Goal: Task Accomplishment & Management: Manage account settings

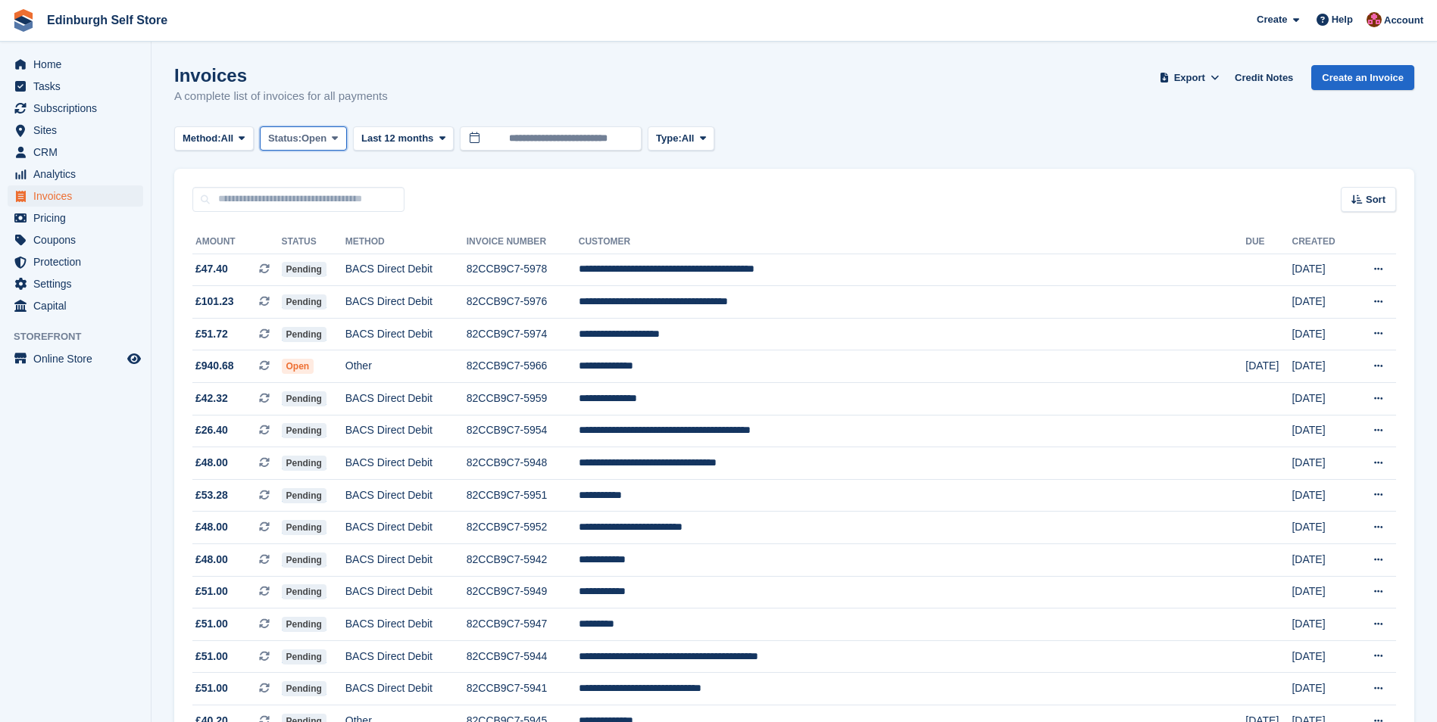
click at [341, 135] on span at bounding box center [335, 139] width 12 height 12
drag, startPoint x: 324, startPoint y: 262, endPoint x: 372, endPoint y: 250, distance: 49.2
click at [324, 262] on link "Open" at bounding box center [333, 255] width 132 height 27
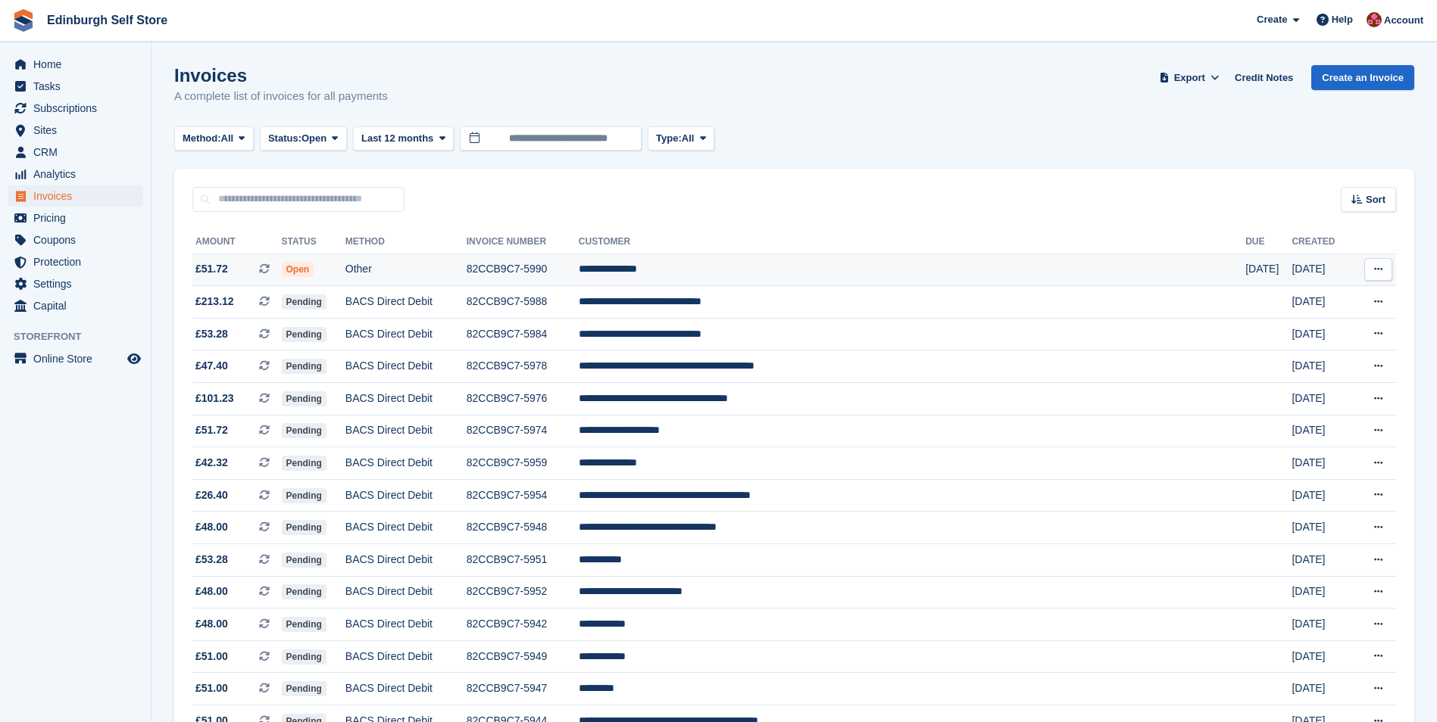
click at [774, 273] on td "**********" at bounding box center [912, 270] width 666 height 33
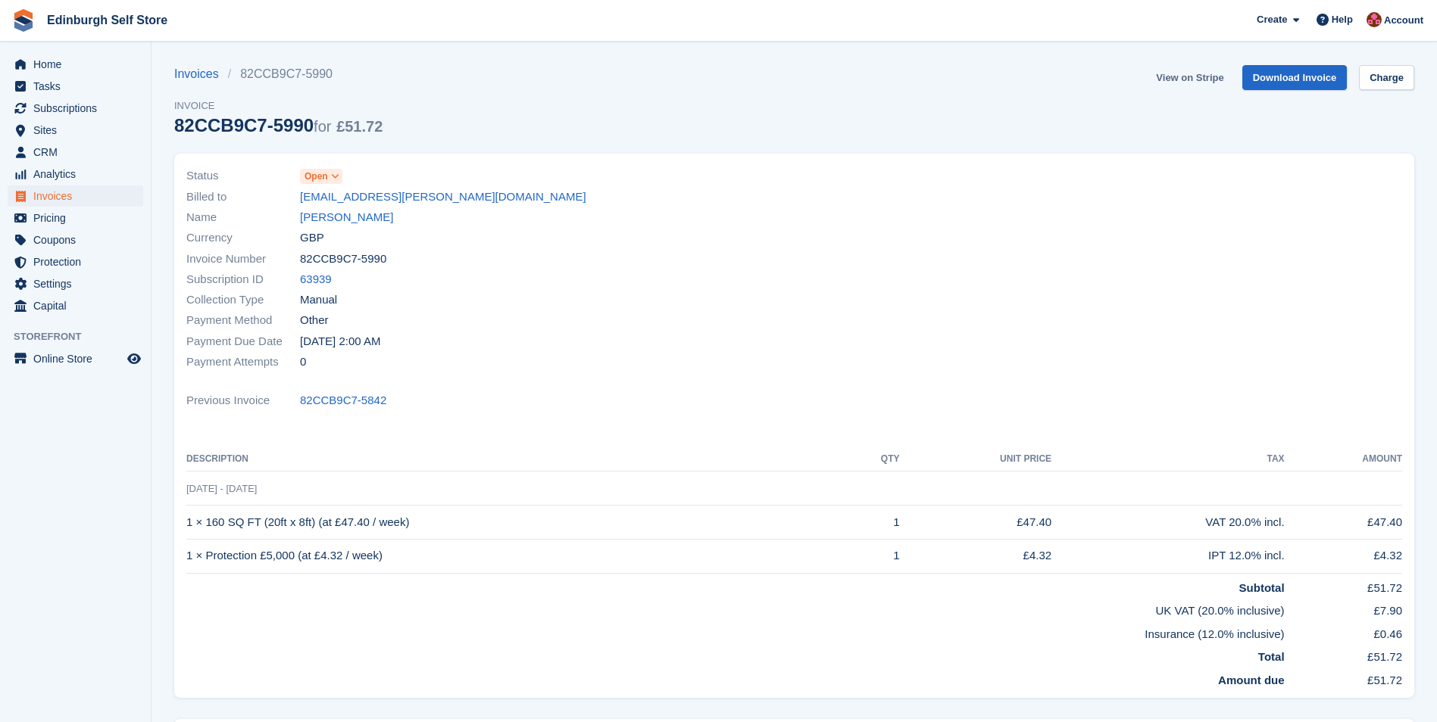
click at [1197, 80] on link "View on Stripe" at bounding box center [1190, 77] width 80 height 25
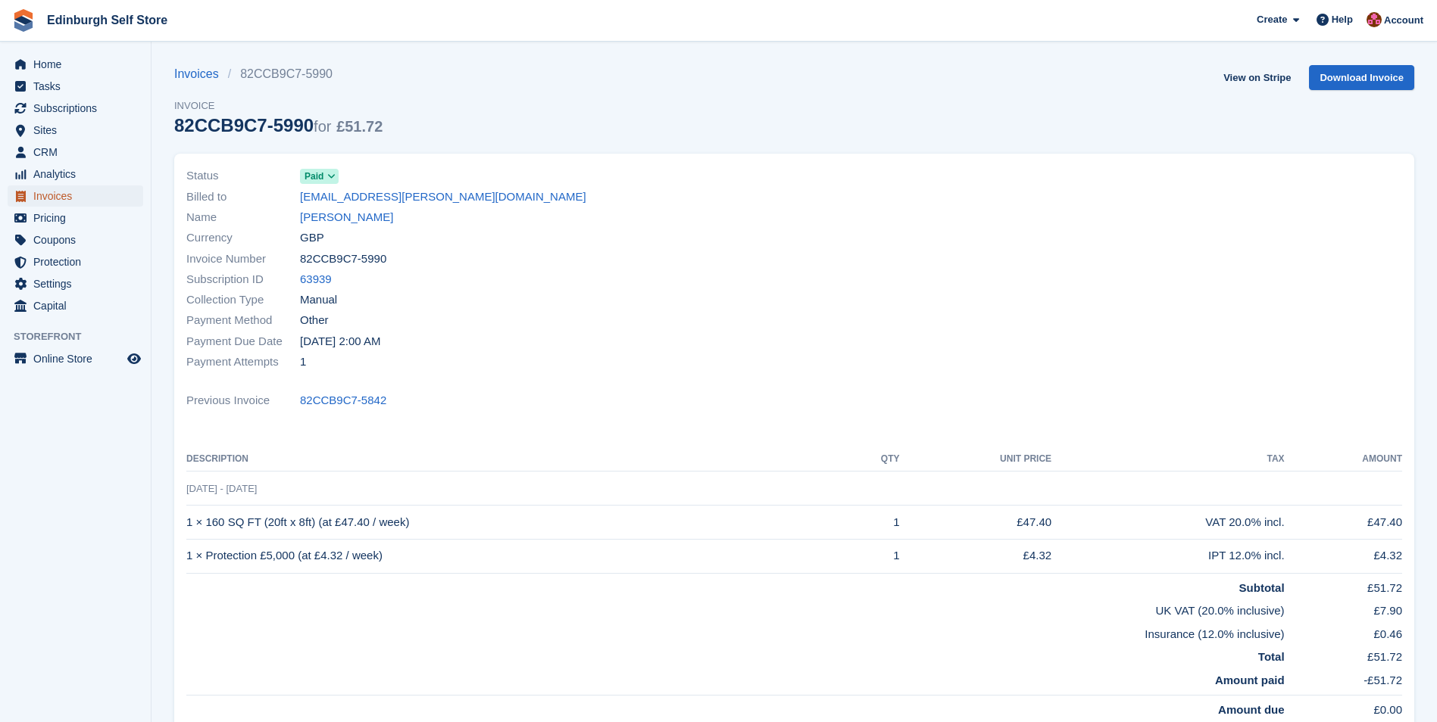
click at [77, 201] on span "Invoices" at bounding box center [78, 196] width 91 height 21
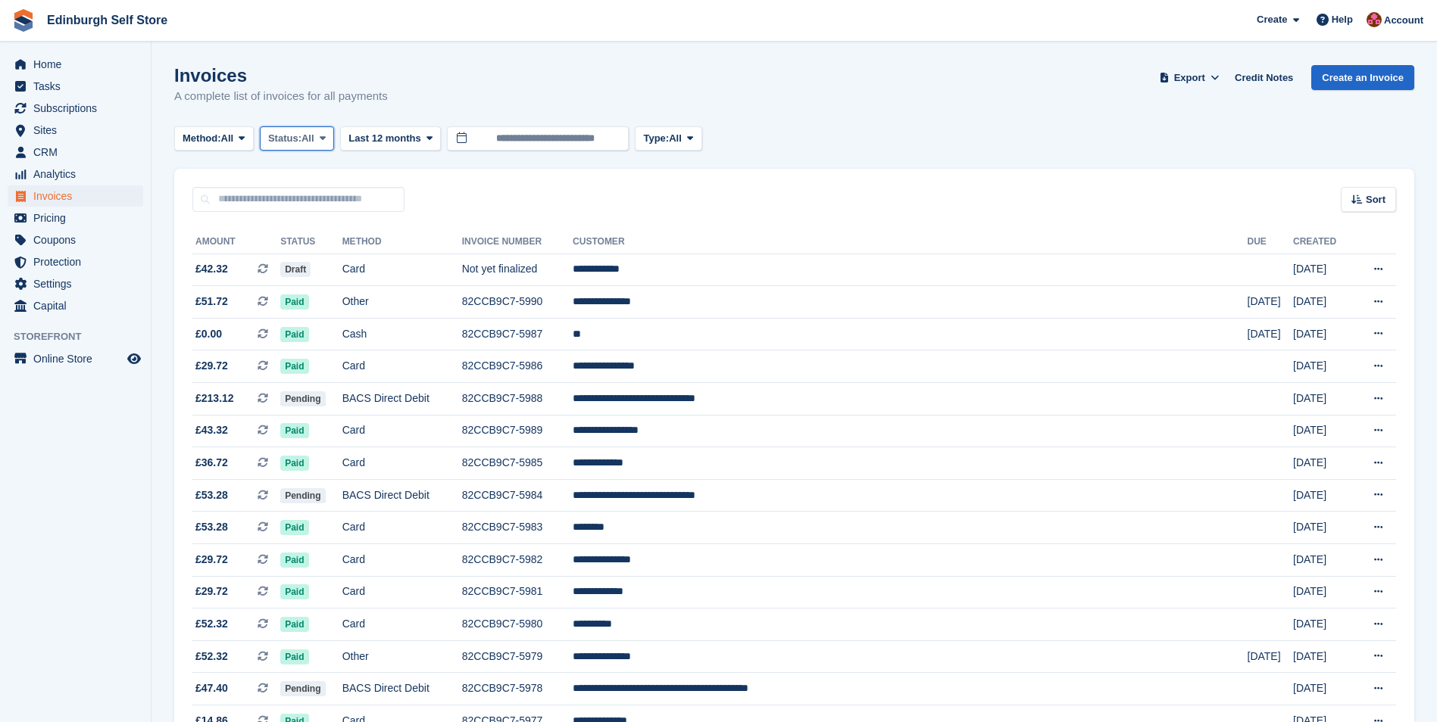
drag, startPoint x: 327, startPoint y: 141, endPoint x: 324, endPoint y: 149, distance: 8.9
click at [326, 141] on icon at bounding box center [323, 138] width 6 height 10
click at [329, 261] on link "Open" at bounding box center [333, 255] width 132 height 27
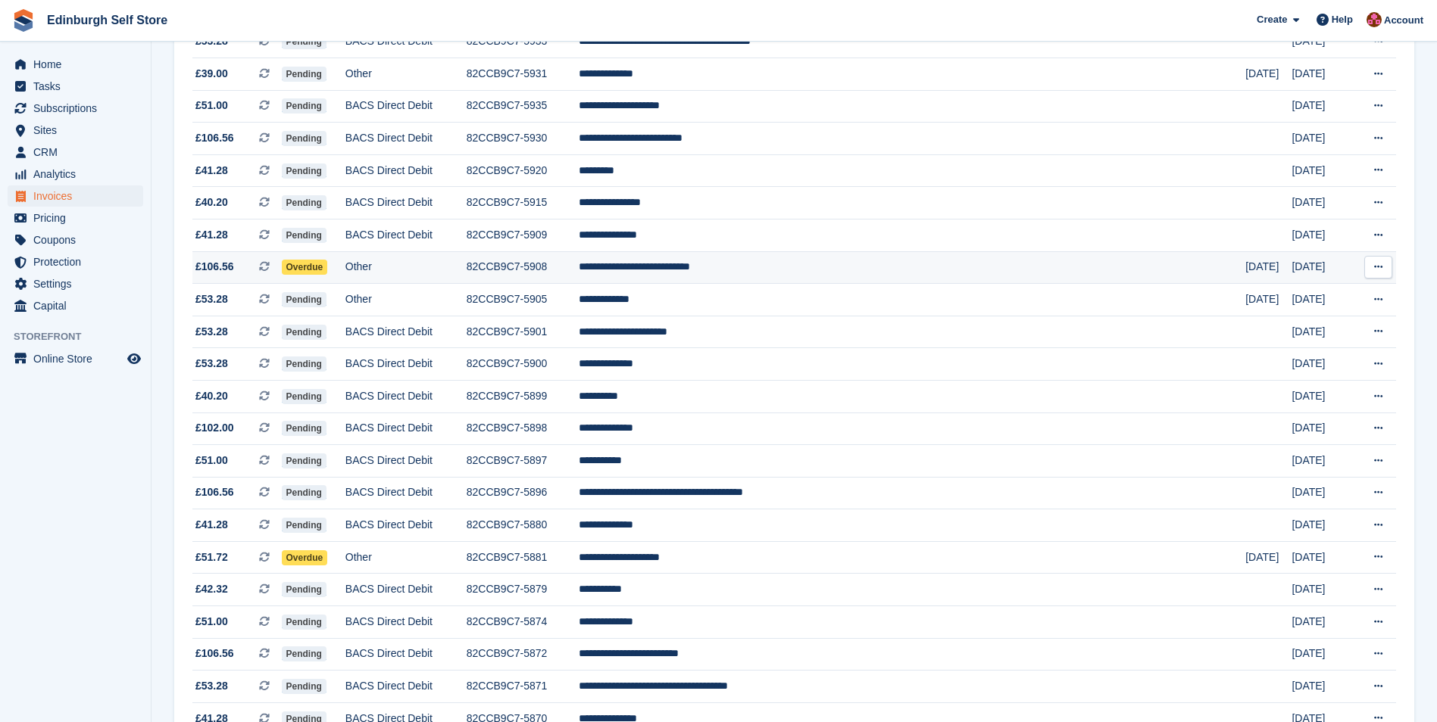
scroll to position [909, 0]
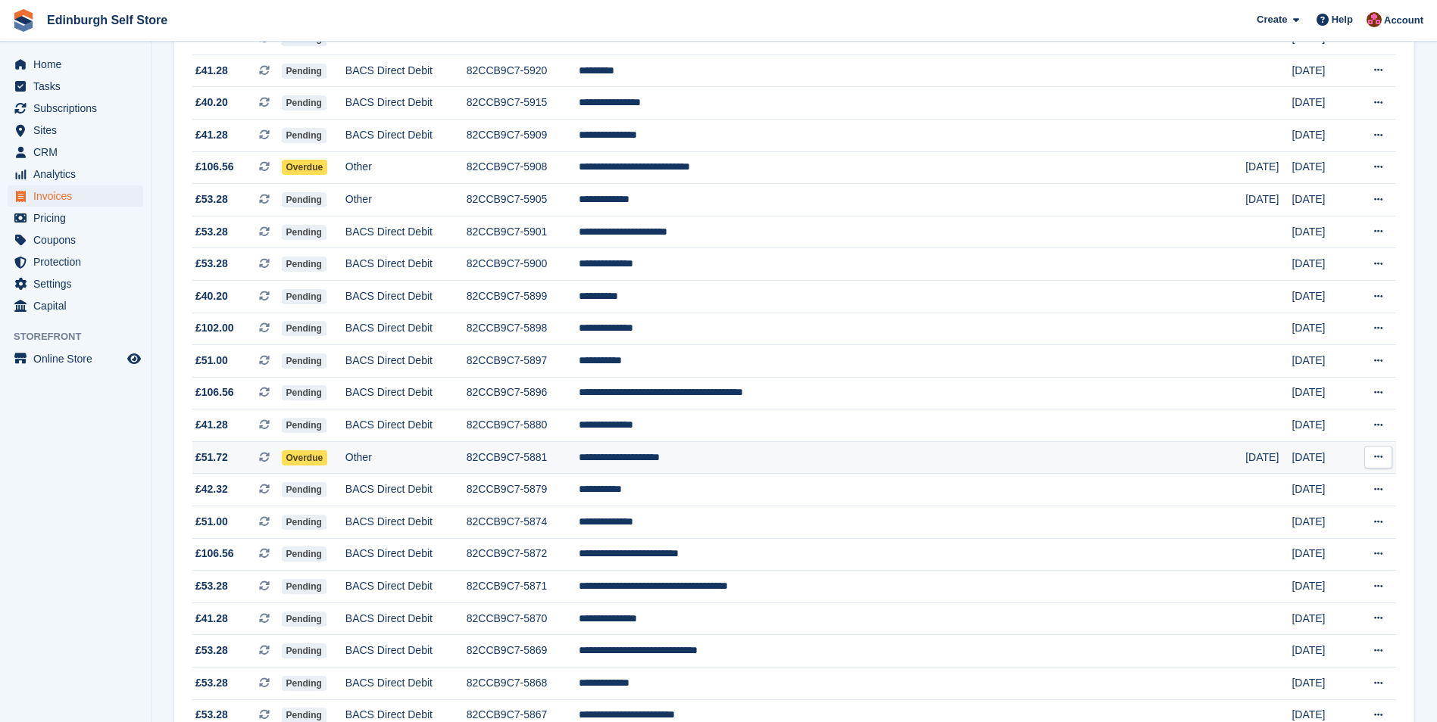
click at [800, 460] on td "**********" at bounding box center [912, 457] width 666 height 33
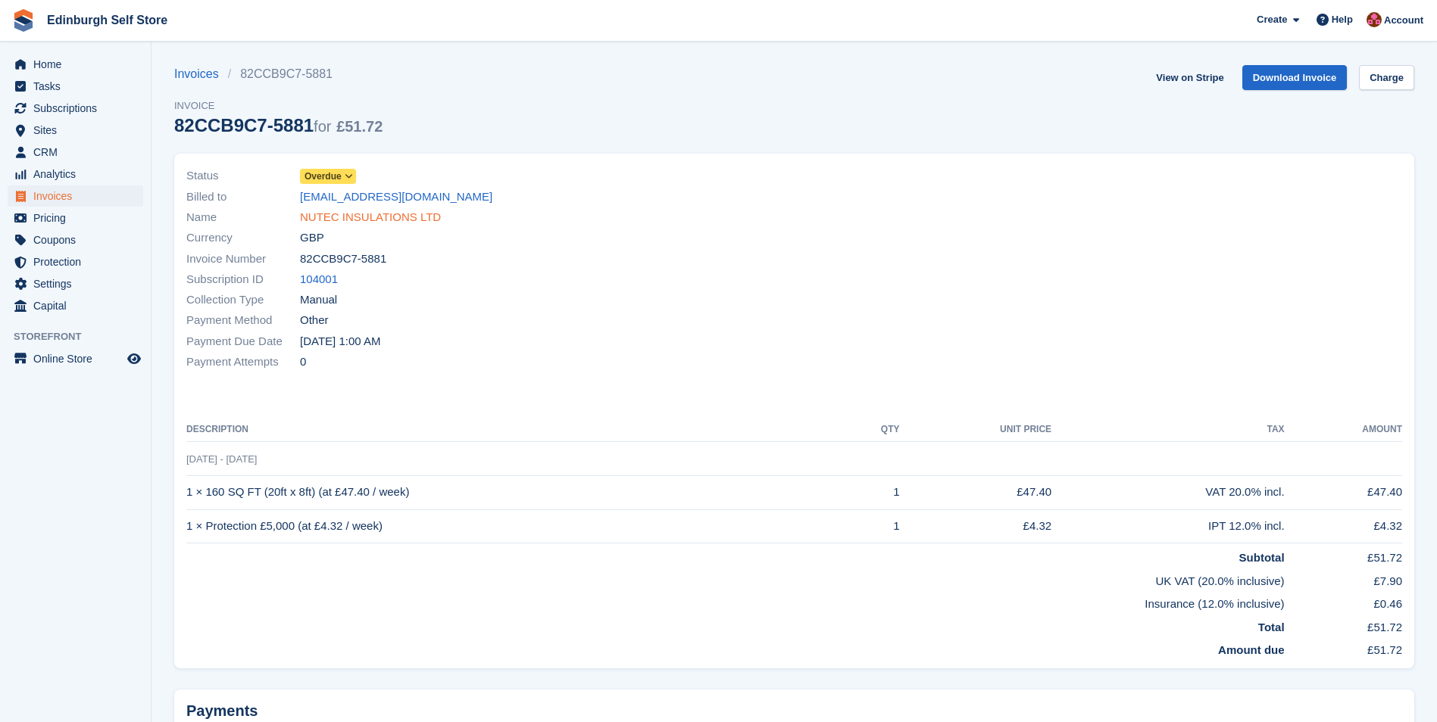
click at [353, 217] on link "NUTEC INSULATIONS LTD" at bounding box center [370, 217] width 141 height 17
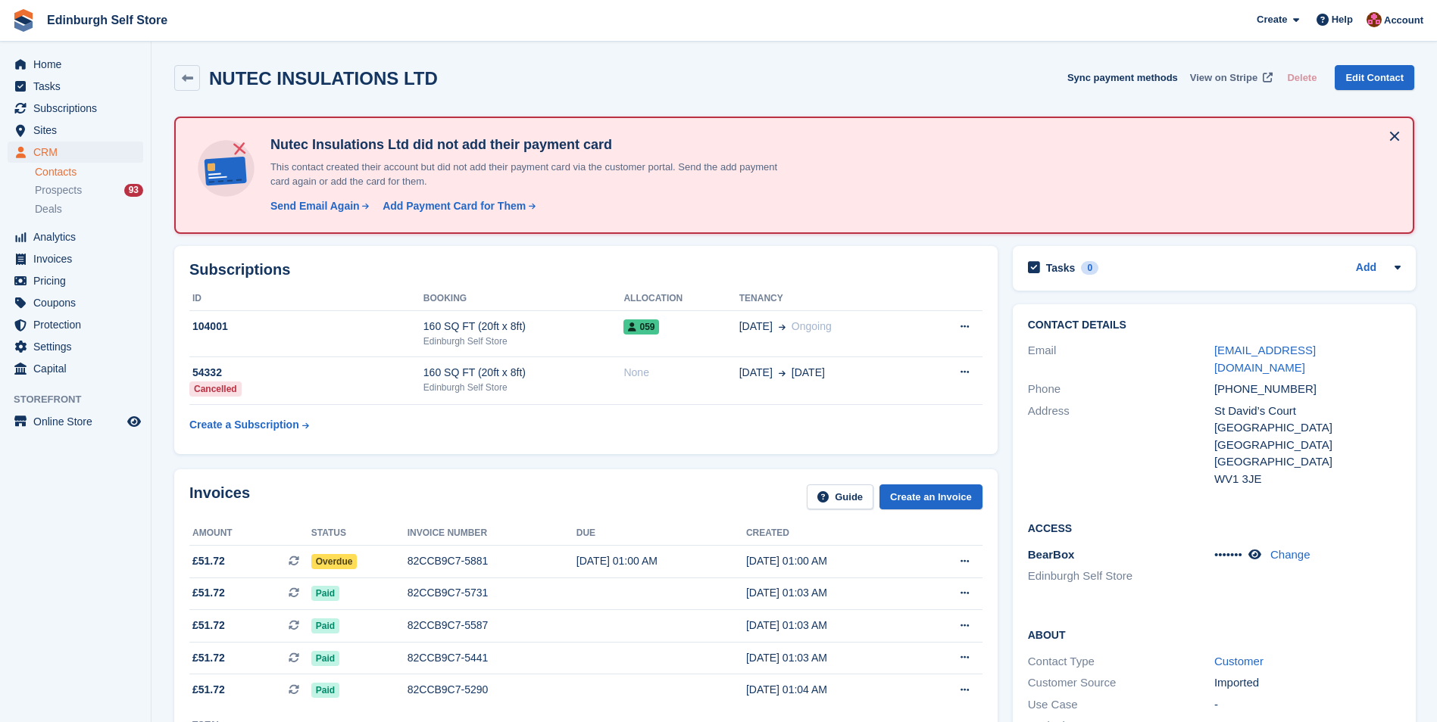
click at [1226, 77] on span "View on Stripe" at bounding box center [1223, 77] width 67 height 15
click at [83, 262] on span "Invoices" at bounding box center [78, 258] width 91 height 21
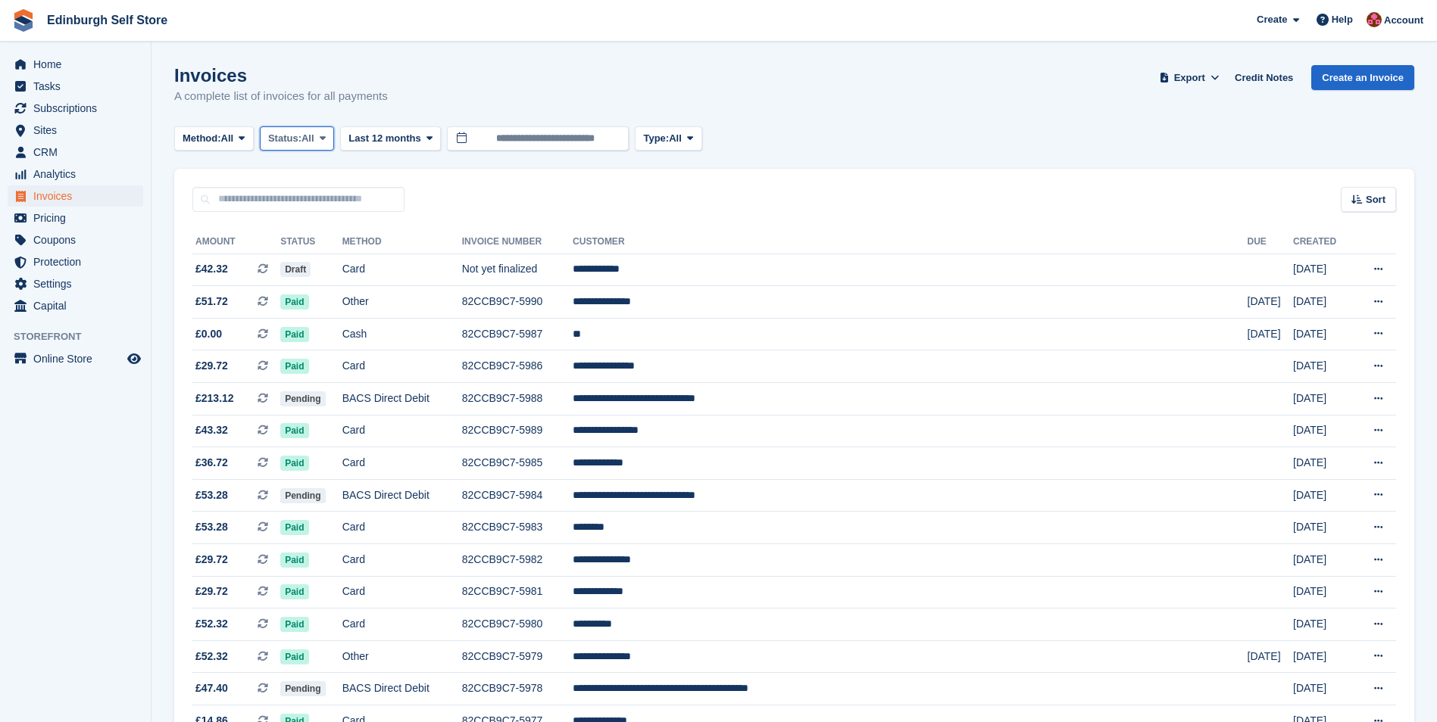
drag, startPoint x: 326, startPoint y: 139, endPoint x: 327, endPoint y: 151, distance: 12.1
click at [326, 139] on icon at bounding box center [323, 138] width 6 height 10
click at [324, 259] on link "Open" at bounding box center [333, 255] width 132 height 27
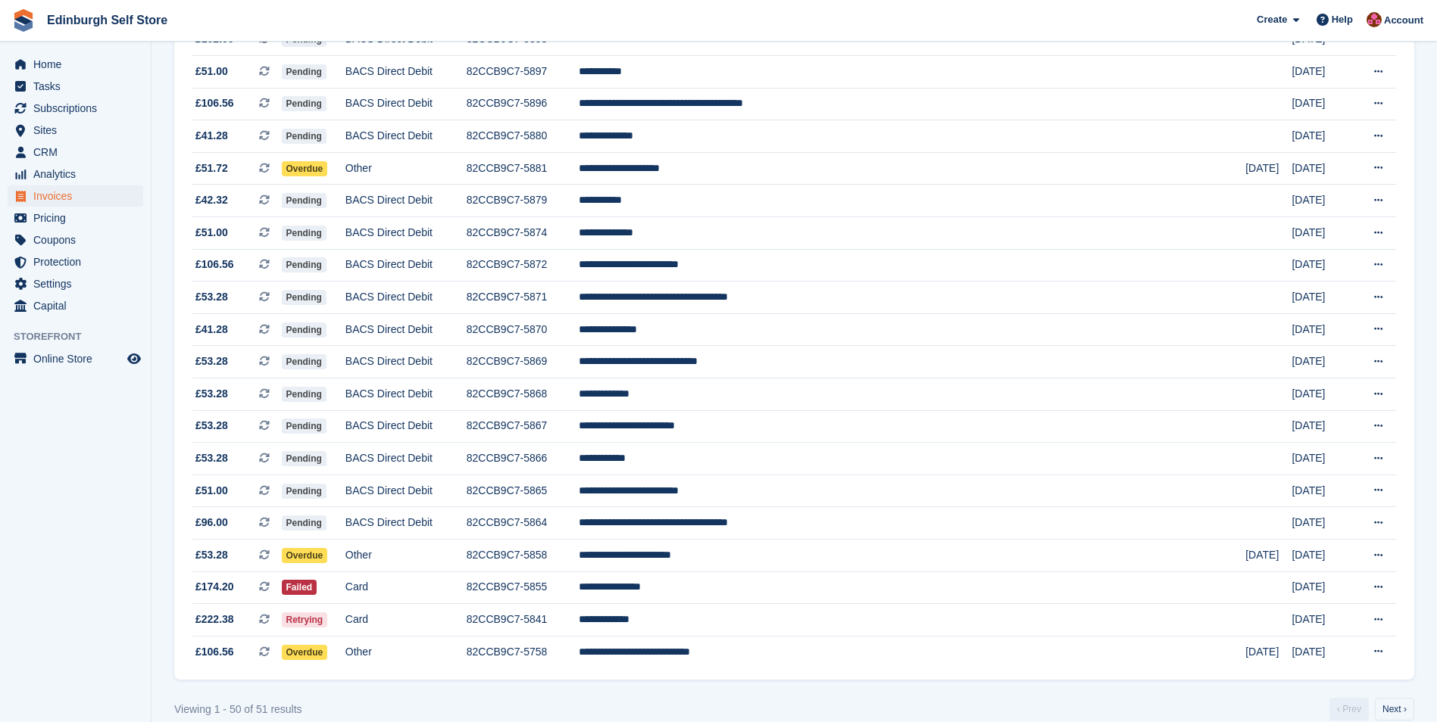
scroll to position [1219, 0]
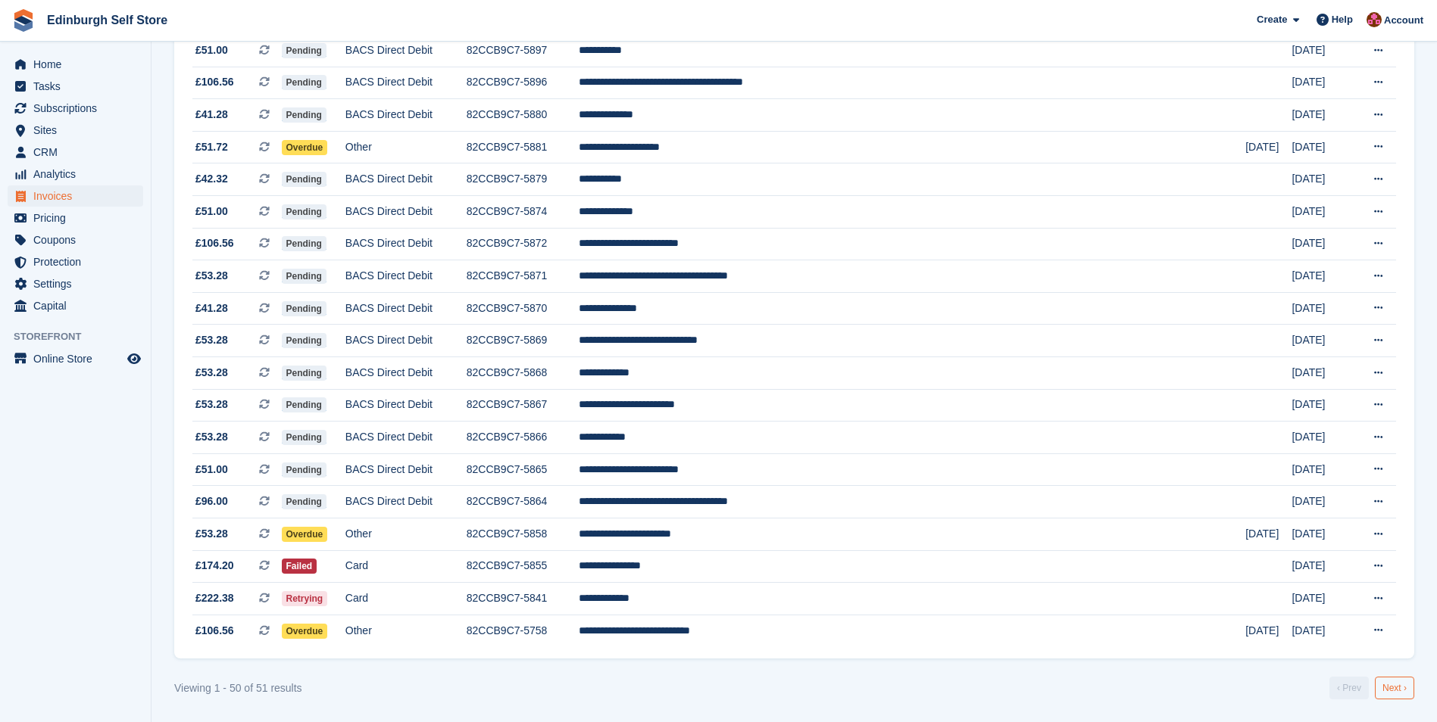
click at [1394, 686] on link "Next ›" at bounding box center [1393, 688] width 39 height 23
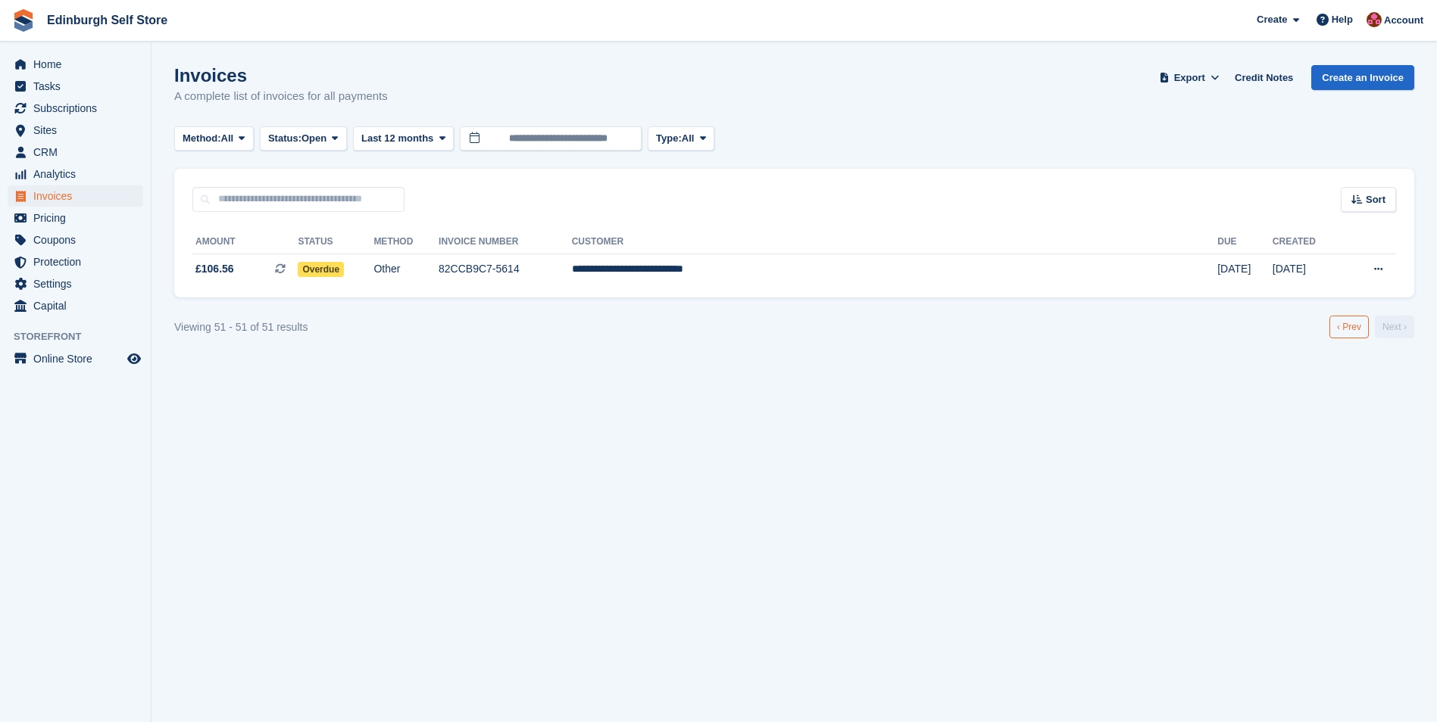
click at [1341, 328] on link "‹ Prev" at bounding box center [1348, 327] width 39 height 23
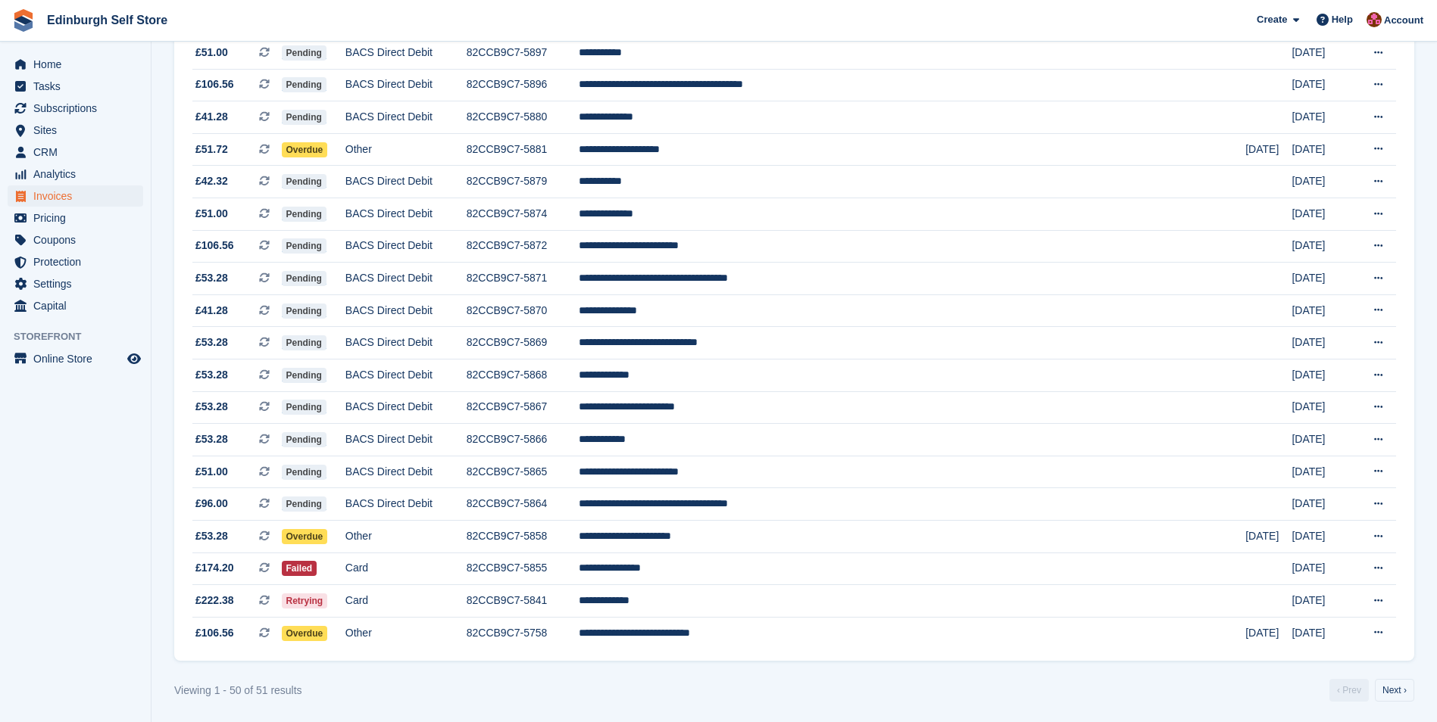
scroll to position [1219, 0]
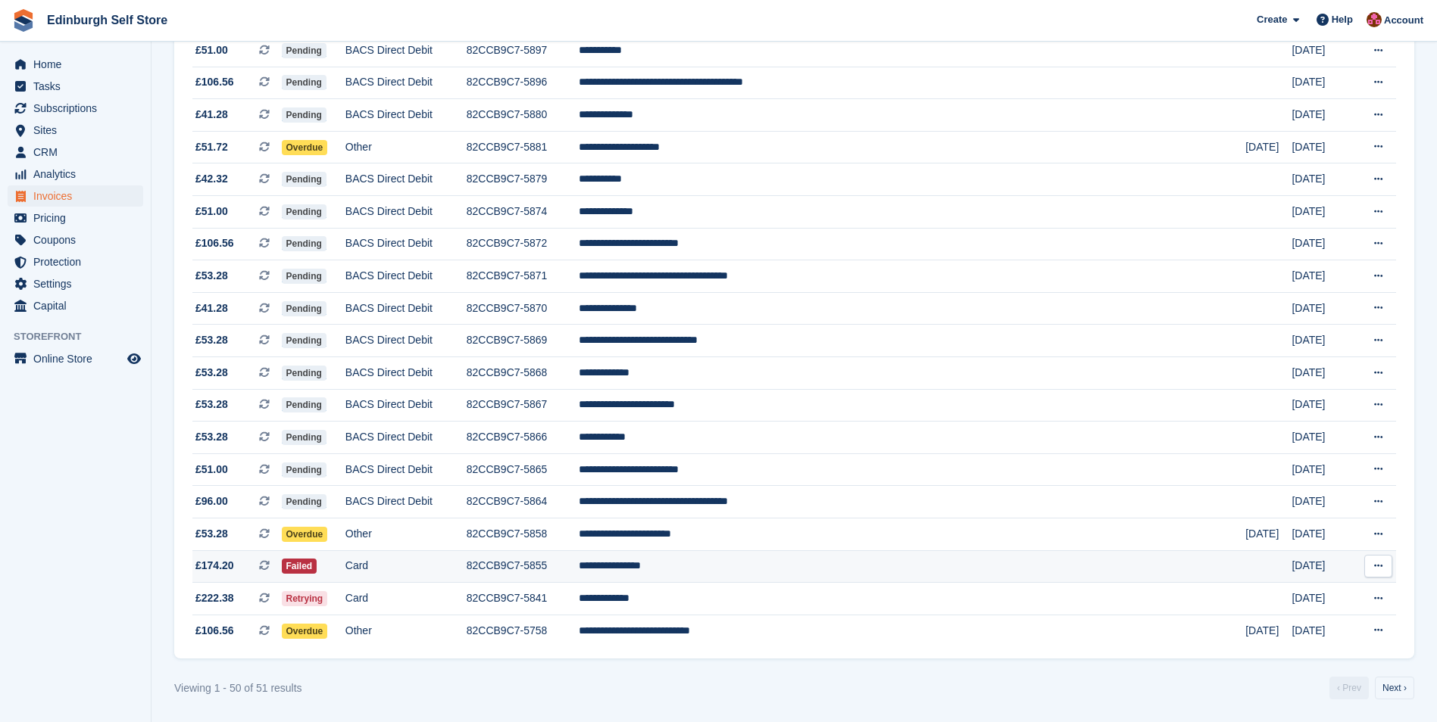
click at [745, 567] on td "**********" at bounding box center [912, 567] width 666 height 33
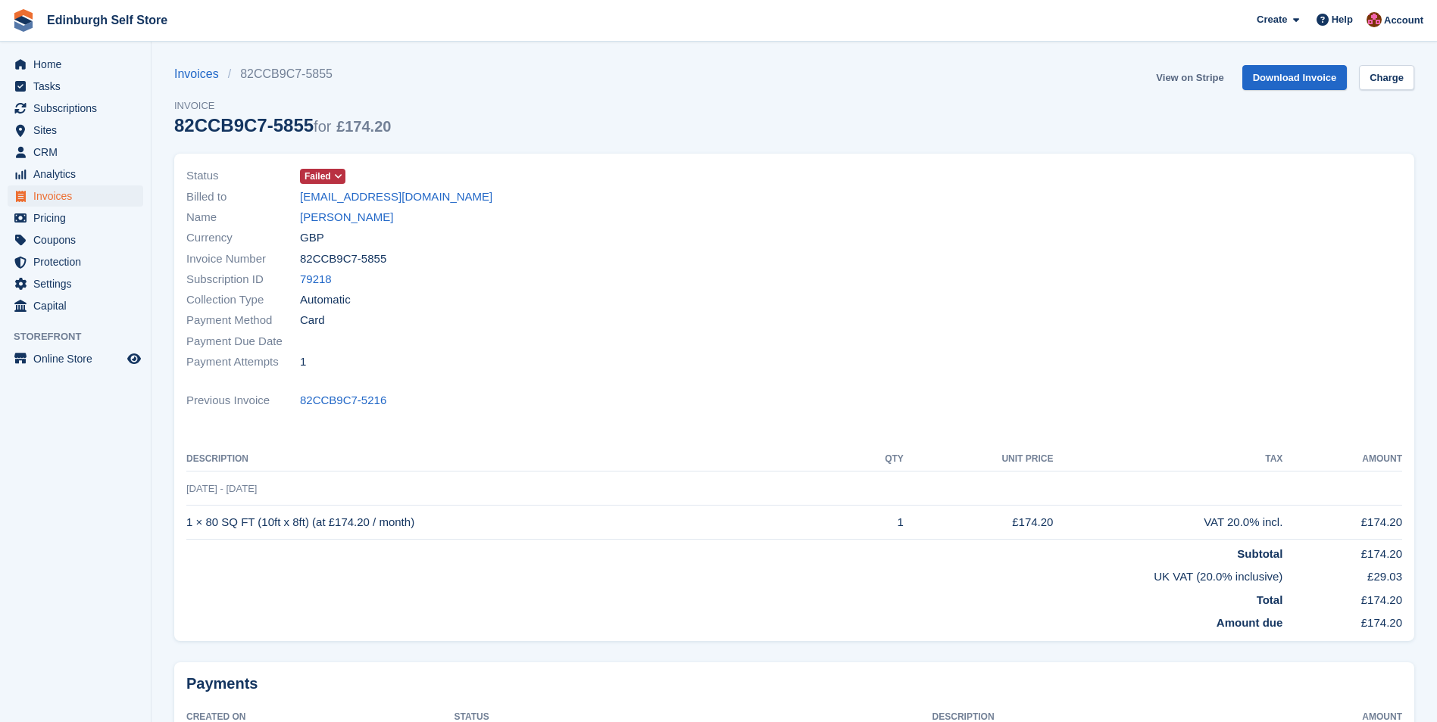
click at [1188, 73] on link "View on Stripe" at bounding box center [1190, 77] width 80 height 25
click at [67, 195] on span "Invoices" at bounding box center [78, 196] width 91 height 21
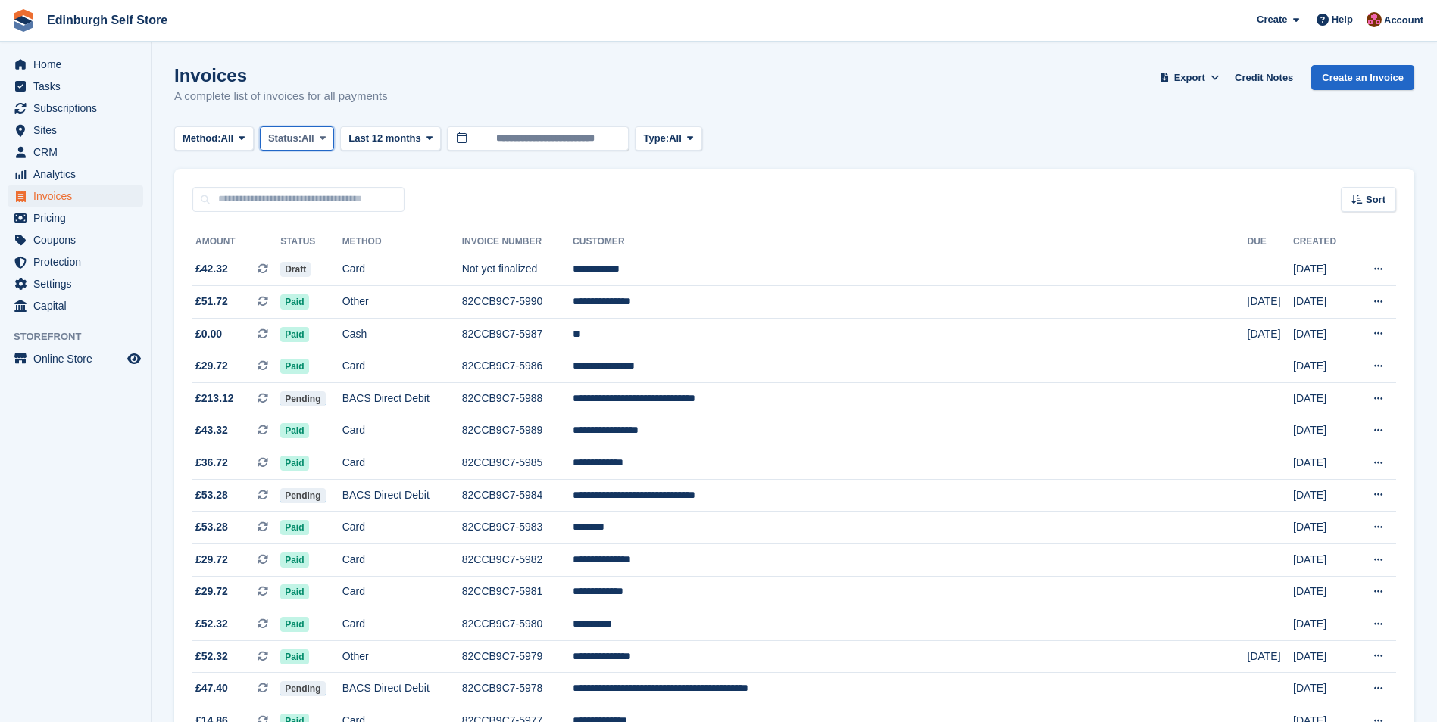
click at [326, 136] on icon at bounding box center [323, 138] width 6 height 10
click at [332, 260] on link "Open" at bounding box center [333, 255] width 132 height 27
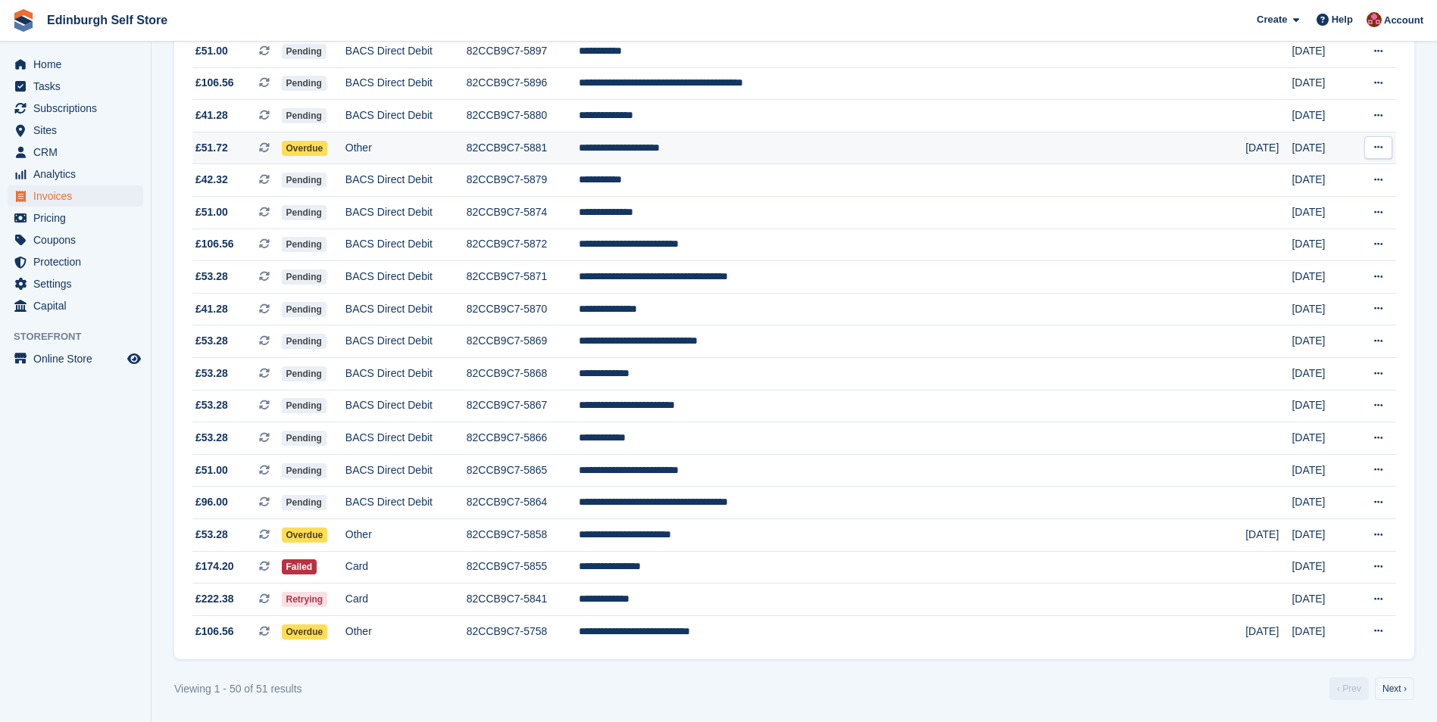
scroll to position [1219, 0]
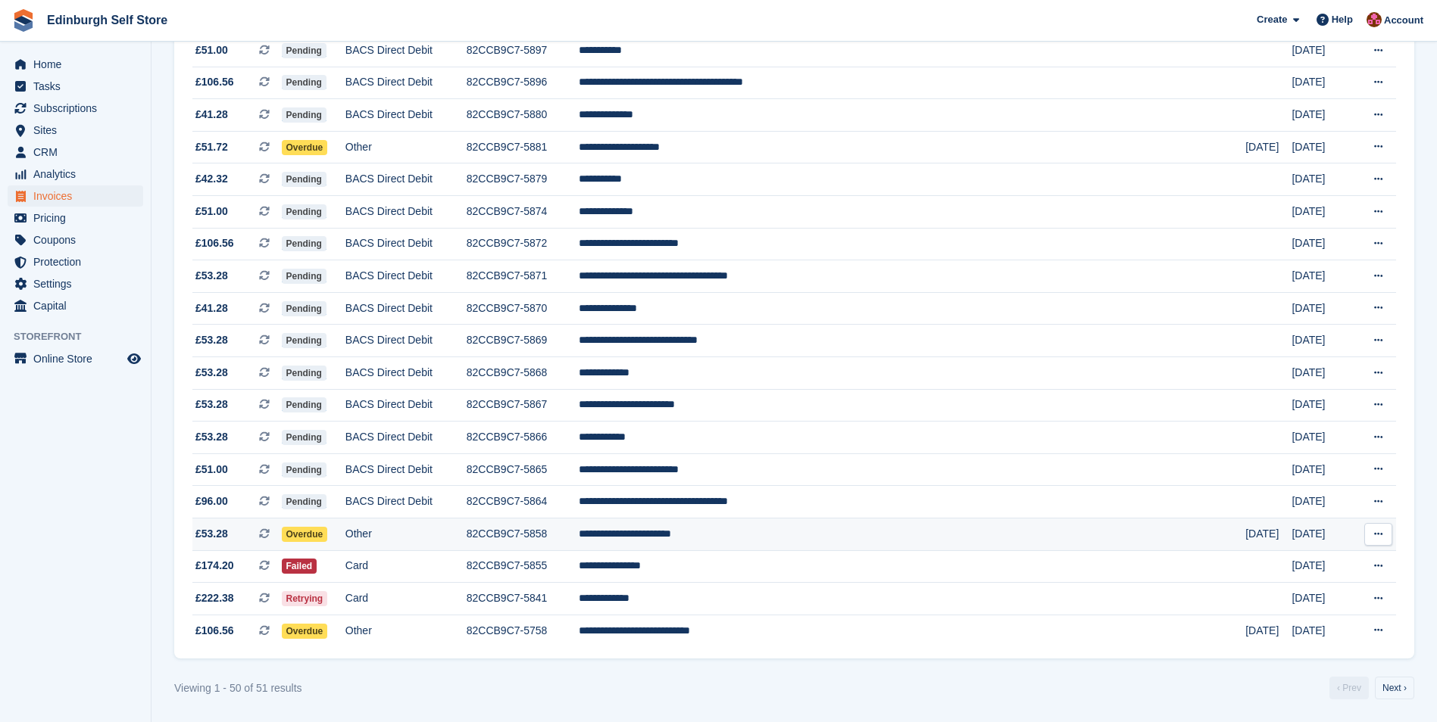
click at [775, 537] on td "**********" at bounding box center [912, 535] width 666 height 33
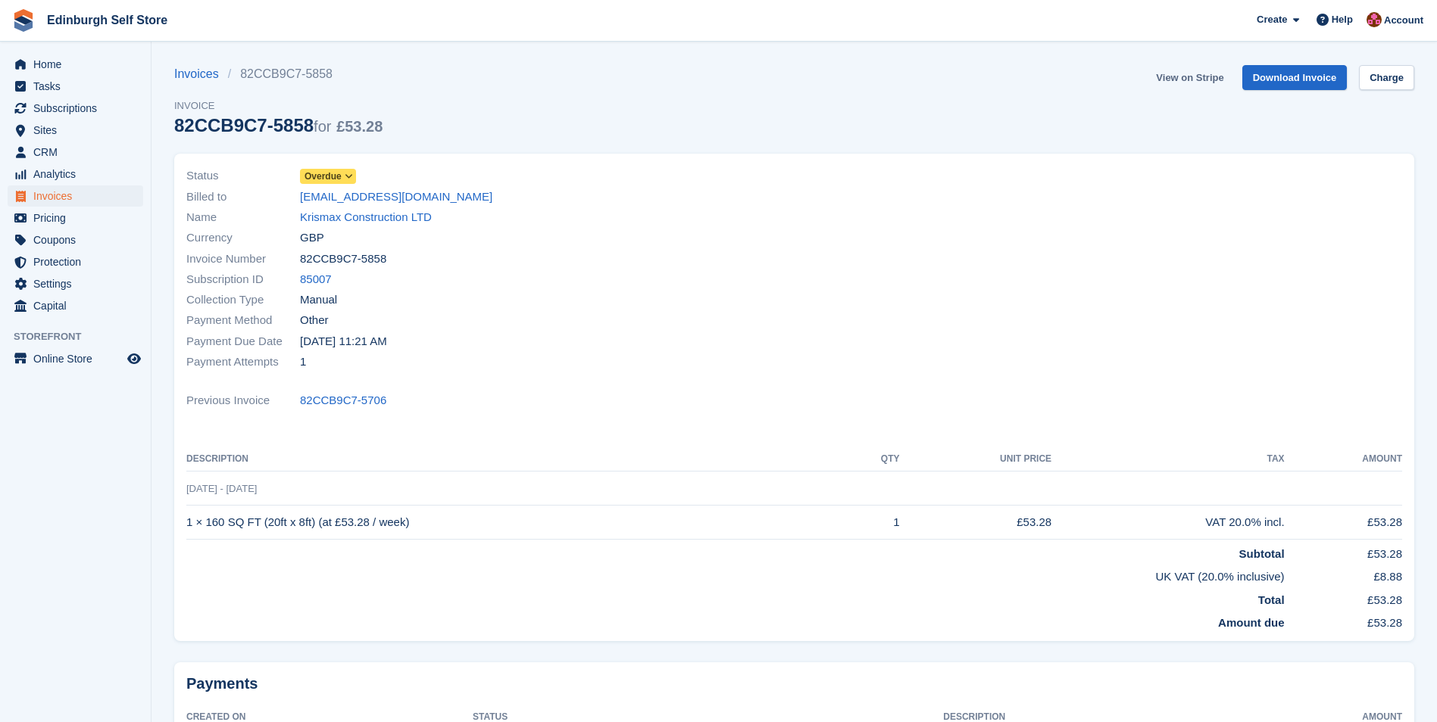
click at [1184, 79] on link "View on Stripe" at bounding box center [1190, 77] width 80 height 25
click at [81, 195] on span "Invoices" at bounding box center [78, 196] width 91 height 21
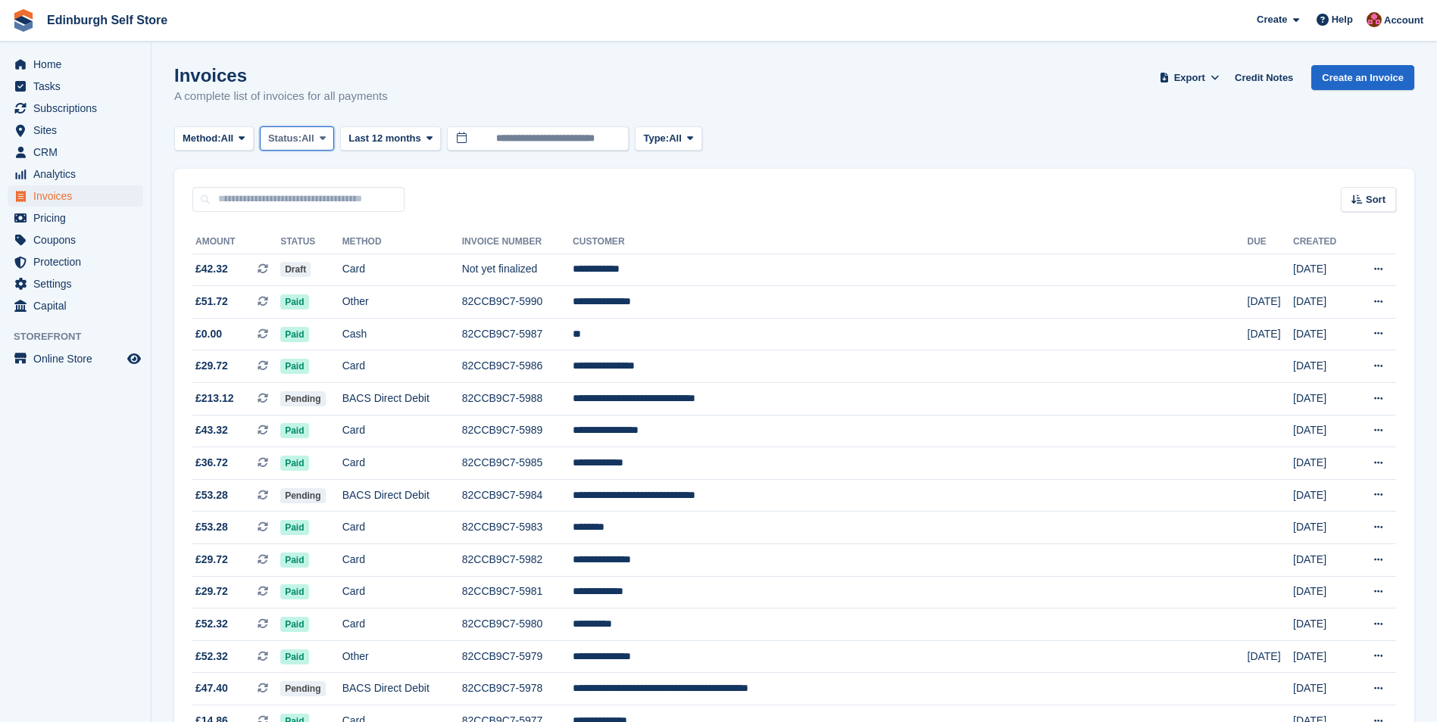
click at [326, 140] on icon at bounding box center [323, 138] width 6 height 10
click at [318, 260] on link "Open" at bounding box center [333, 255] width 132 height 27
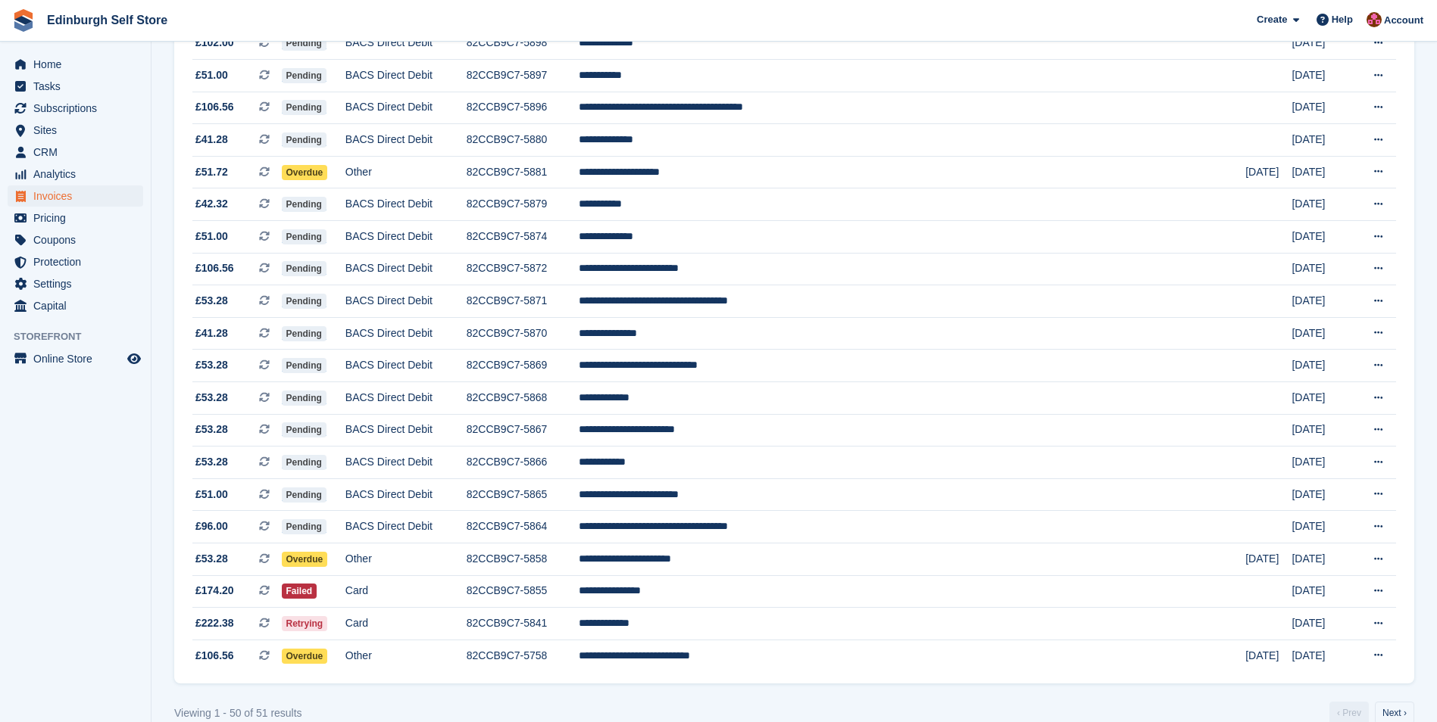
scroll to position [1219, 0]
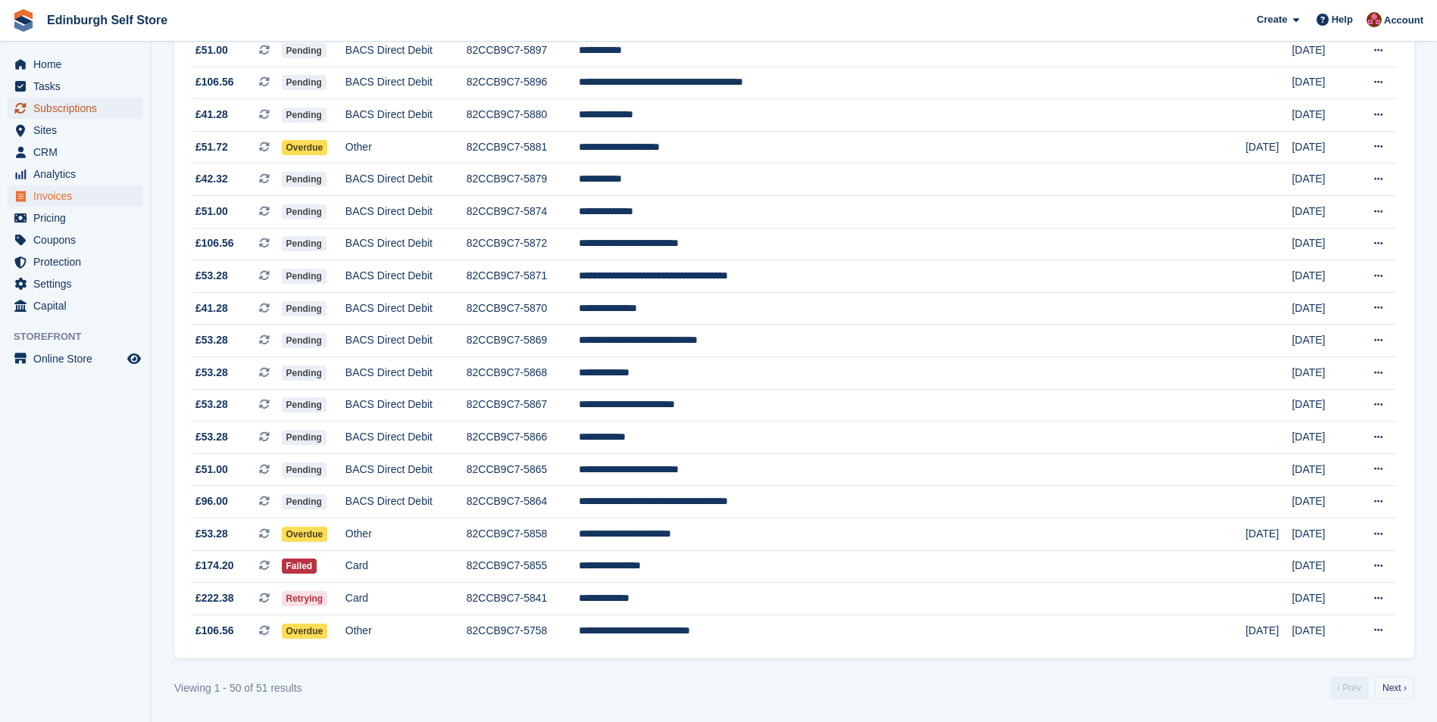
click at [79, 105] on span "Subscriptions" at bounding box center [78, 108] width 91 height 21
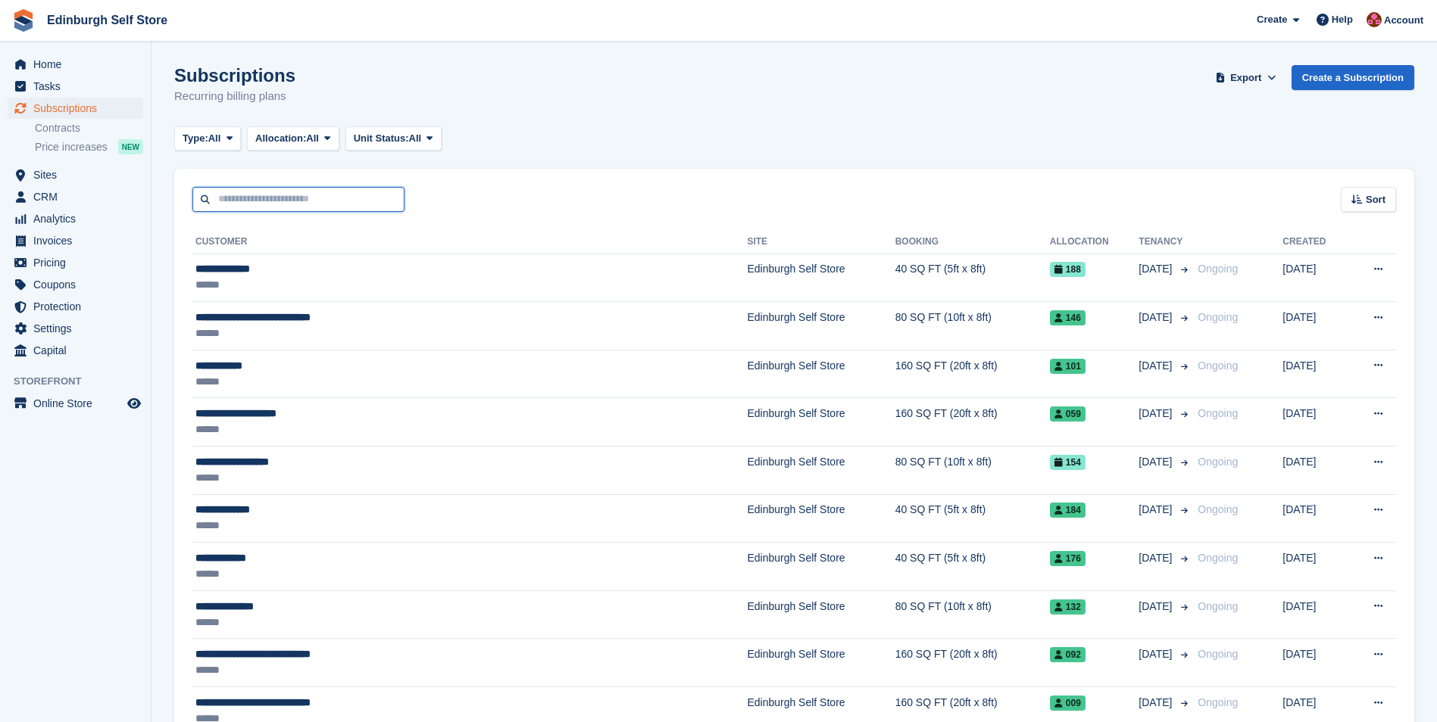
click at [257, 201] on input "text" at bounding box center [298, 199] width 212 height 25
type input "*********"
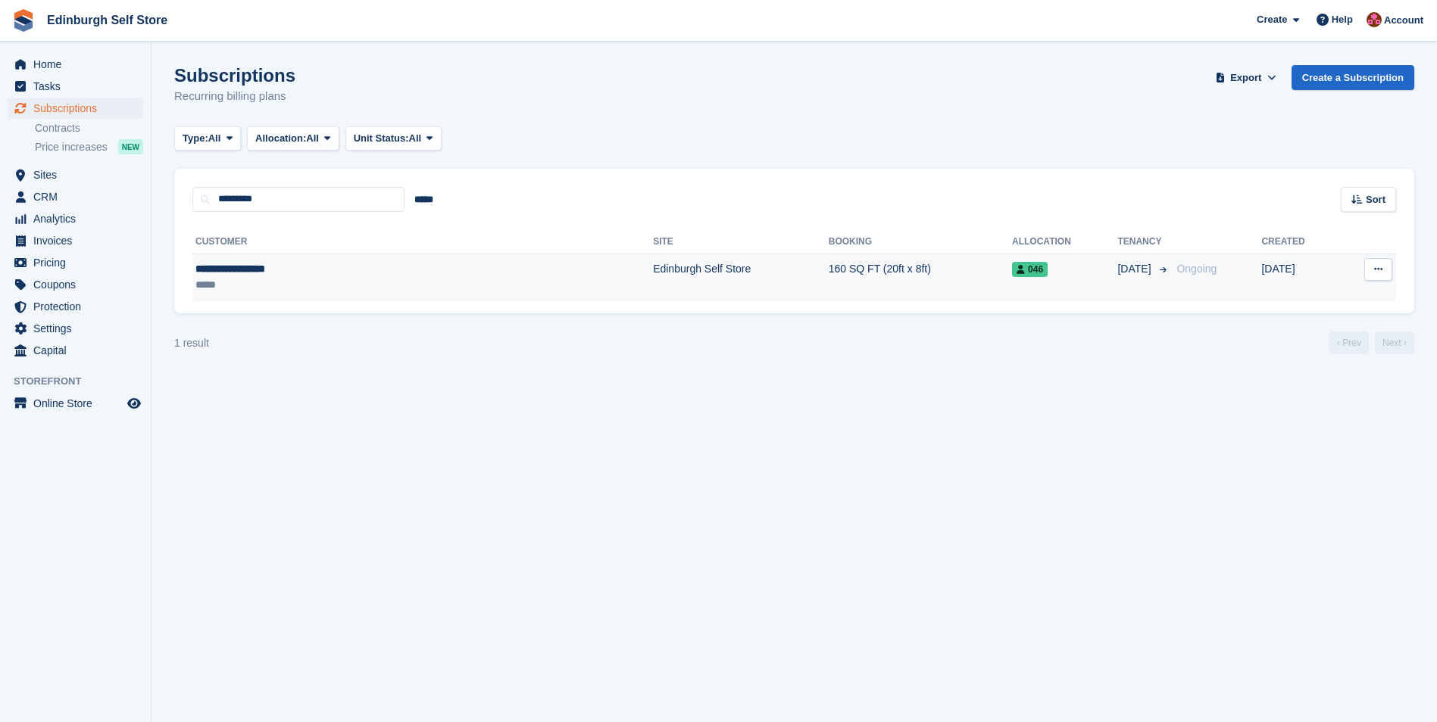
click at [828, 267] on td "160 SQ FT (20ft x 8ft)" at bounding box center [919, 278] width 183 height 48
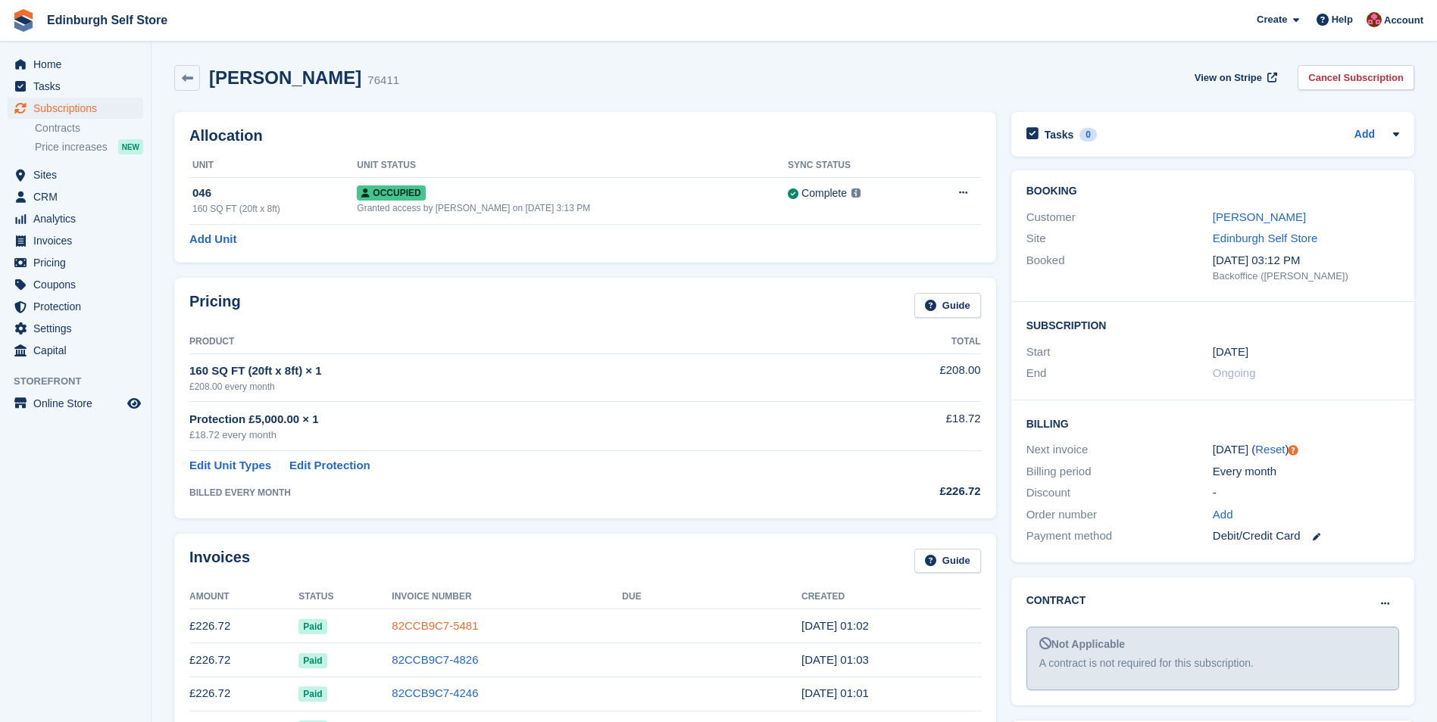
click at [438, 629] on link "82CCB9C7-5481" at bounding box center [435, 625] width 86 height 13
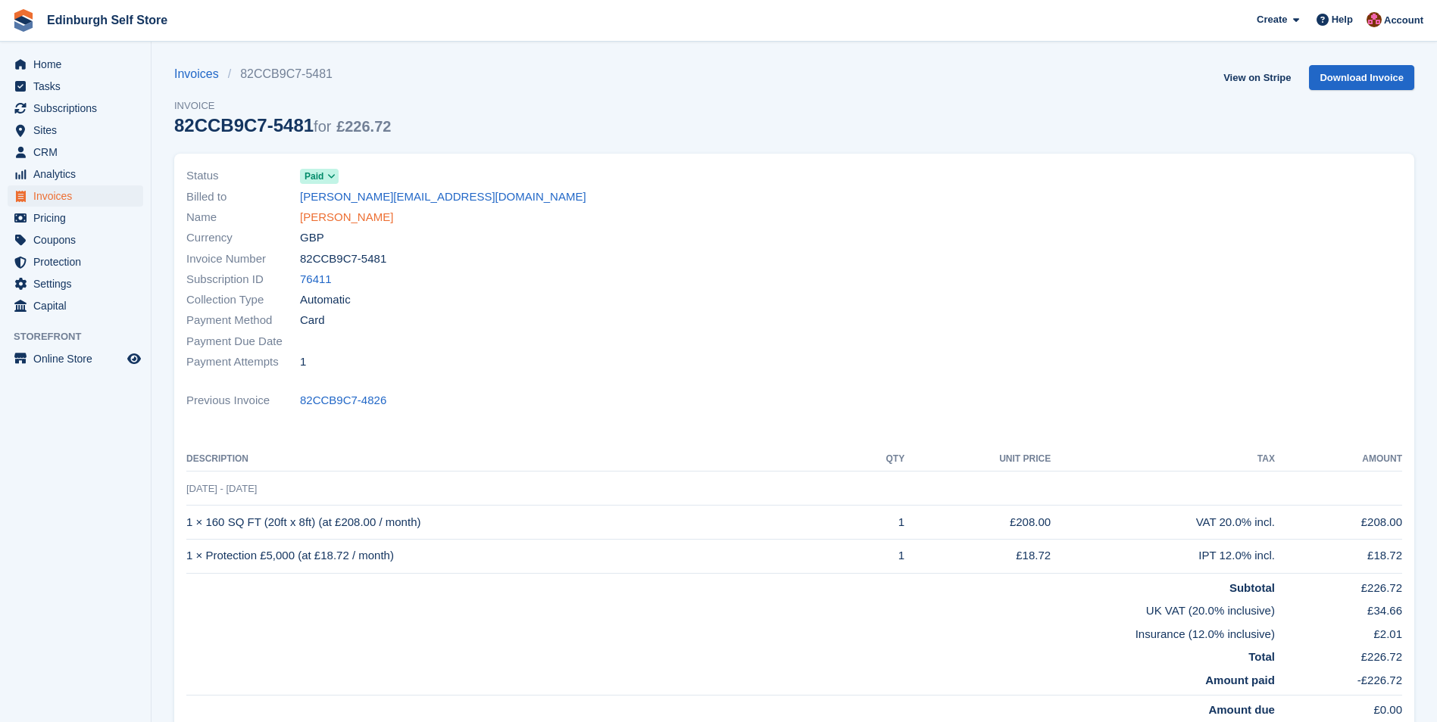
click at [370, 218] on link "[PERSON_NAME]" at bounding box center [346, 217] width 93 height 17
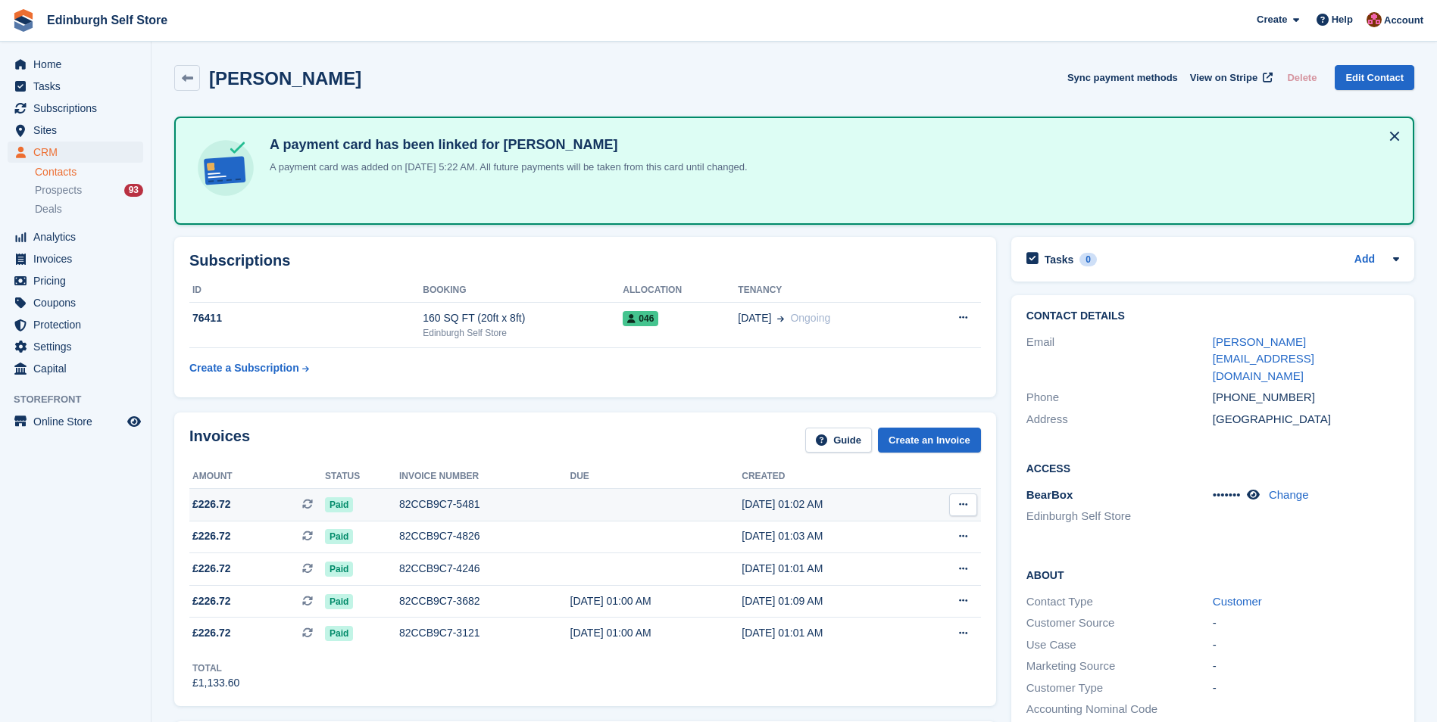
click at [422, 506] on div "82CCB9C7-5481" at bounding box center [484, 505] width 171 height 16
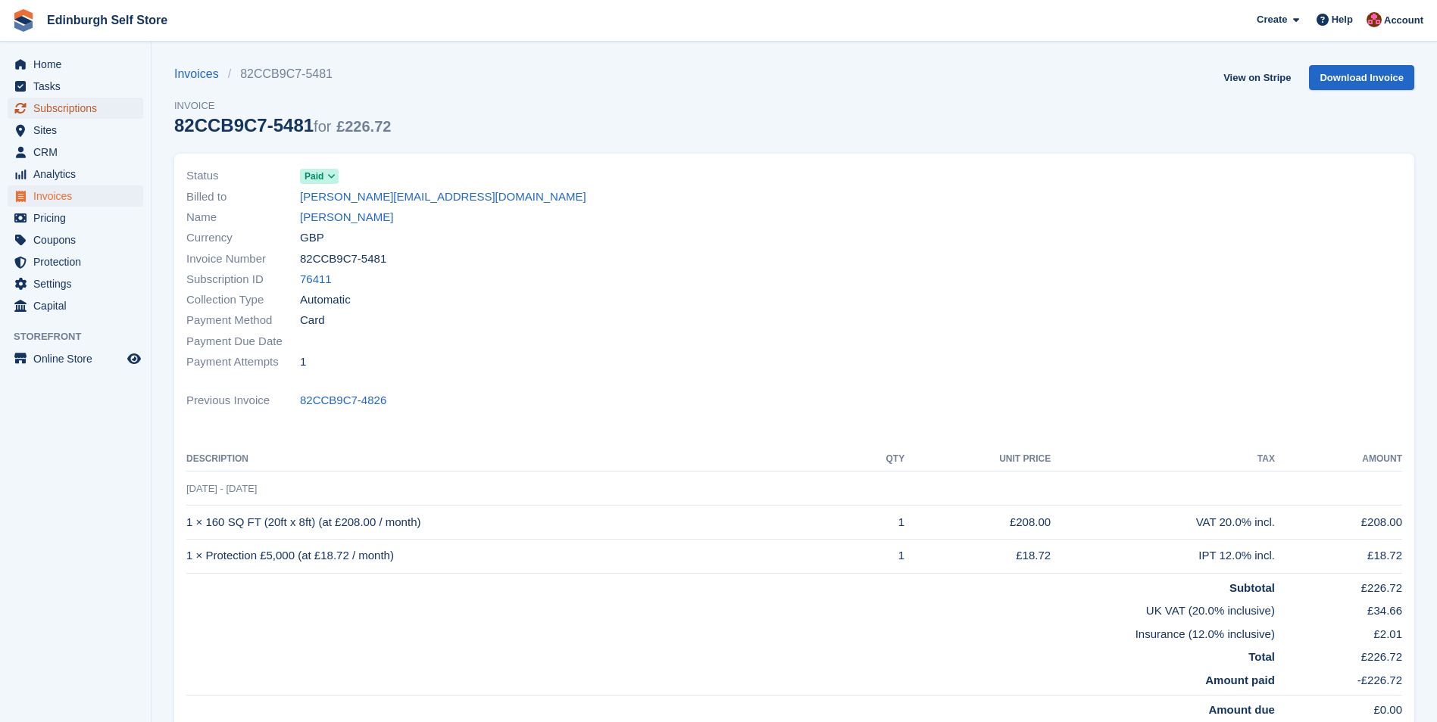
click at [95, 105] on span "Subscriptions" at bounding box center [78, 108] width 91 height 21
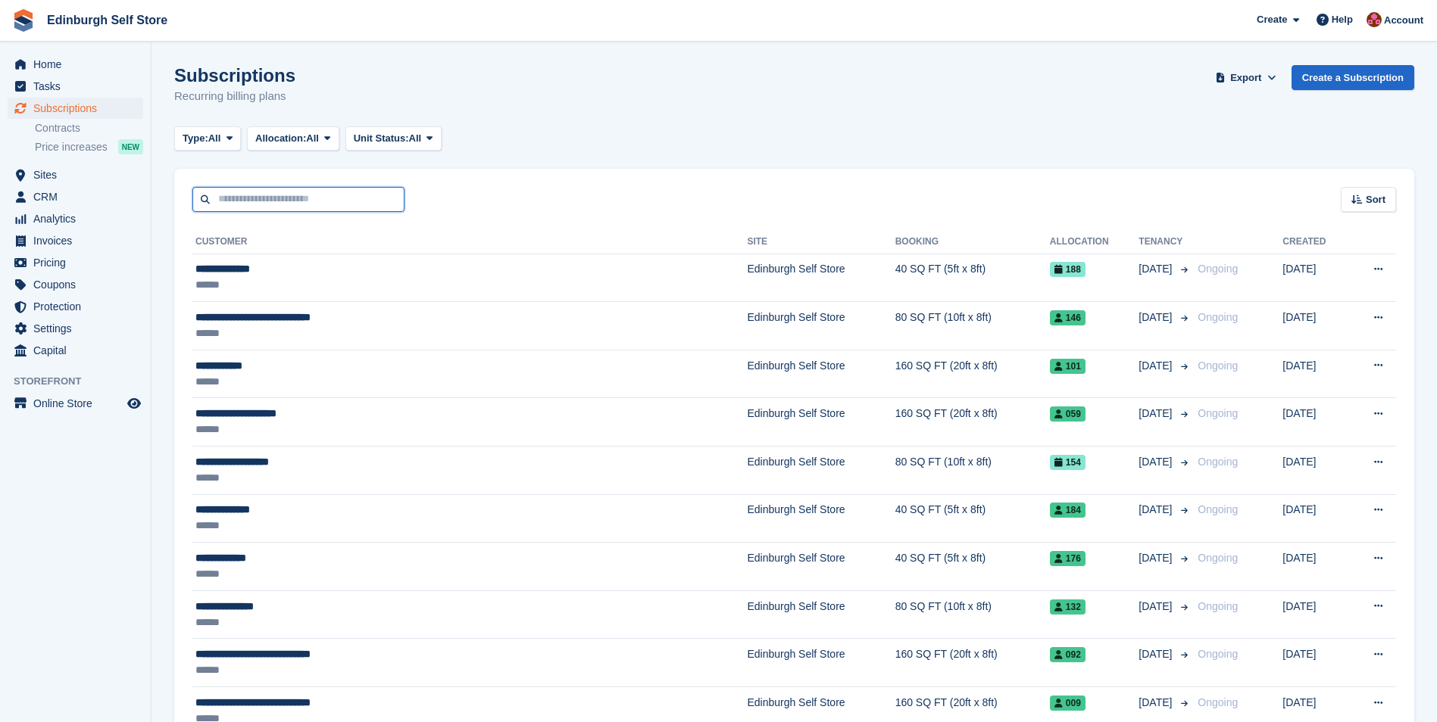
click at [289, 201] on input "text" at bounding box center [298, 199] width 212 height 25
type input "*****"
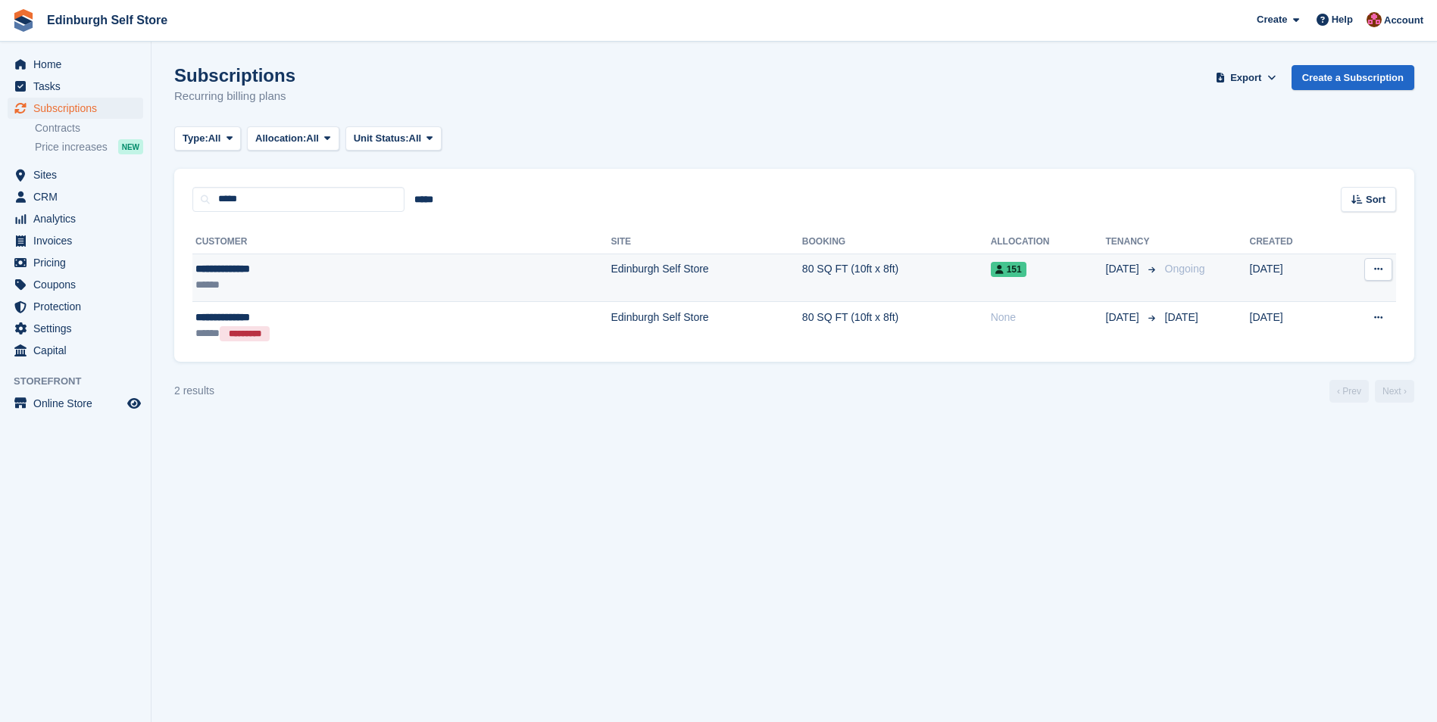
click at [802, 273] on td "80 SQ FT (10ft x 8ft)" at bounding box center [896, 278] width 189 height 48
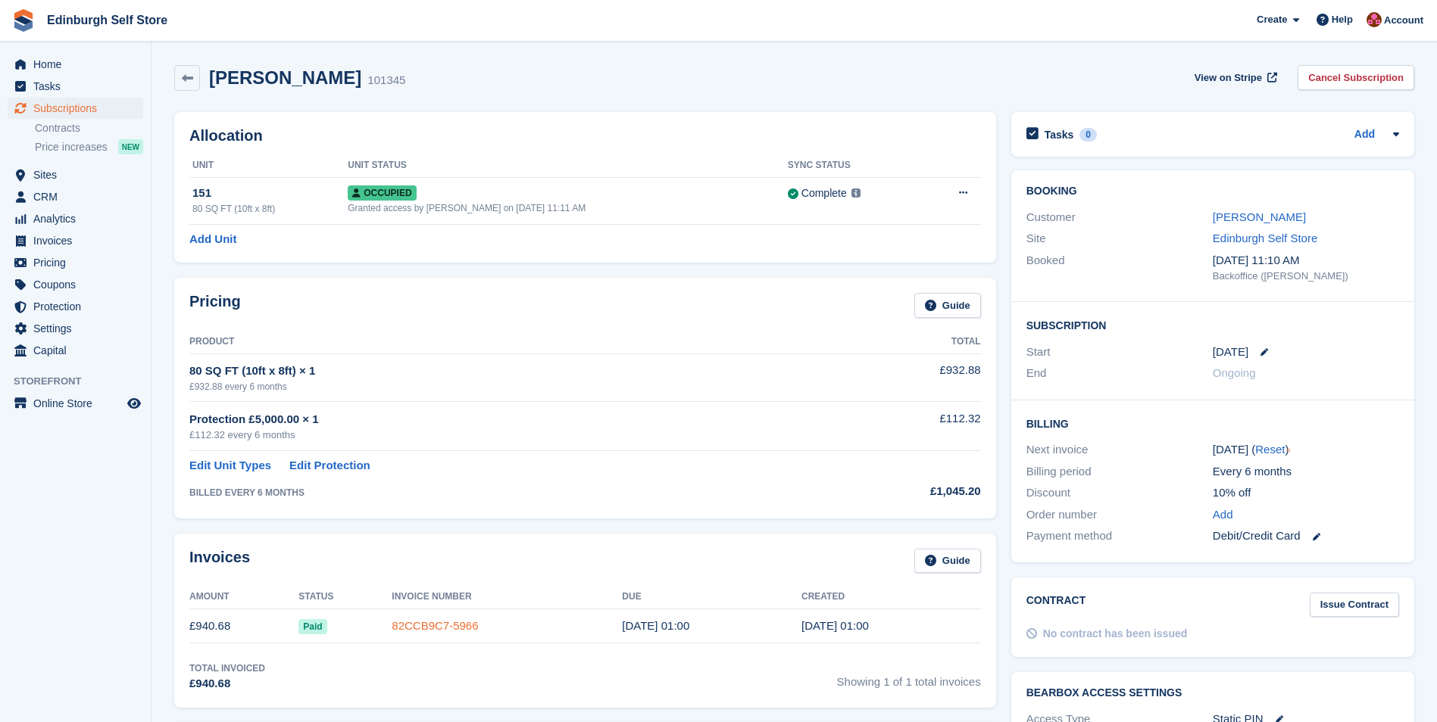
click at [449, 624] on link "82CCB9C7-5966" at bounding box center [435, 625] width 86 height 13
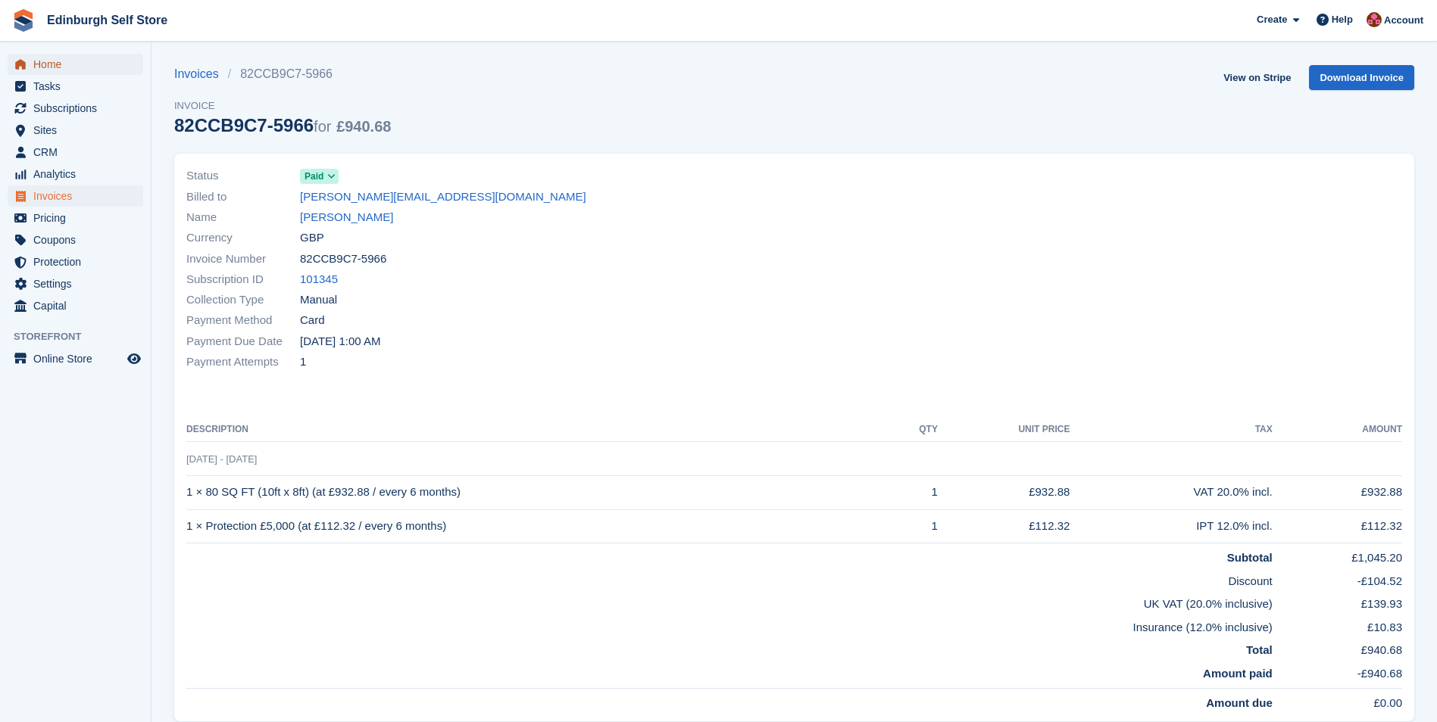
click at [51, 67] on span "Home" at bounding box center [78, 64] width 91 height 21
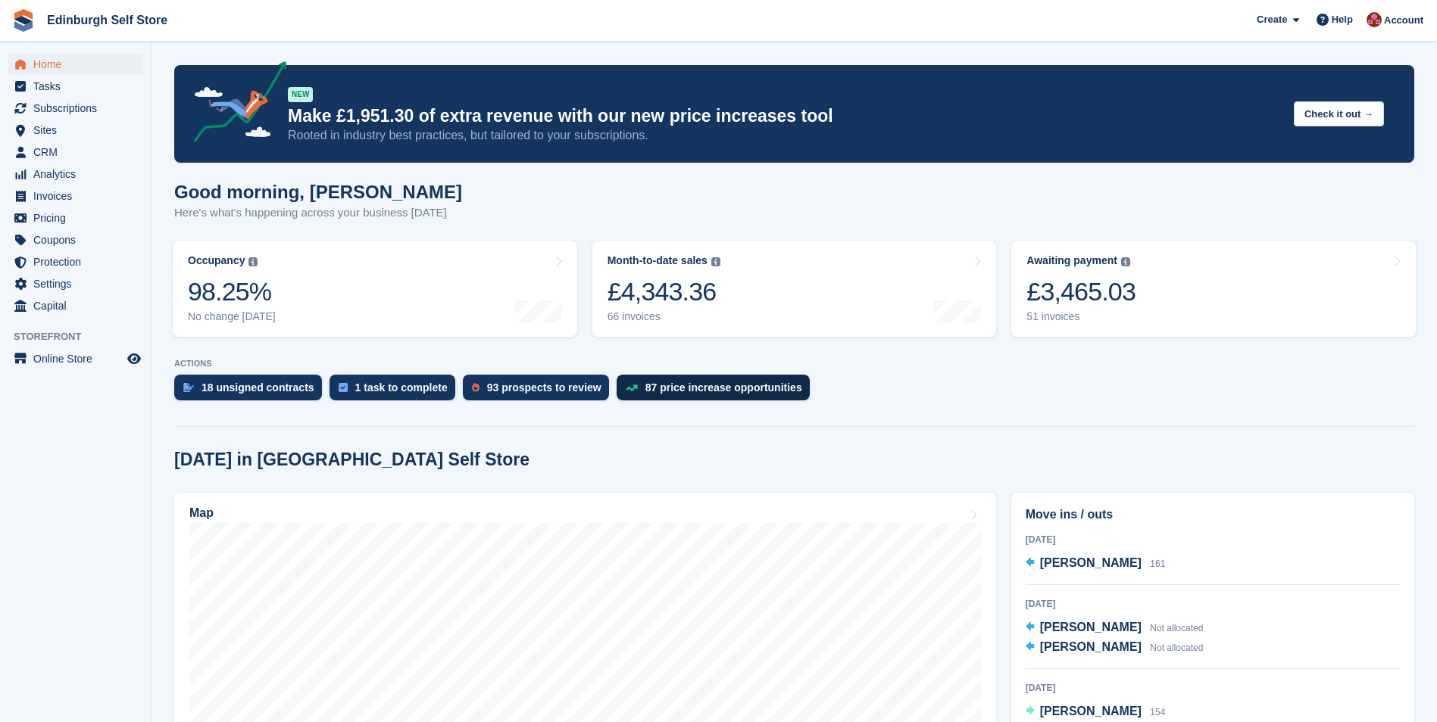
scroll to position [227, 0]
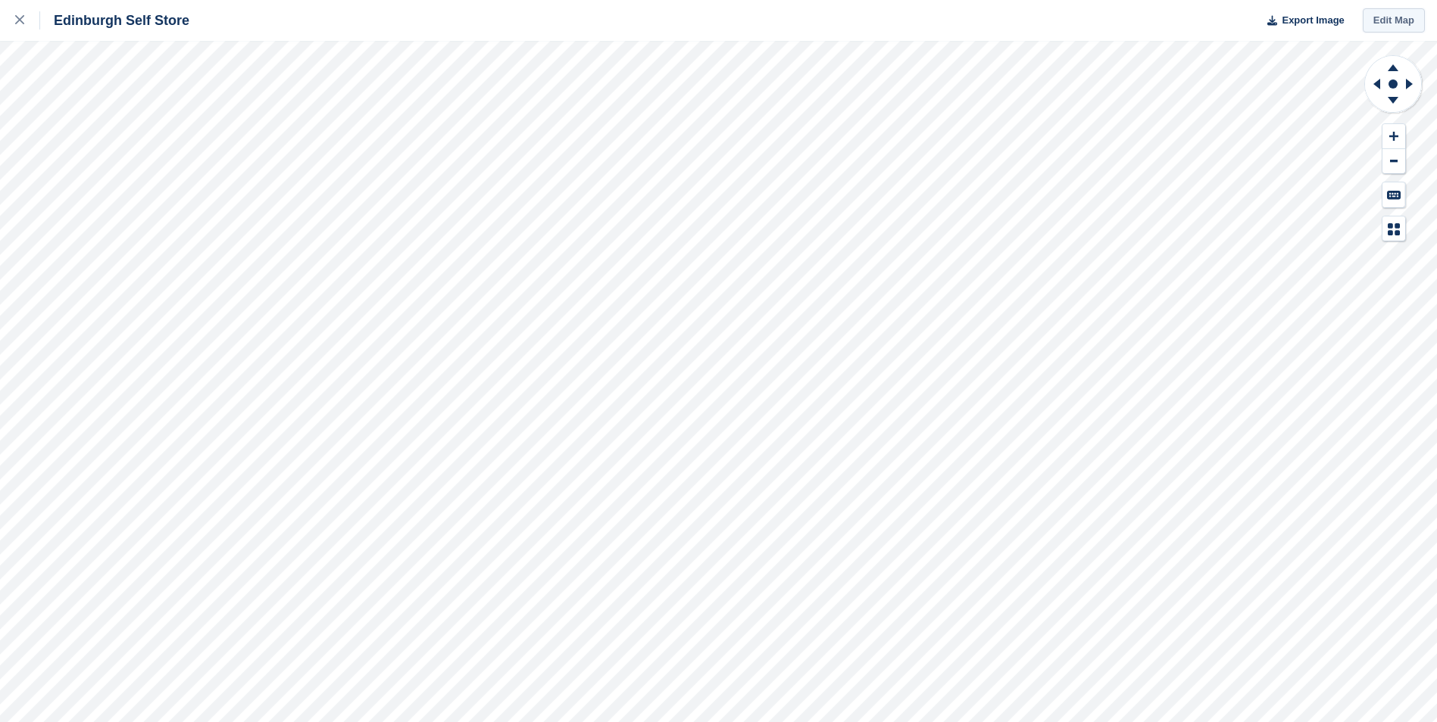
click at [1385, 19] on link "Edit Map" at bounding box center [1393, 20] width 62 height 25
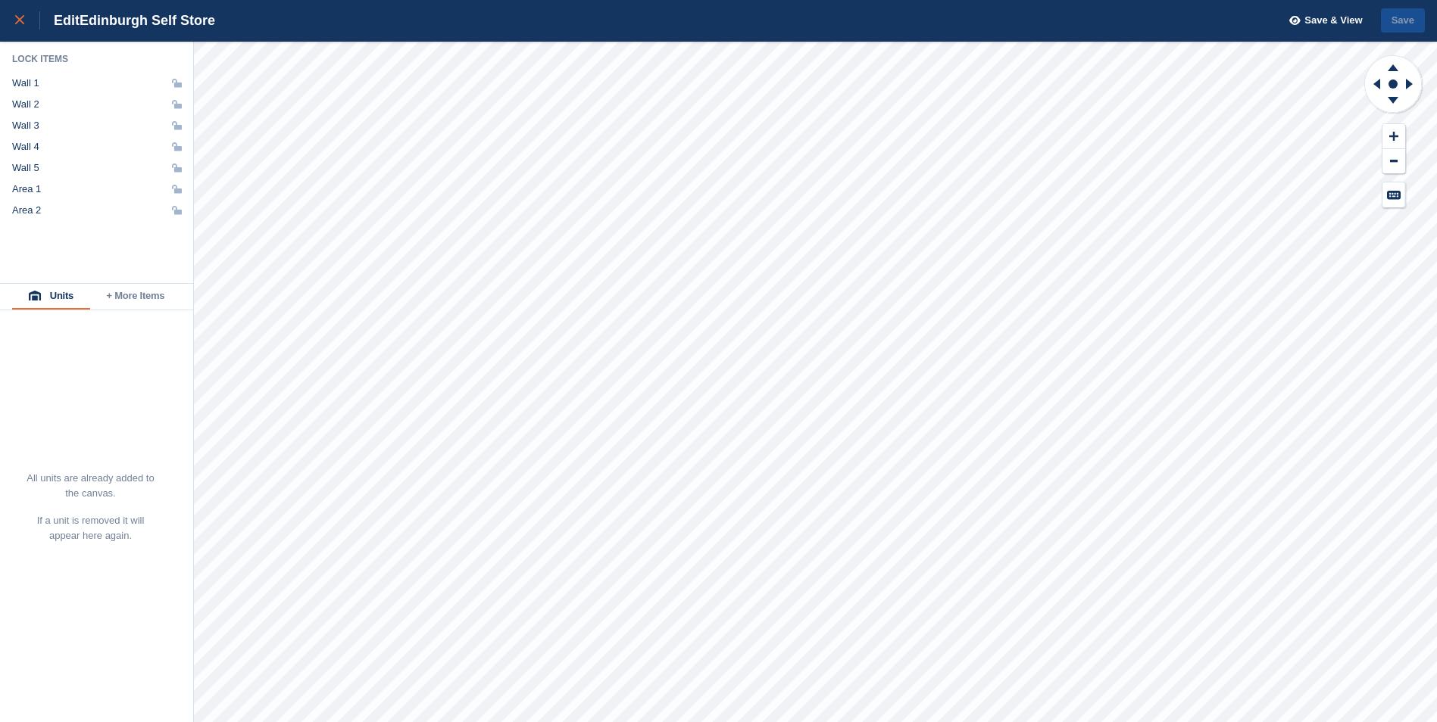
click at [17, 27] on div at bounding box center [27, 20] width 25 height 18
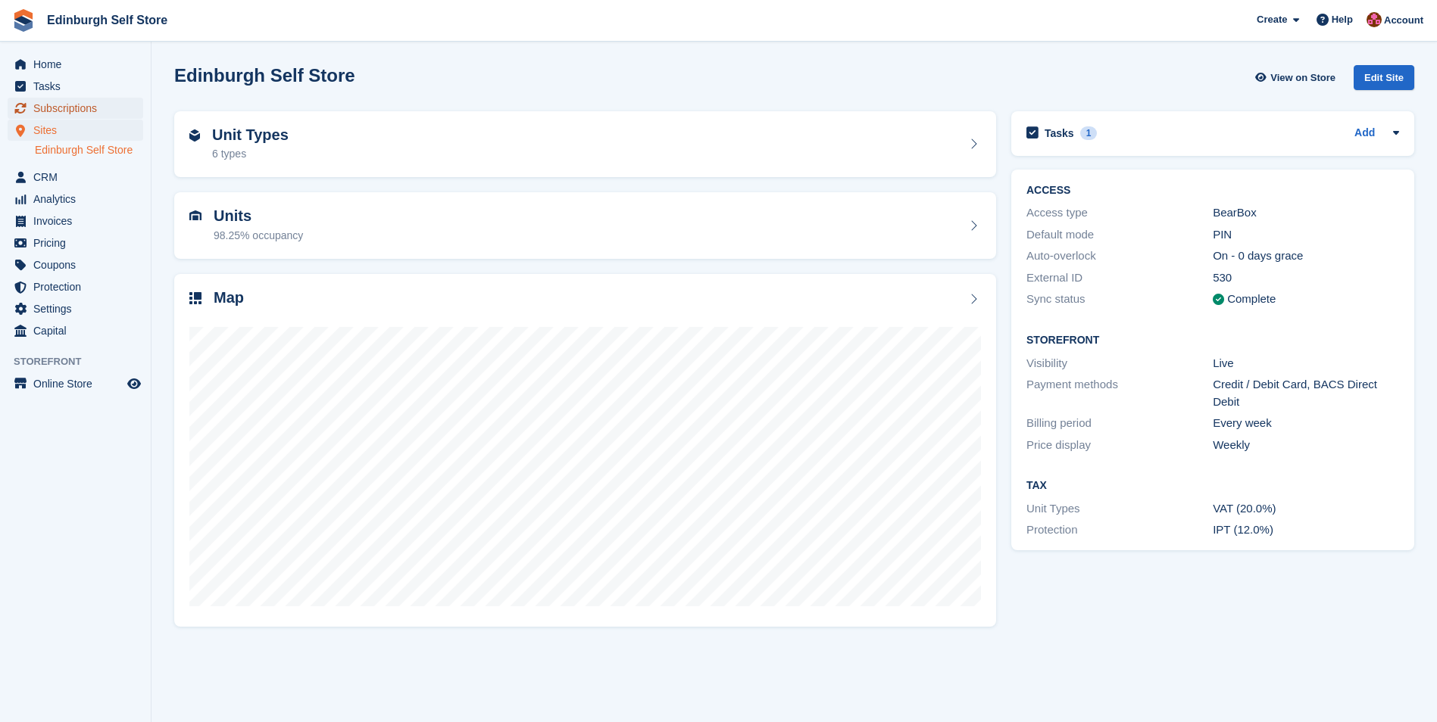
click at [85, 108] on span "Subscriptions" at bounding box center [78, 108] width 91 height 21
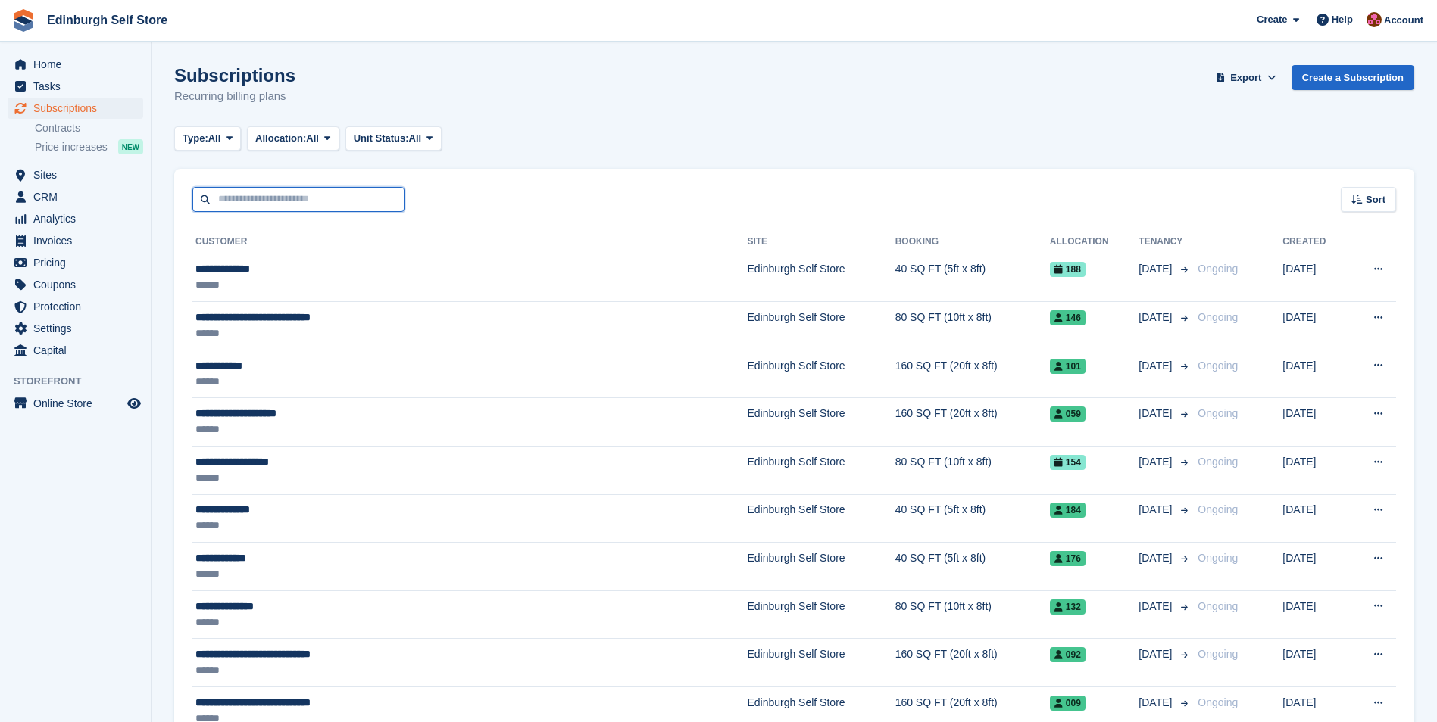
click at [293, 198] on input "text" at bounding box center [298, 199] width 212 height 25
type input "******"
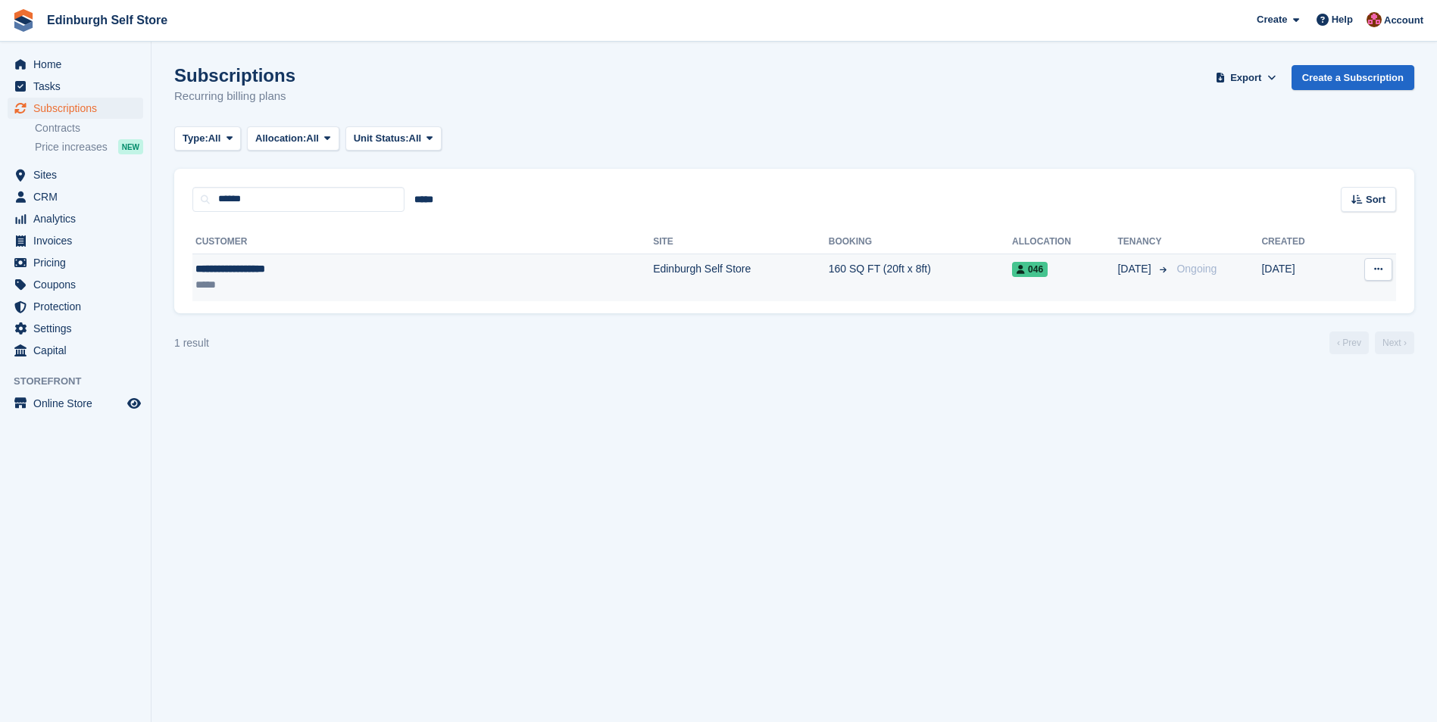
click at [653, 265] on td "Edinburgh Self Store" at bounding box center [741, 278] width 176 height 48
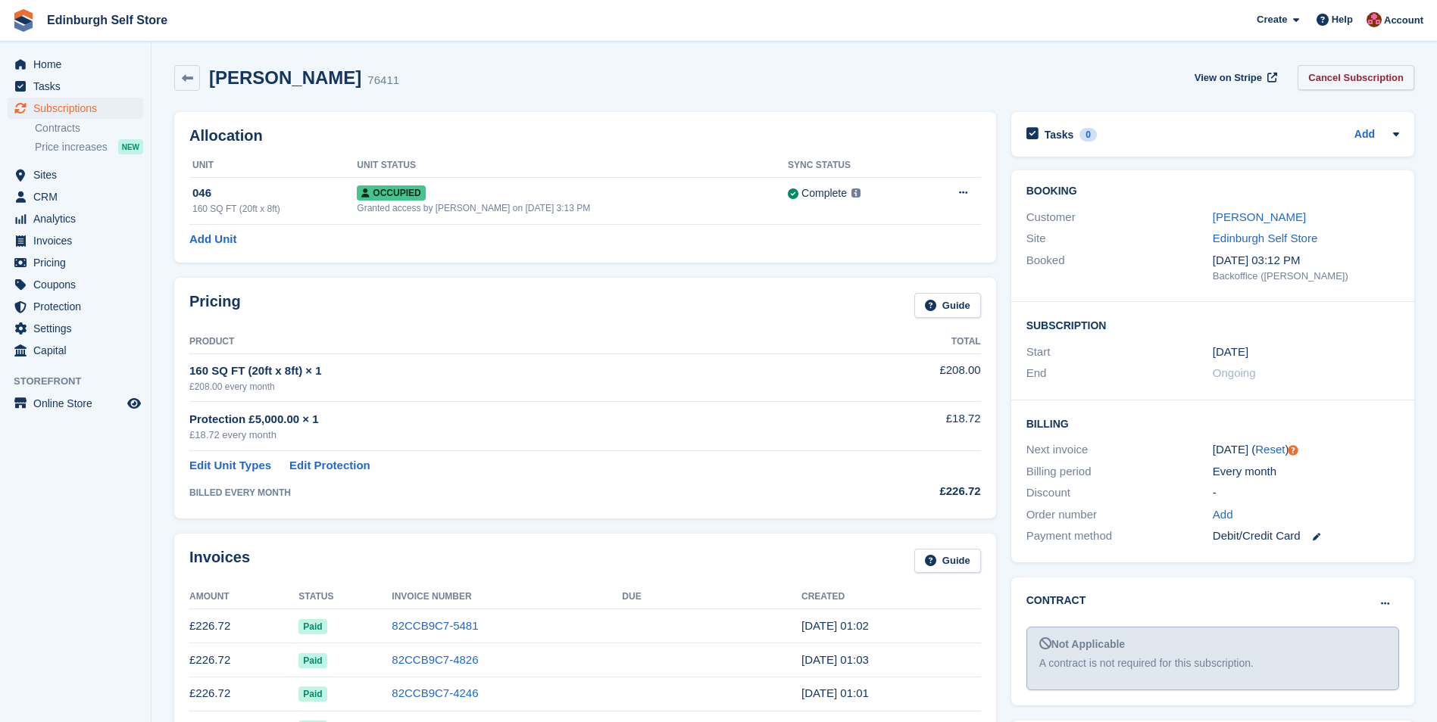
click at [1345, 83] on link "Cancel Subscription" at bounding box center [1355, 77] width 117 height 25
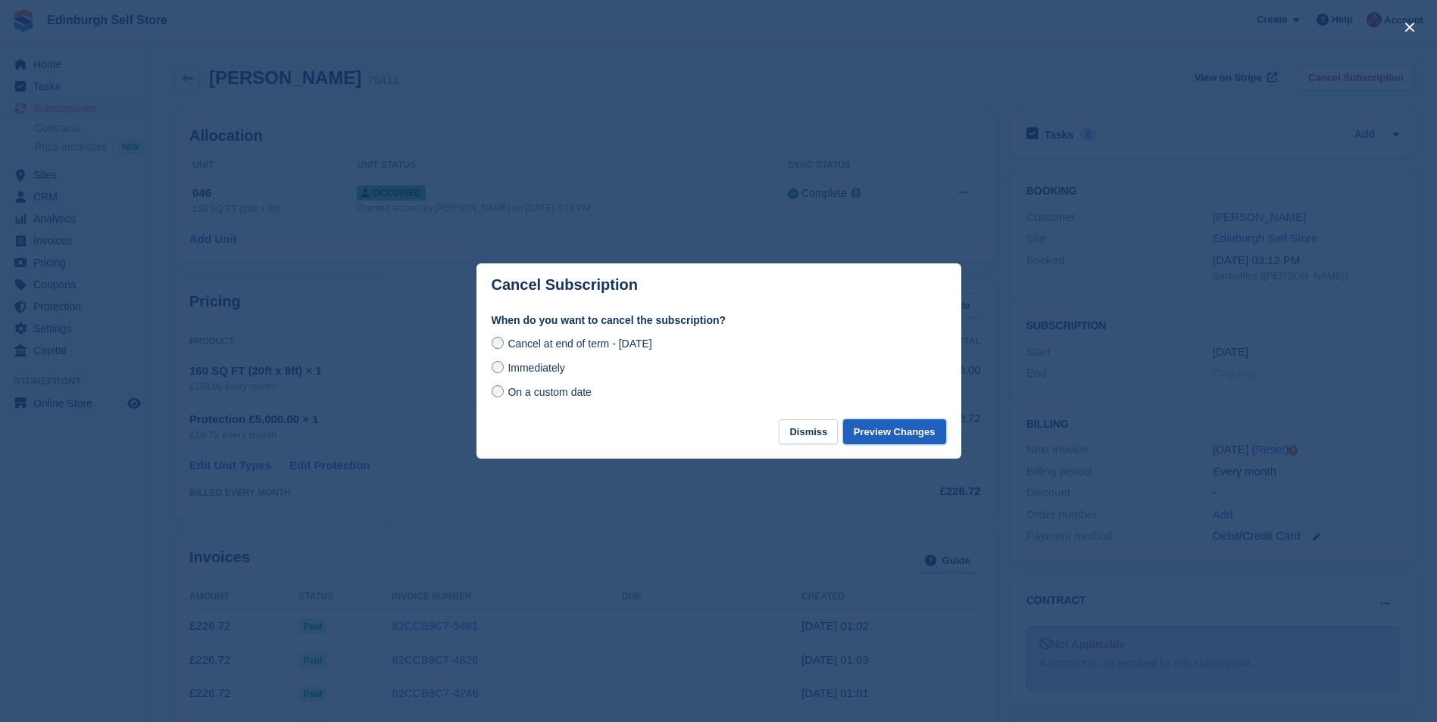
click at [878, 434] on button "Preview Changes" at bounding box center [894, 432] width 103 height 25
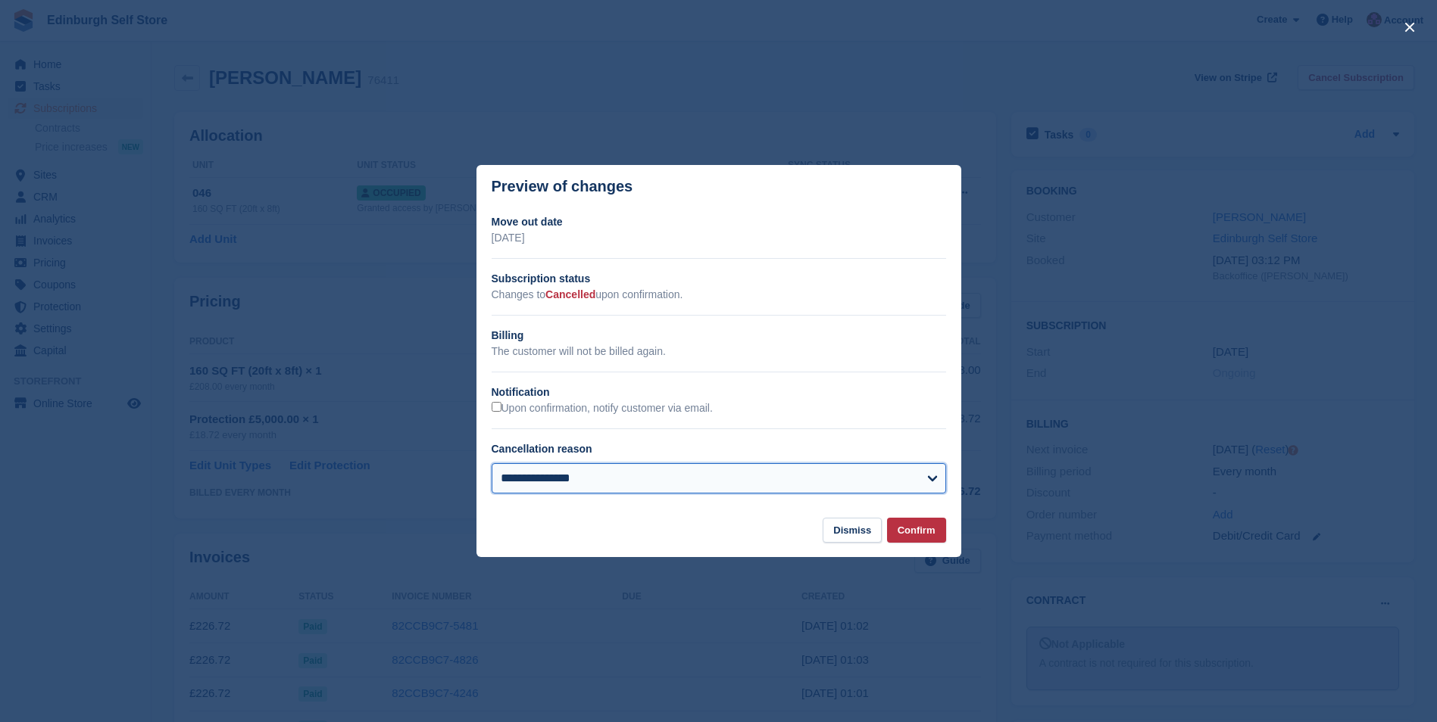
click at [698, 483] on select "**********" at bounding box center [718, 478] width 454 height 30
select select "**********"
click at [491, 465] on select "**********" at bounding box center [718, 478] width 454 height 30
click at [927, 527] on button "Confirm" at bounding box center [916, 530] width 59 height 25
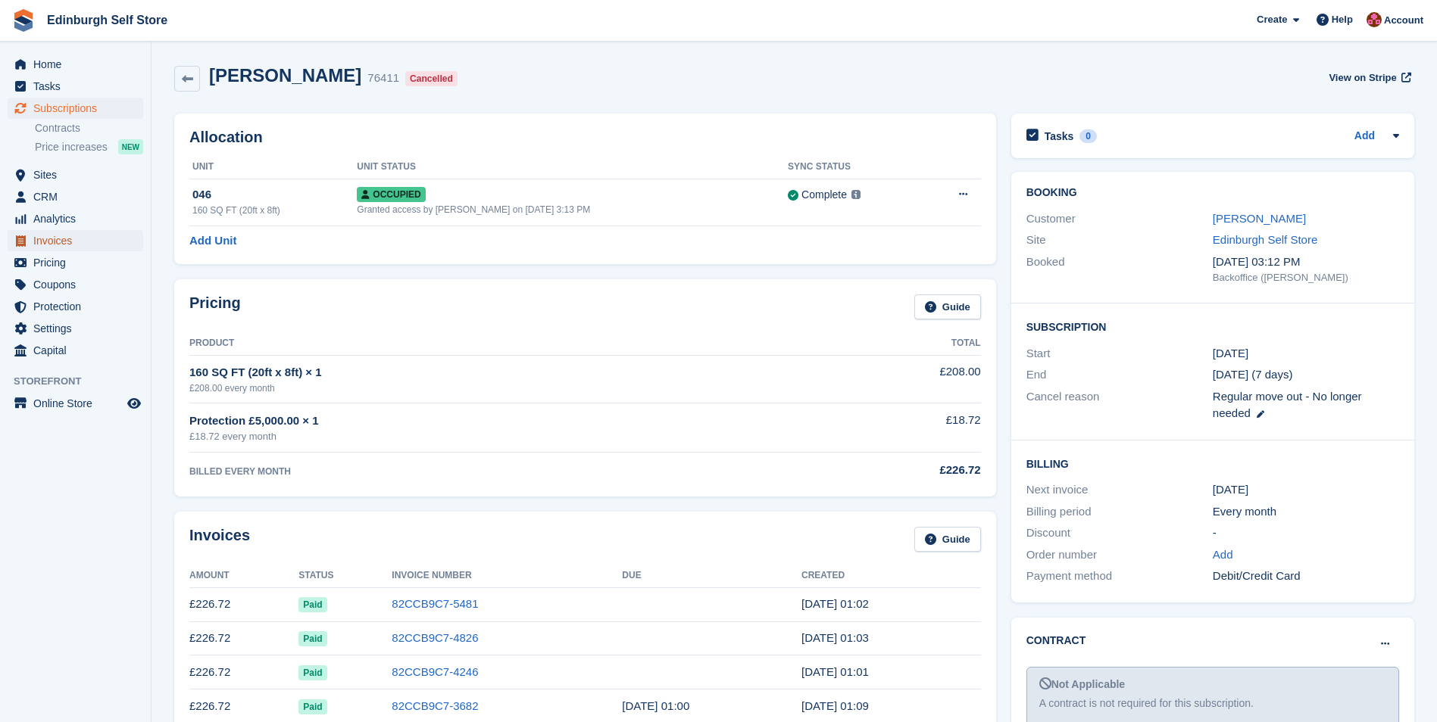
click at [67, 241] on span "Invoices" at bounding box center [78, 240] width 91 height 21
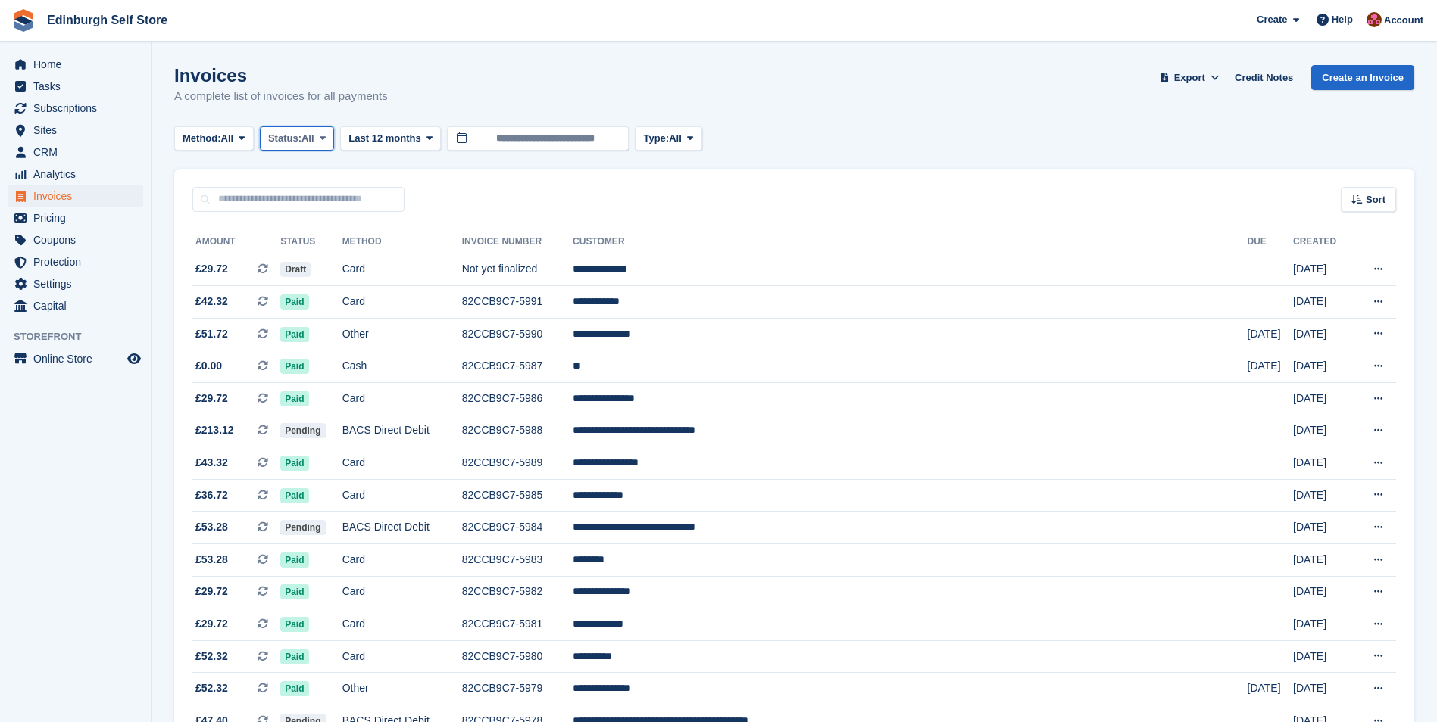
click at [326, 136] on icon at bounding box center [323, 138] width 6 height 10
click at [322, 264] on link "Open" at bounding box center [333, 255] width 132 height 27
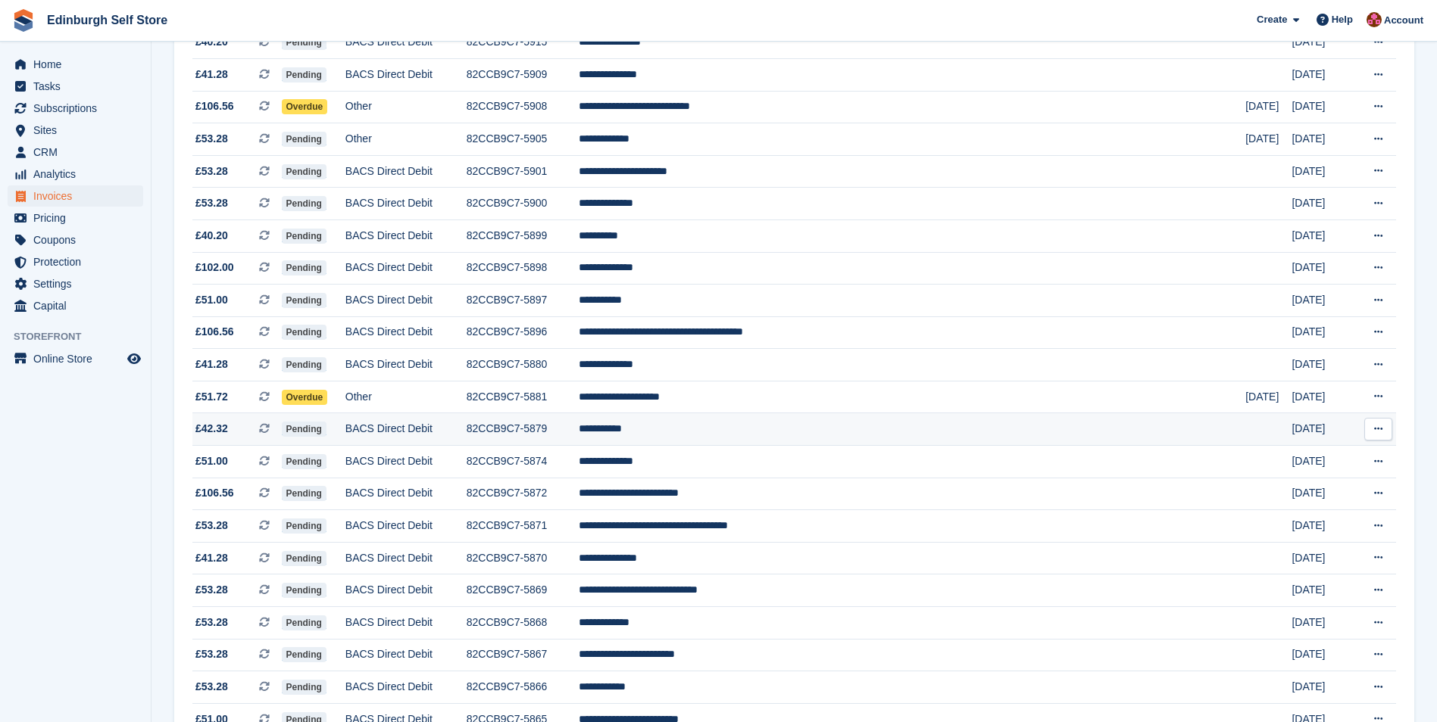
scroll to position [984, 0]
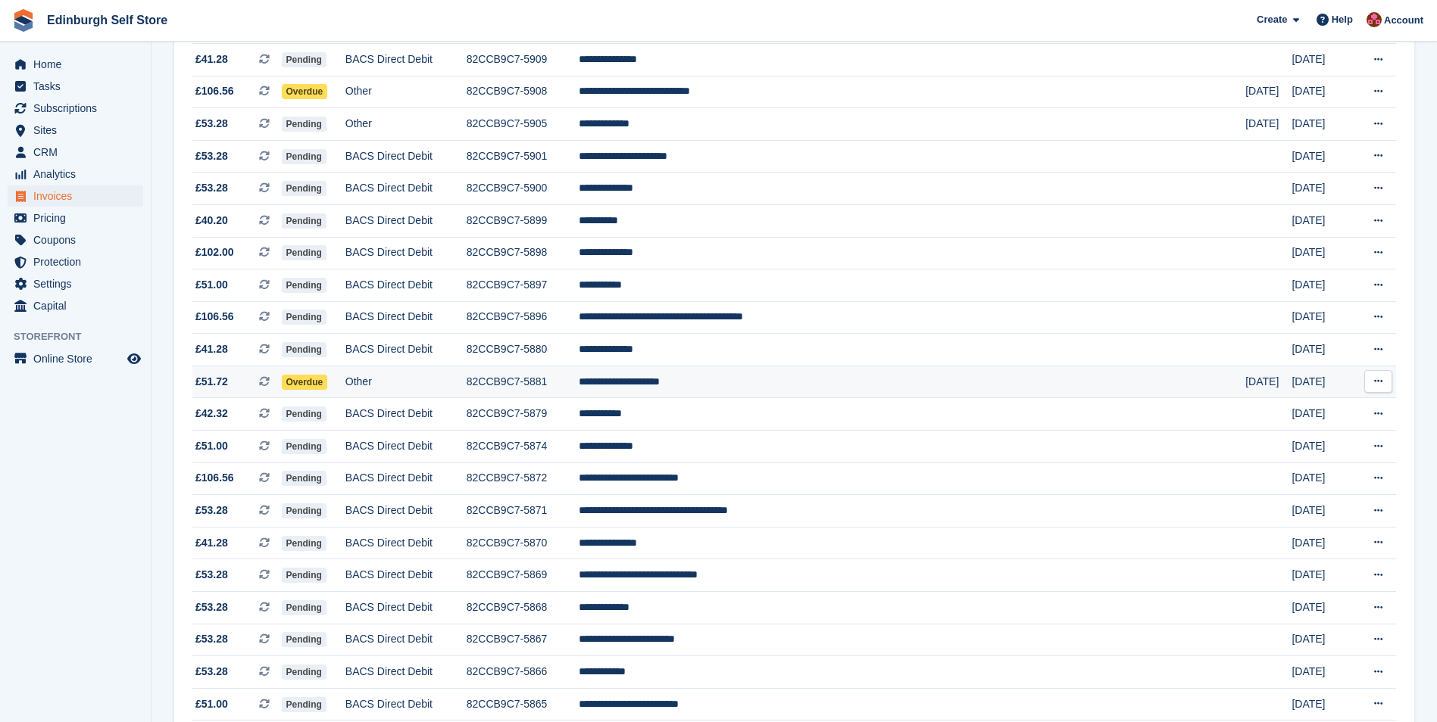
click at [792, 385] on td "**********" at bounding box center [912, 382] width 666 height 33
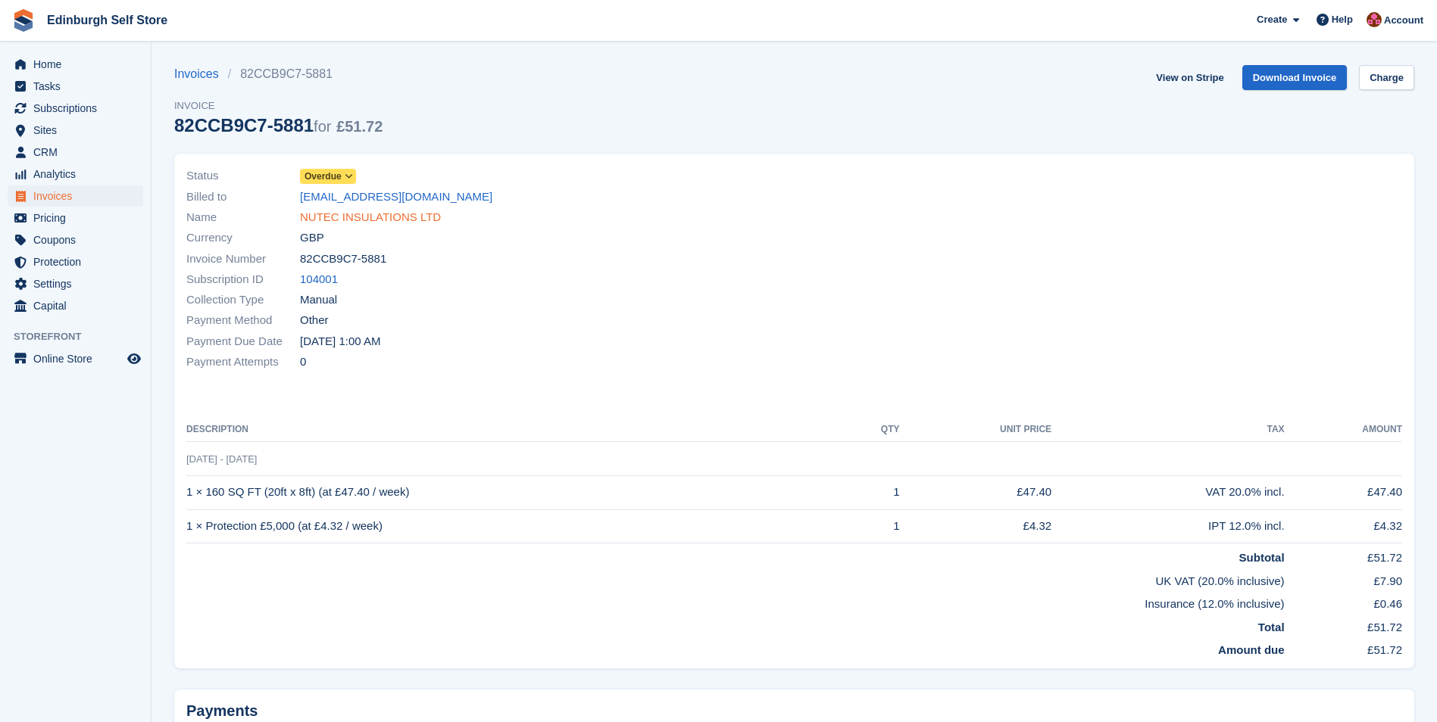
click at [363, 217] on link "NUTEC INSULATIONS LTD" at bounding box center [370, 217] width 141 height 17
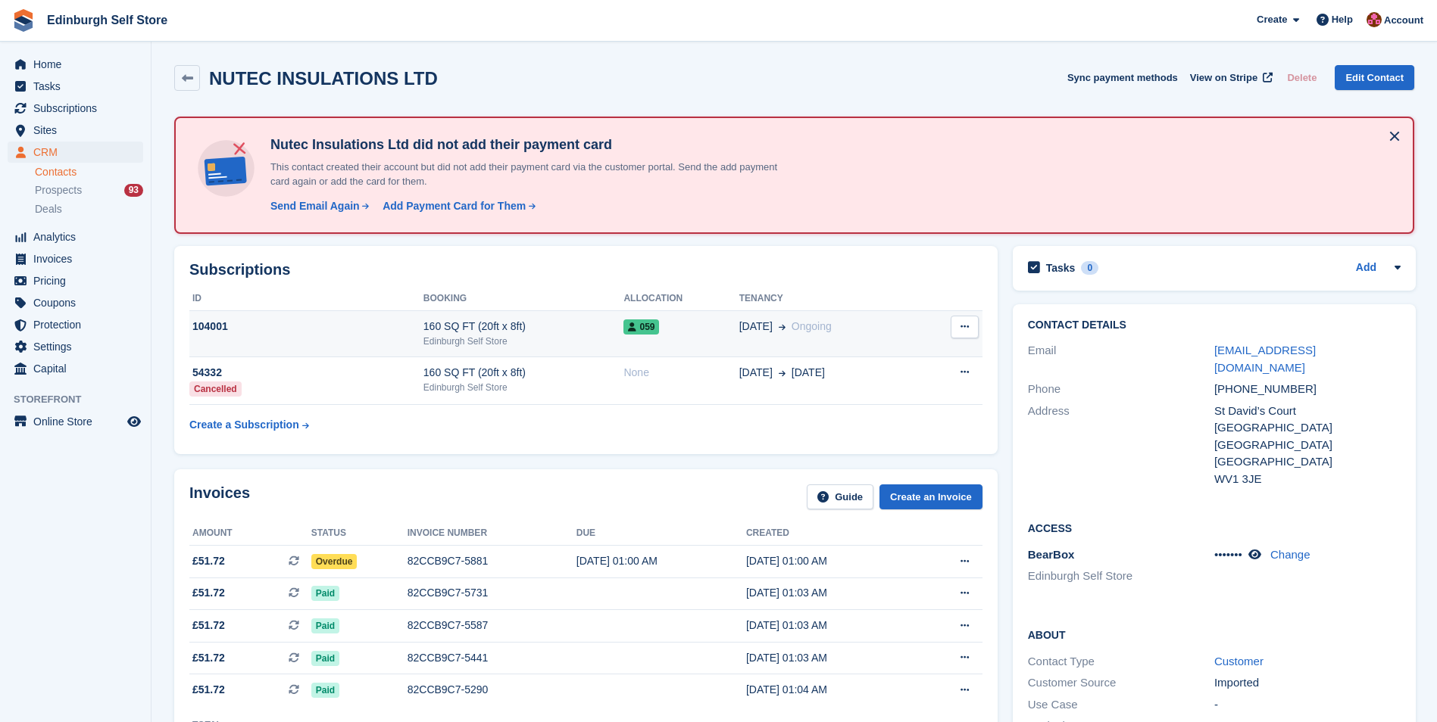
click at [962, 329] on icon at bounding box center [964, 327] width 8 height 10
click at [791, 327] on span "Ongoing" at bounding box center [811, 326] width 40 height 12
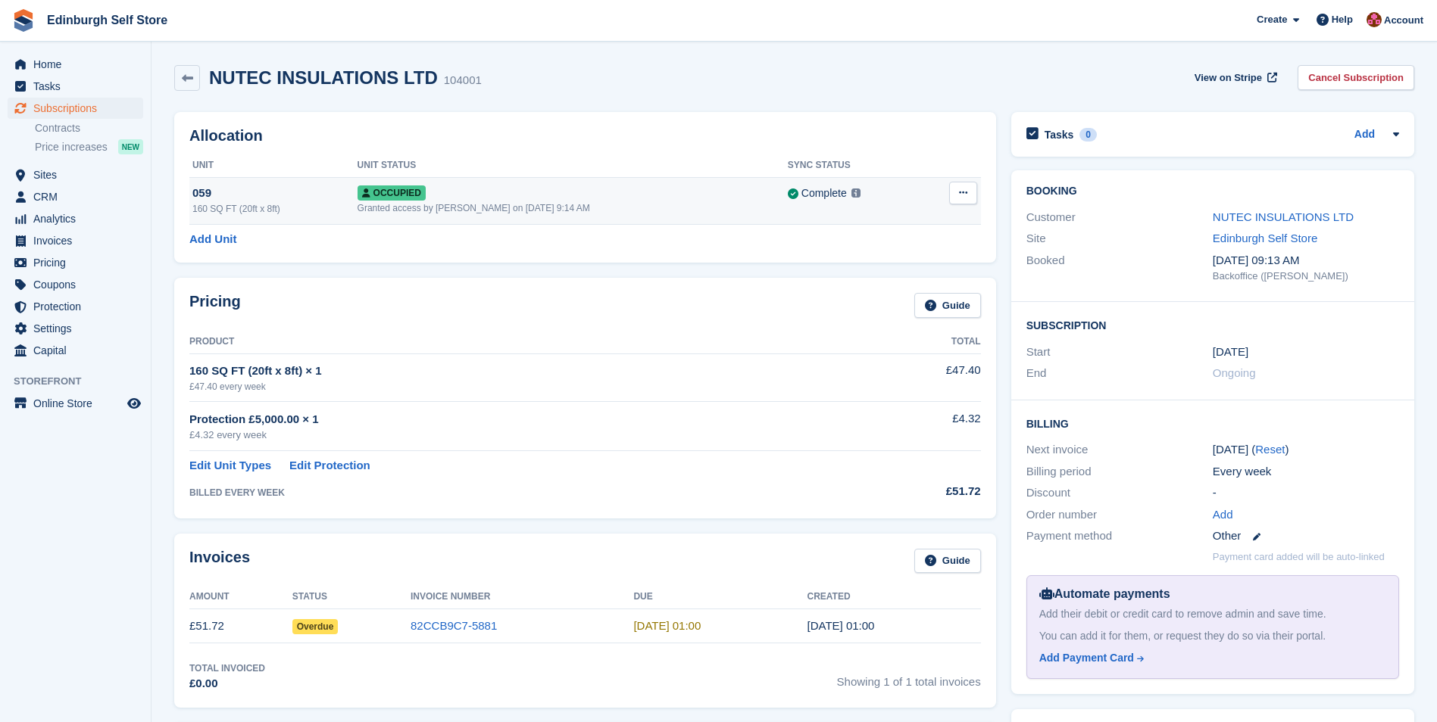
click at [957, 192] on button at bounding box center [963, 193] width 28 height 23
click at [870, 226] on p "Overlock" at bounding box center [904, 223] width 132 height 20
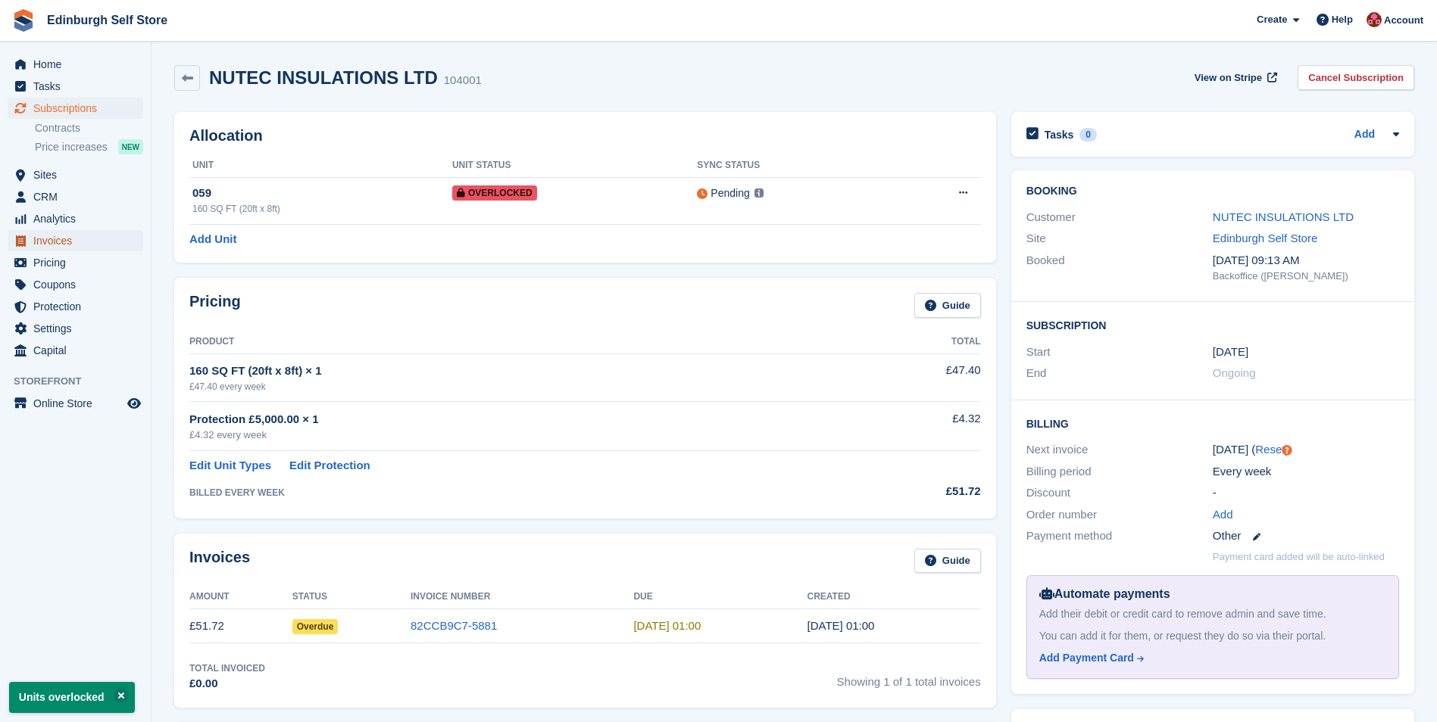
click at [70, 242] on span "Invoices" at bounding box center [78, 240] width 91 height 21
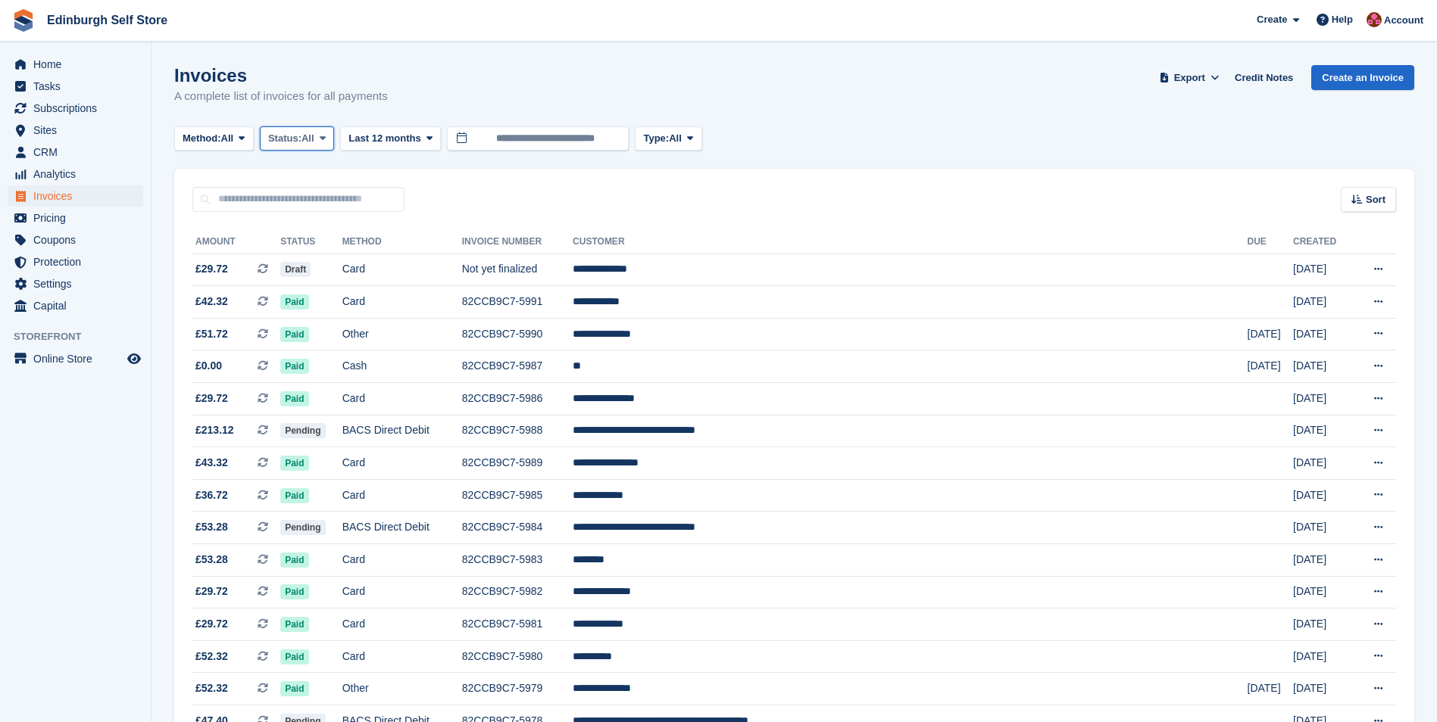
click at [326, 136] on icon at bounding box center [323, 138] width 6 height 10
click at [351, 262] on link "Open" at bounding box center [333, 255] width 132 height 27
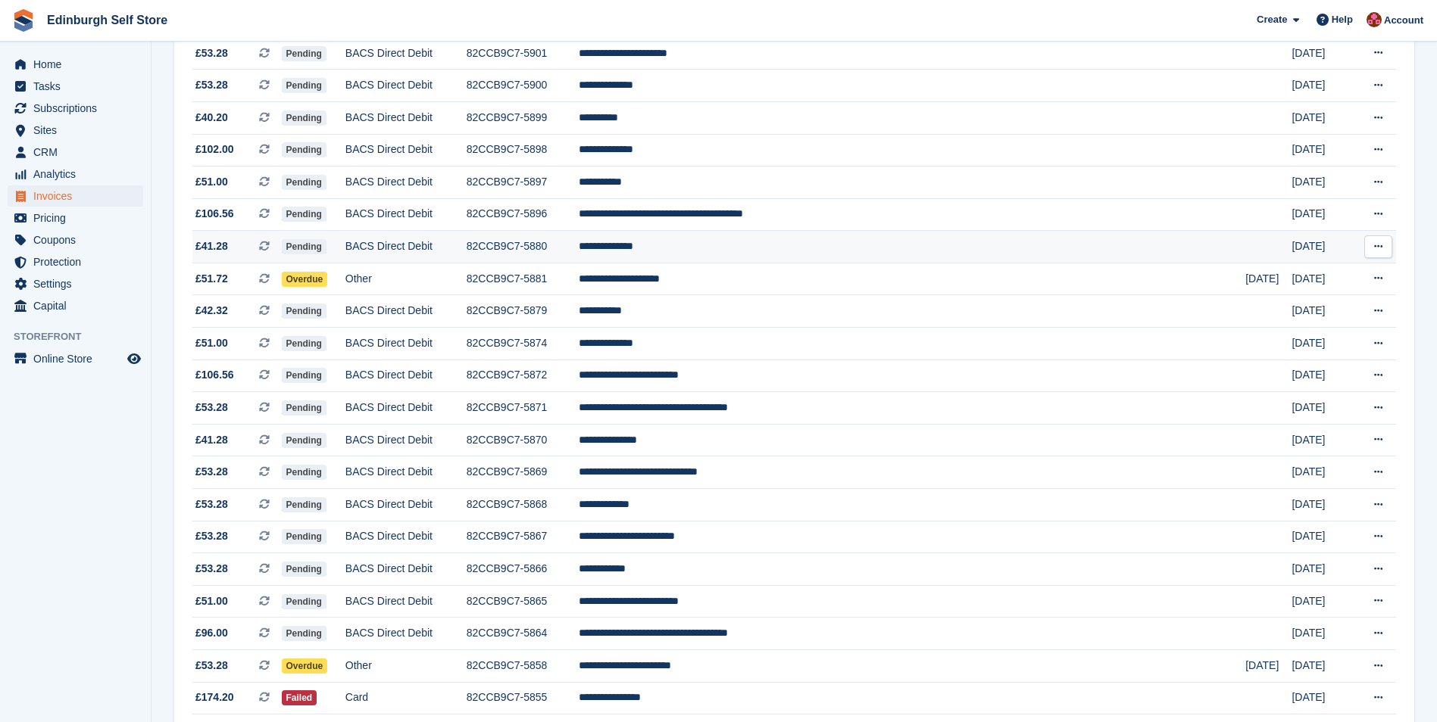
scroll to position [1219, 0]
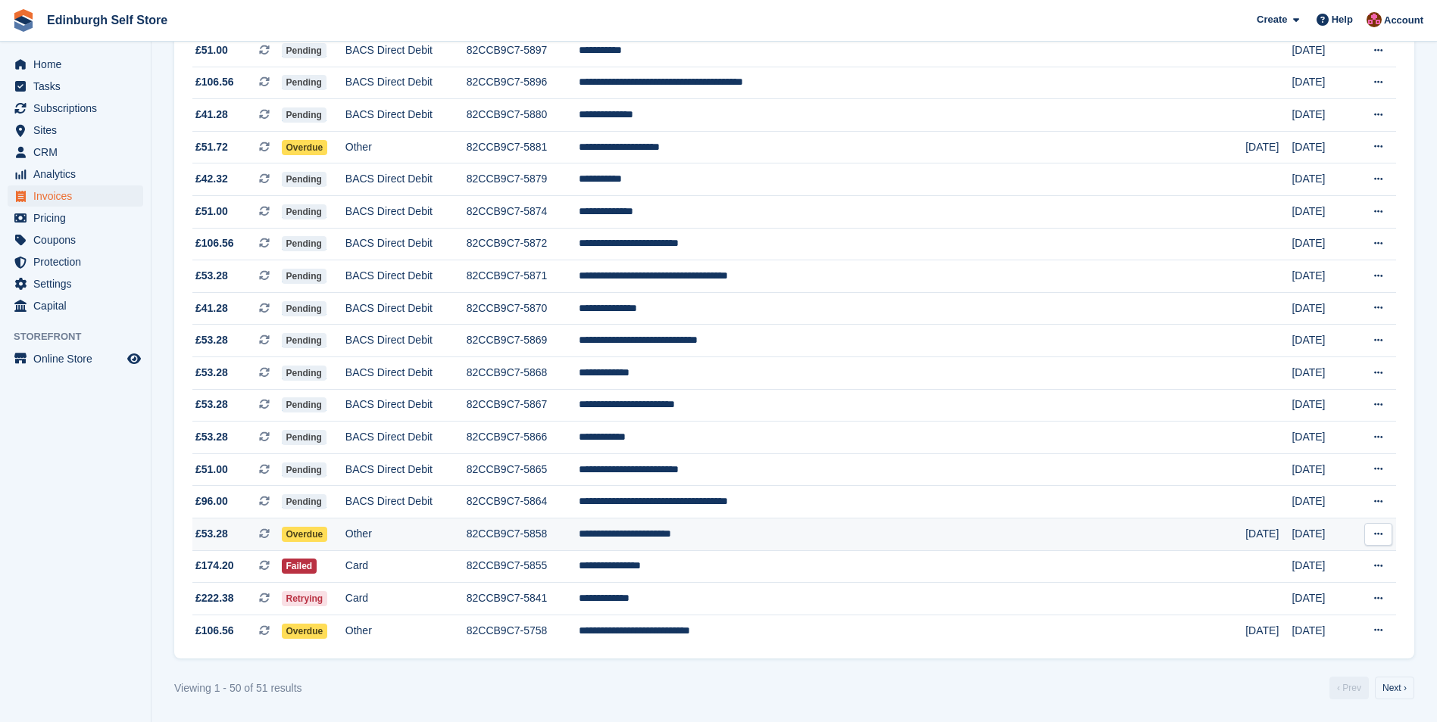
click at [797, 537] on td "**********" at bounding box center [912, 535] width 666 height 33
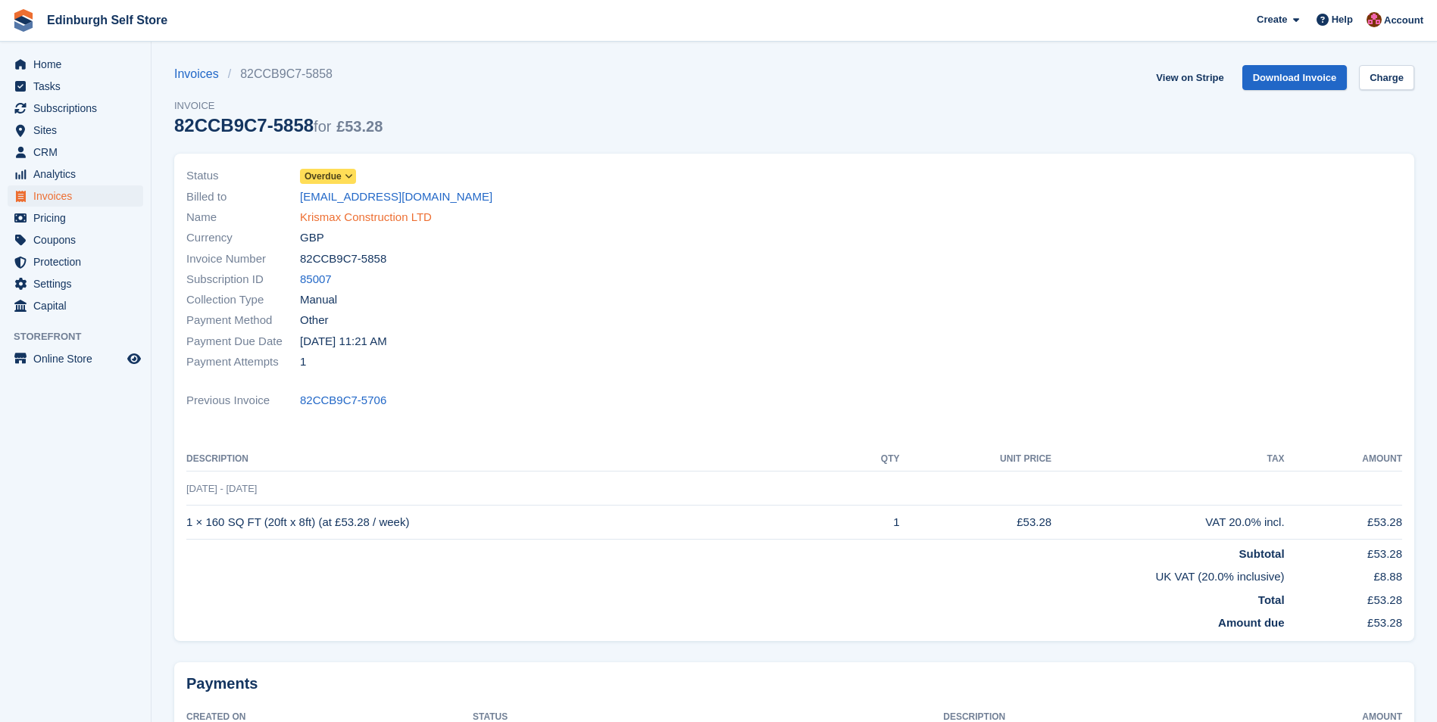
click at [358, 216] on link "Krismax Construction LTD" at bounding box center [366, 217] width 132 height 17
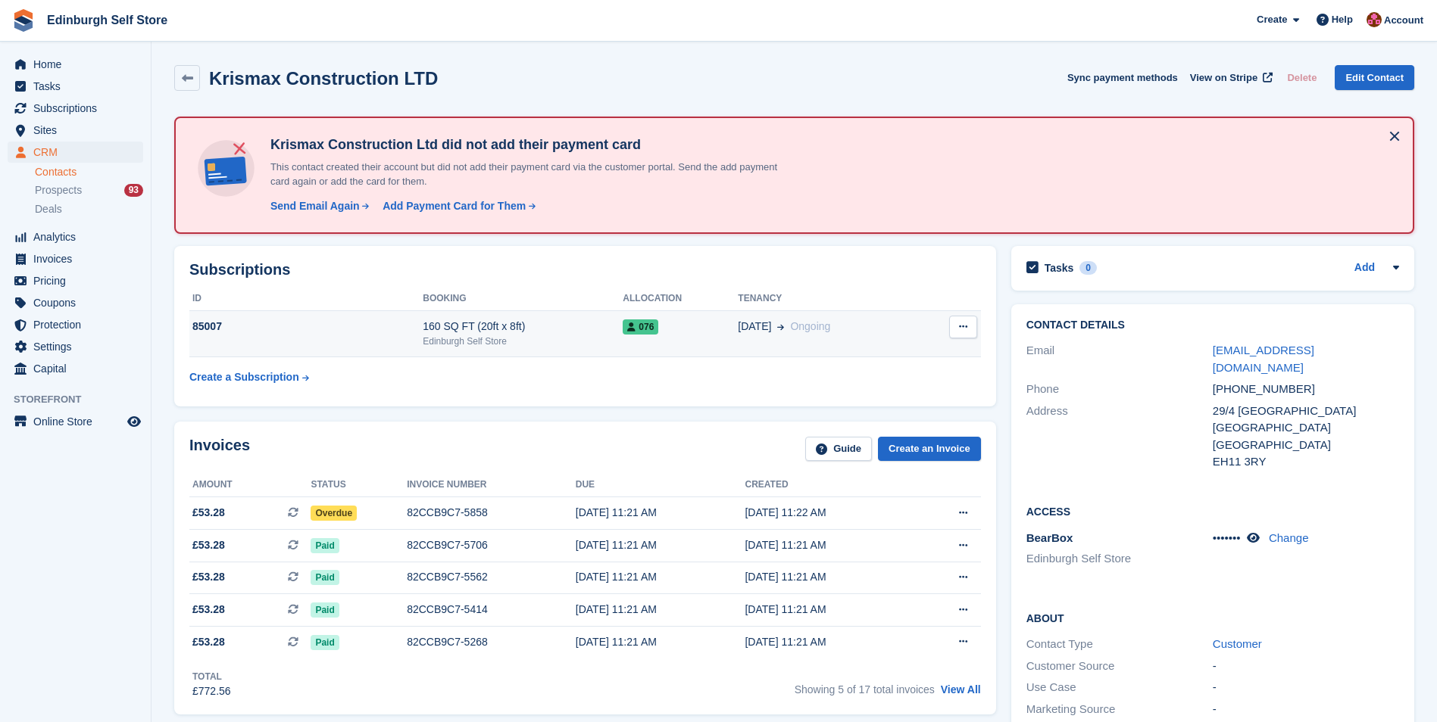
click at [968, 326] on button at bounding box center [963, 327] width 28 height 23
click at [738, 325] on span "08 May" at bounding box center [754, 327] width 33 height 16
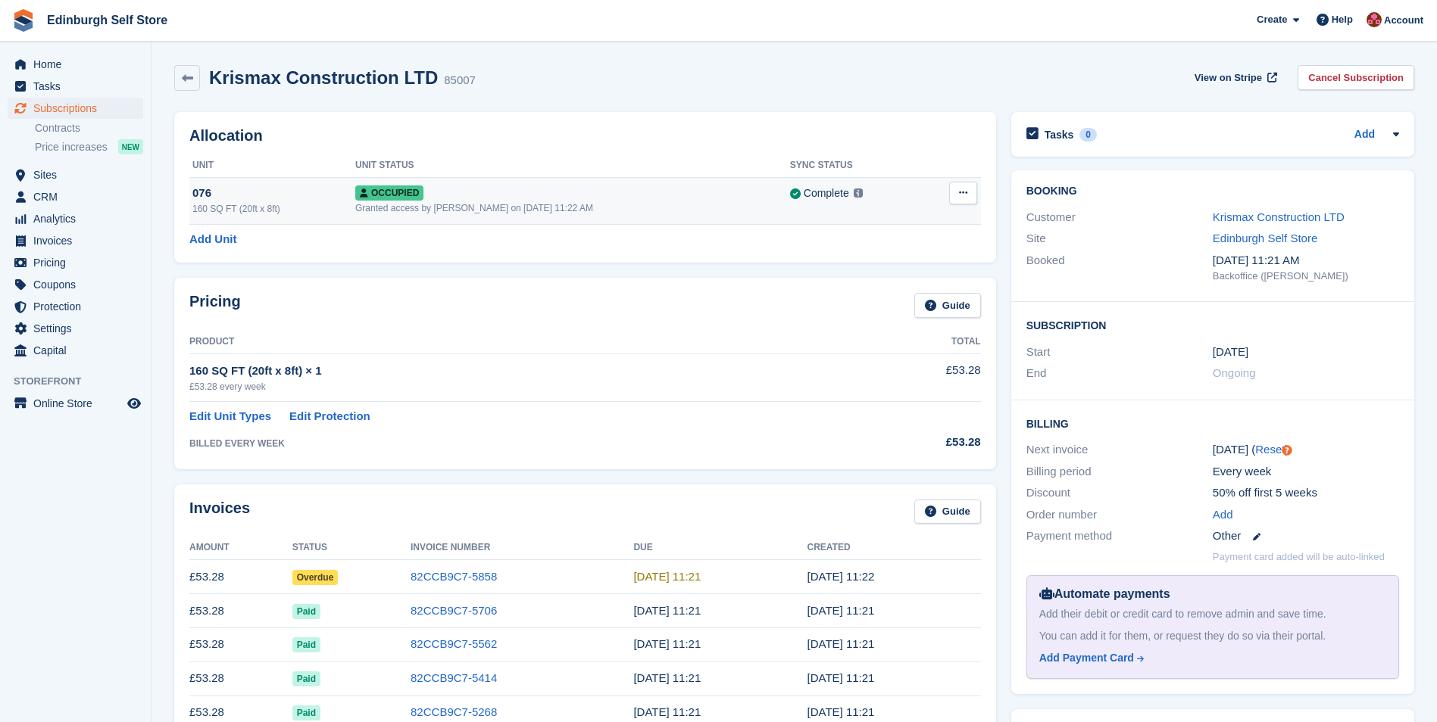
click at [956, 189] on button at bounding box center [963, 193] width 28 height 23
click at [867, 224] on p "Overlock" at bounding box center [904, 223] width 132 height 20
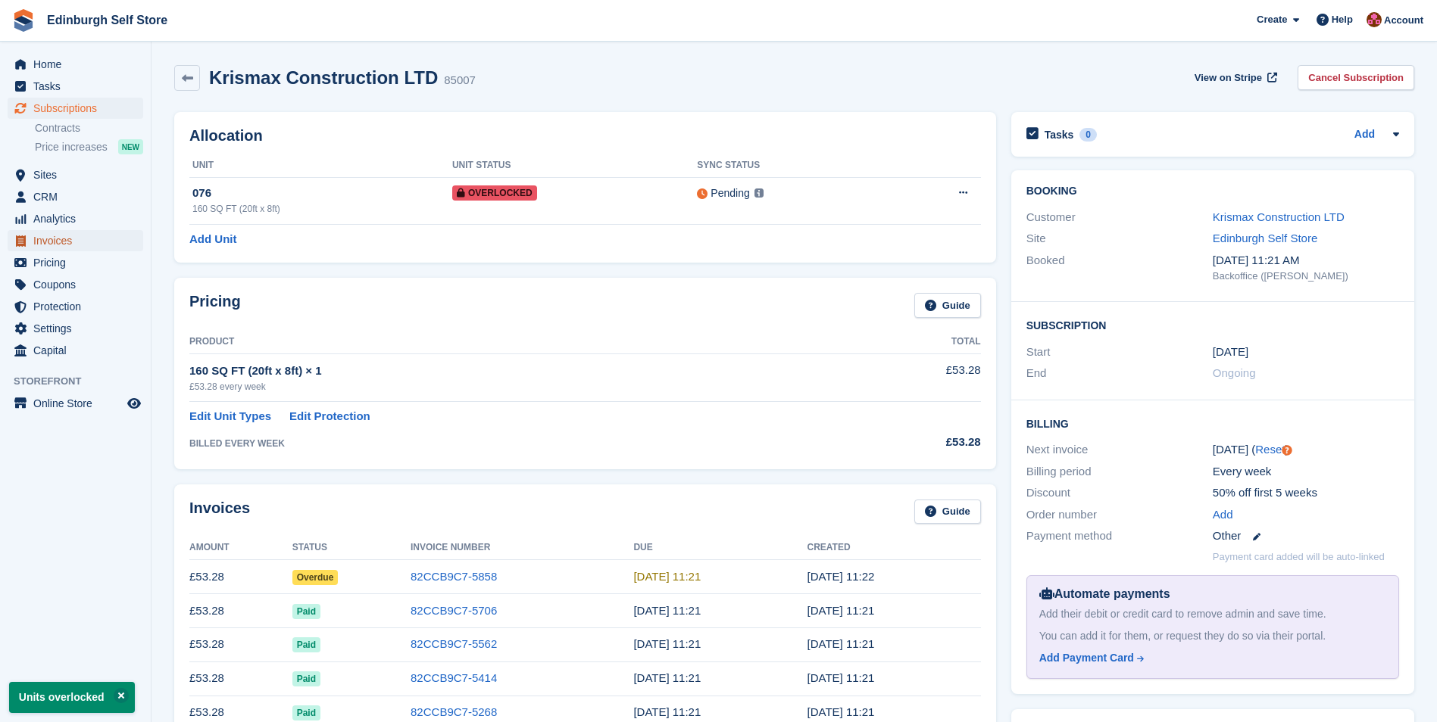
click at [59, 239] on span "Invoices" at bounding box center [78, 240] width 91 height 21
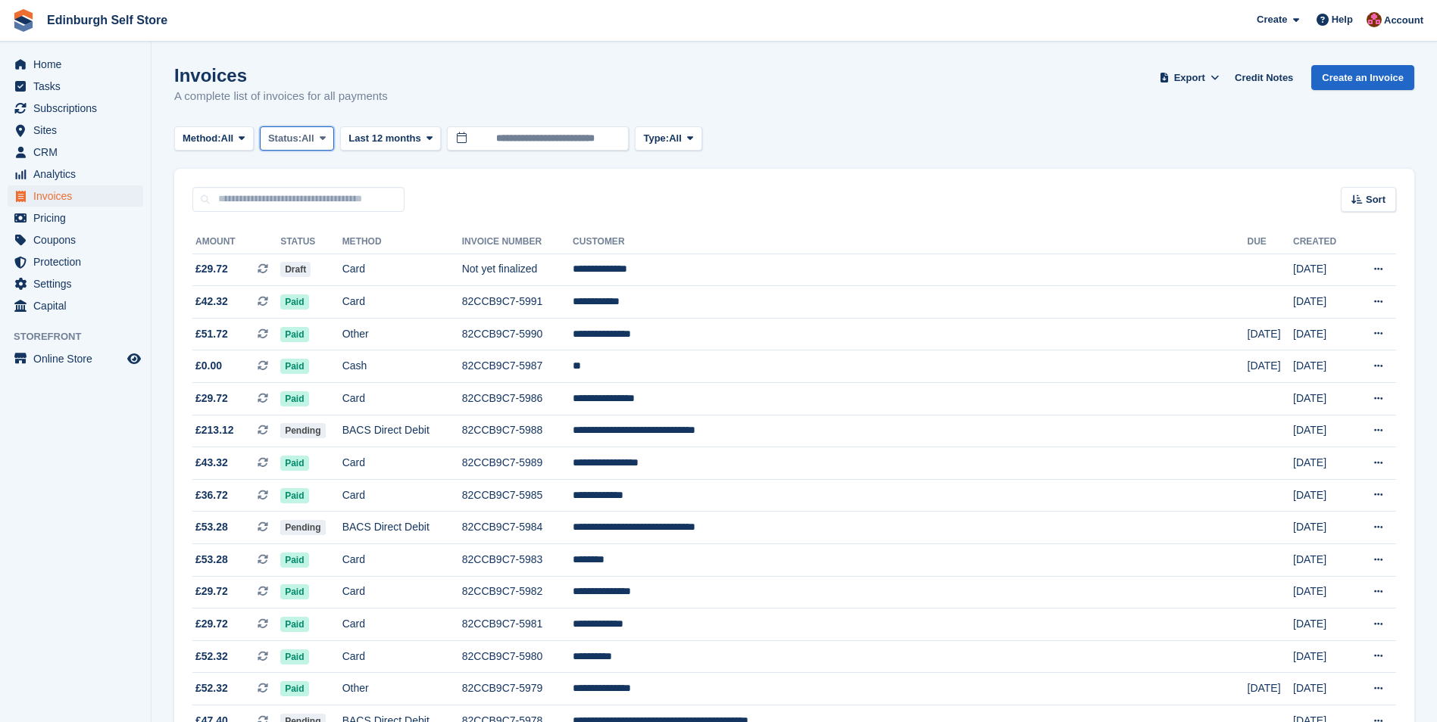
drag, startPoint x: 323, startPoint y: 139, endPoint x: 333, endPoint y: 156, distance: 20.4
click at [323, 140] on span at bounding box center [323, 139] width 12 height 12
drag, startPoint x: 353, startPoint y: 261, endPoint x: 388, endPoint y: 318, distance: 67.3
click at [353, 261] on link "Open" at bounding box center [333, 255] width 132 height 27
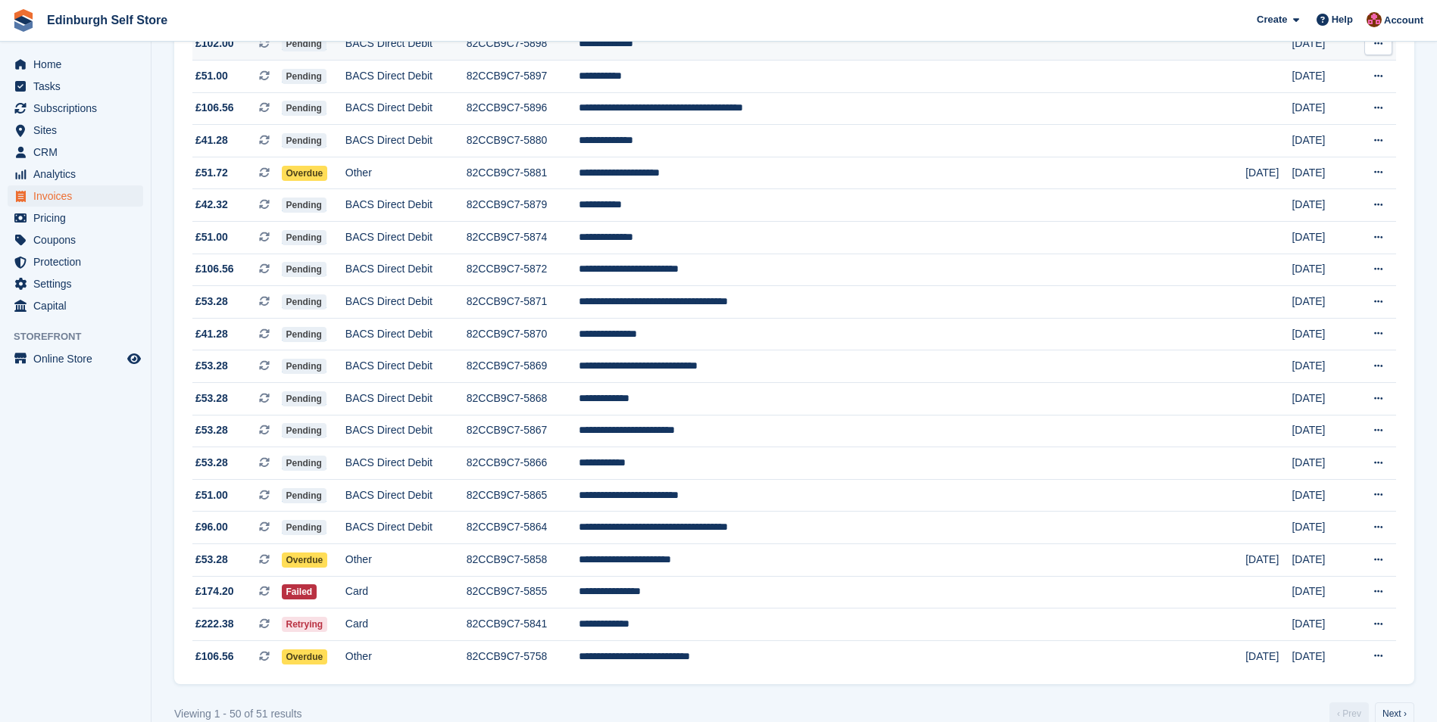
scroll to position [1212, 0]
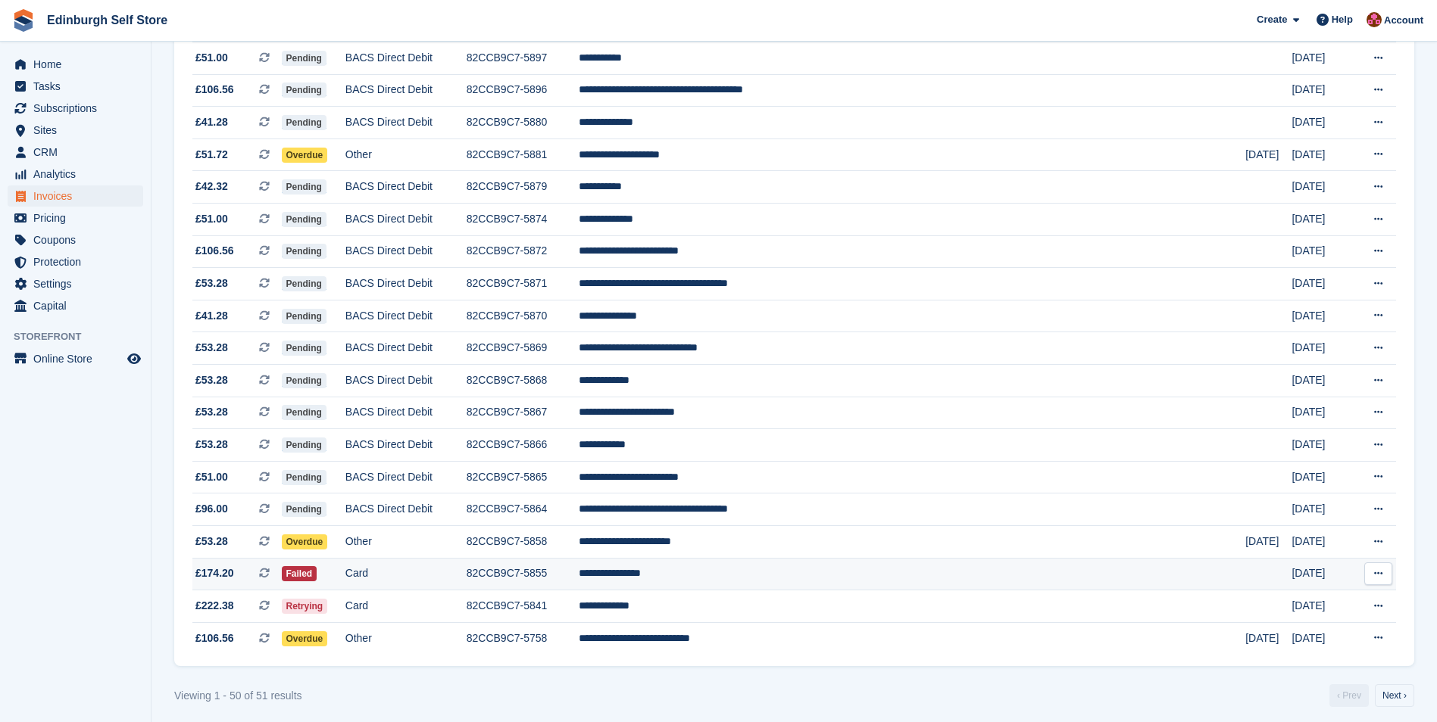
click at [763, 576] on td "**********" at bounding box center [912, 574] width 666 height 33
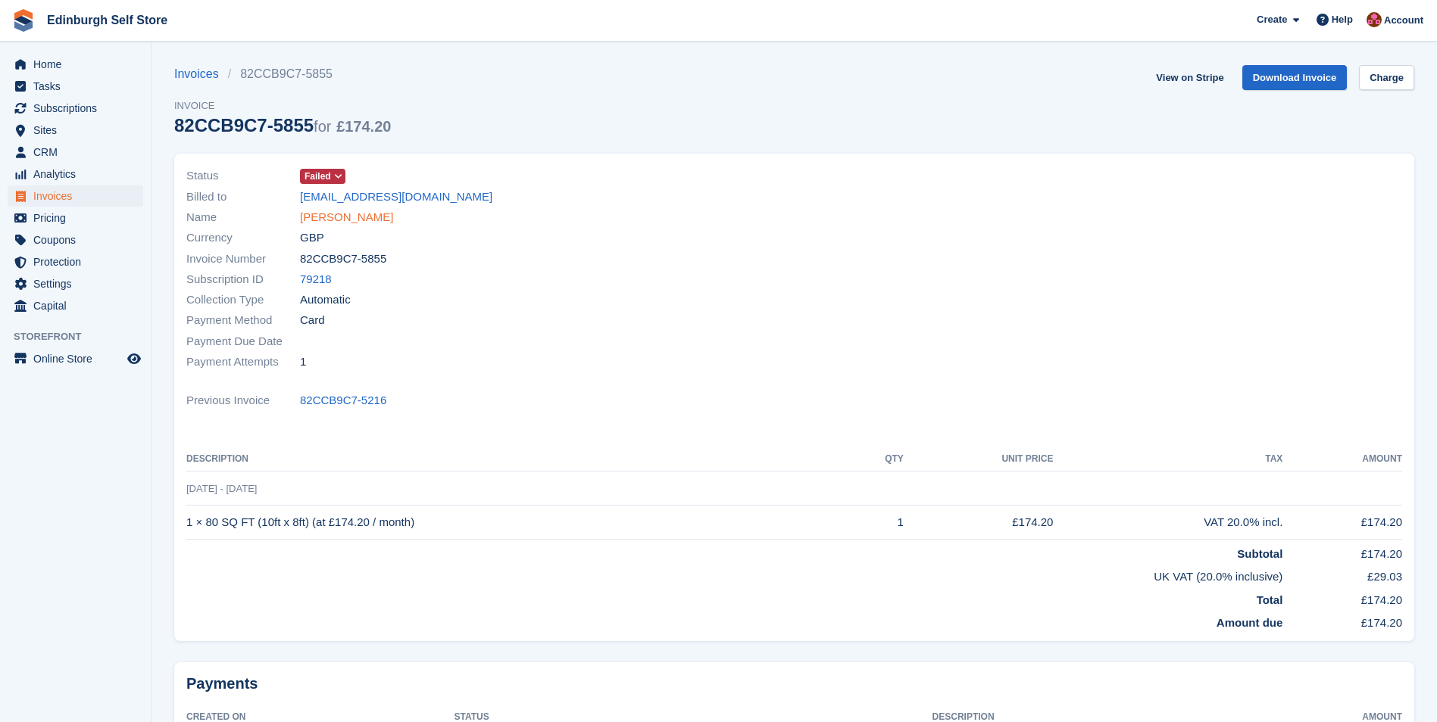
click at [359, 220] on link "[PERSON_NAME]" at bounding box center [346, 217] width 93 height 17
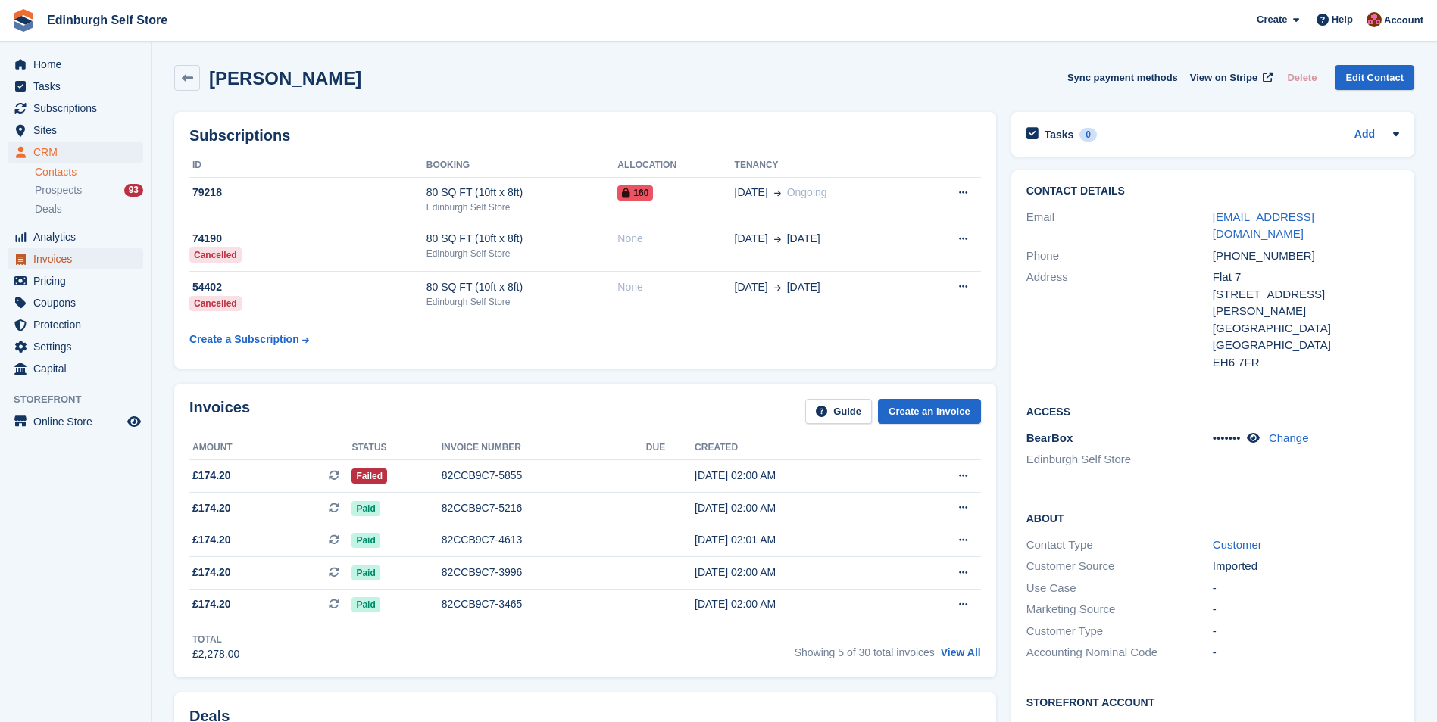
click at [73, 260] on span "Invoices" at bounding box center [78, 258] width 91 height 21
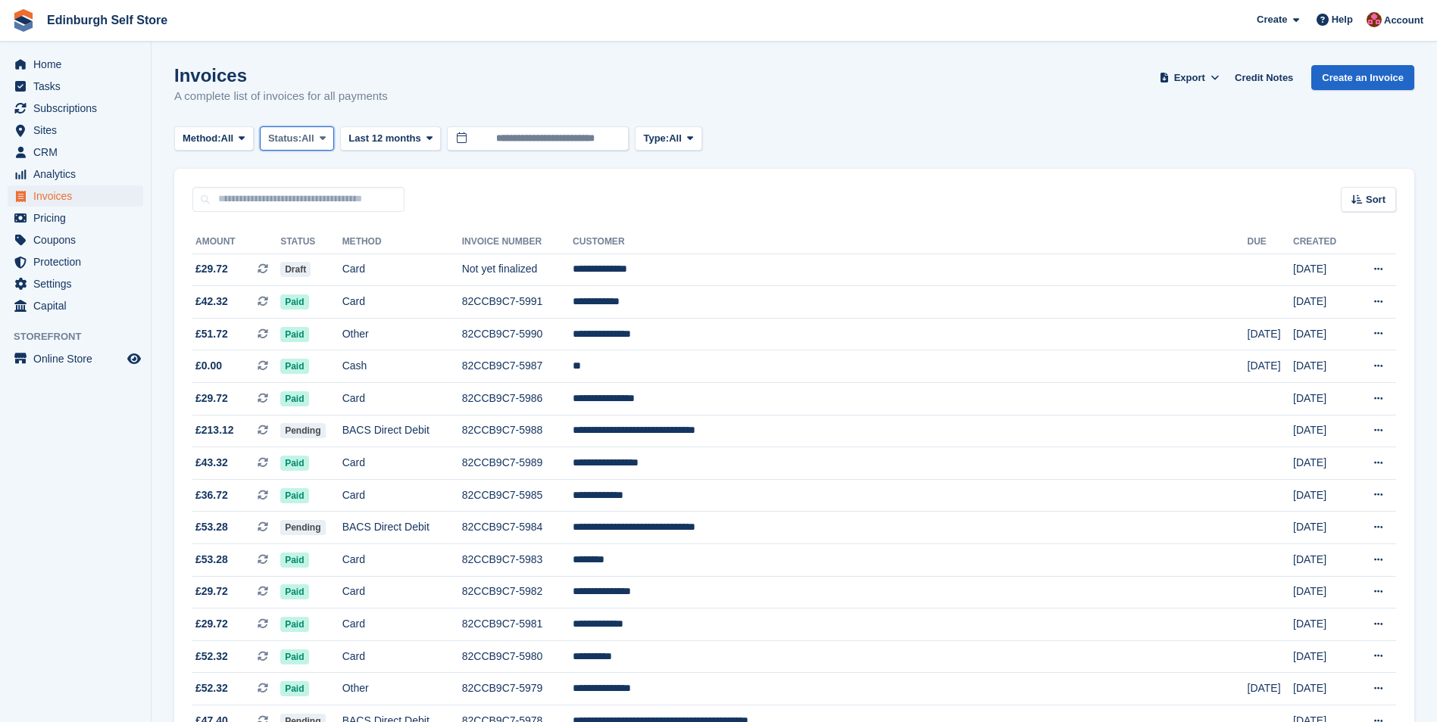
click at [326, 137] on icon at bounding box center [323, 138] width 6 height 10
click at [325, 257] on link "Open" at bounding box center [333, 255] width 132 height 27
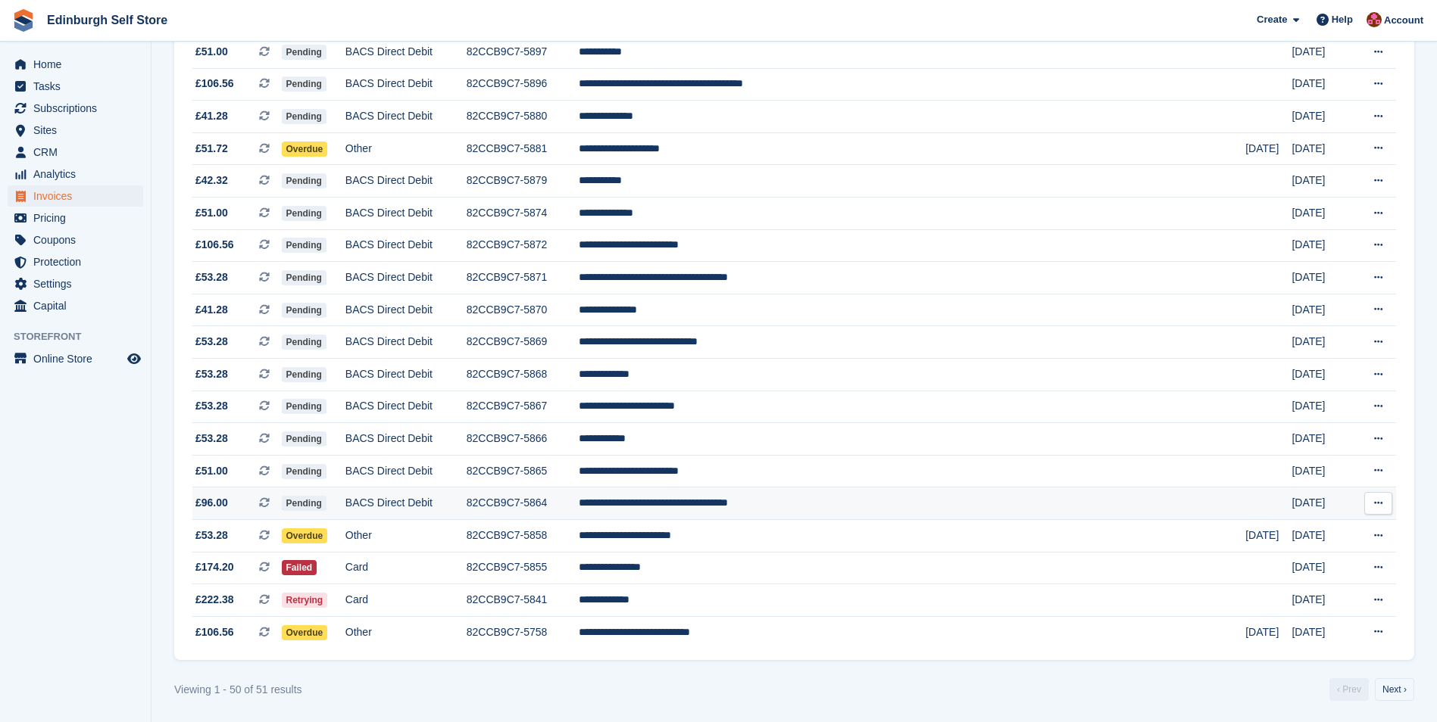
scroll to position [1219, 0]
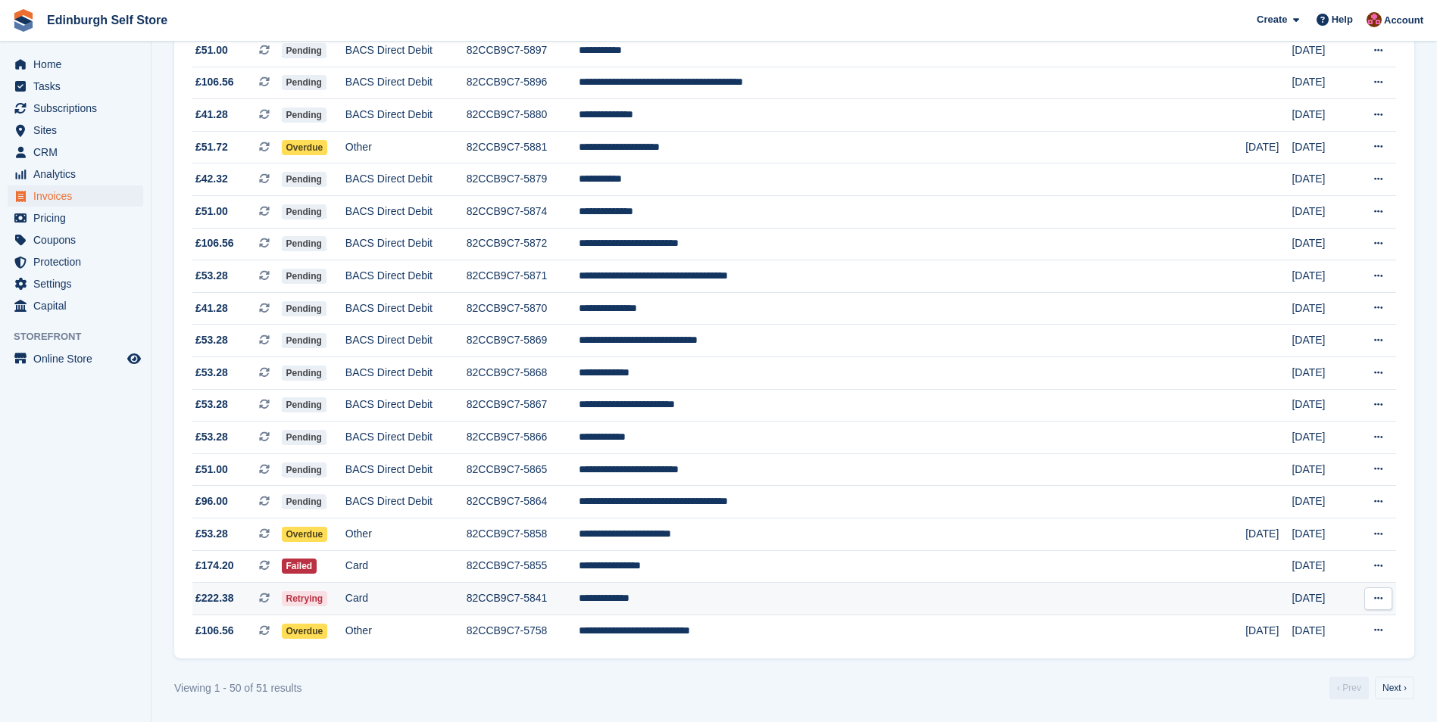
click at [768, 602] on td "**********" at bounding box center [912, 599] width 666 height 33
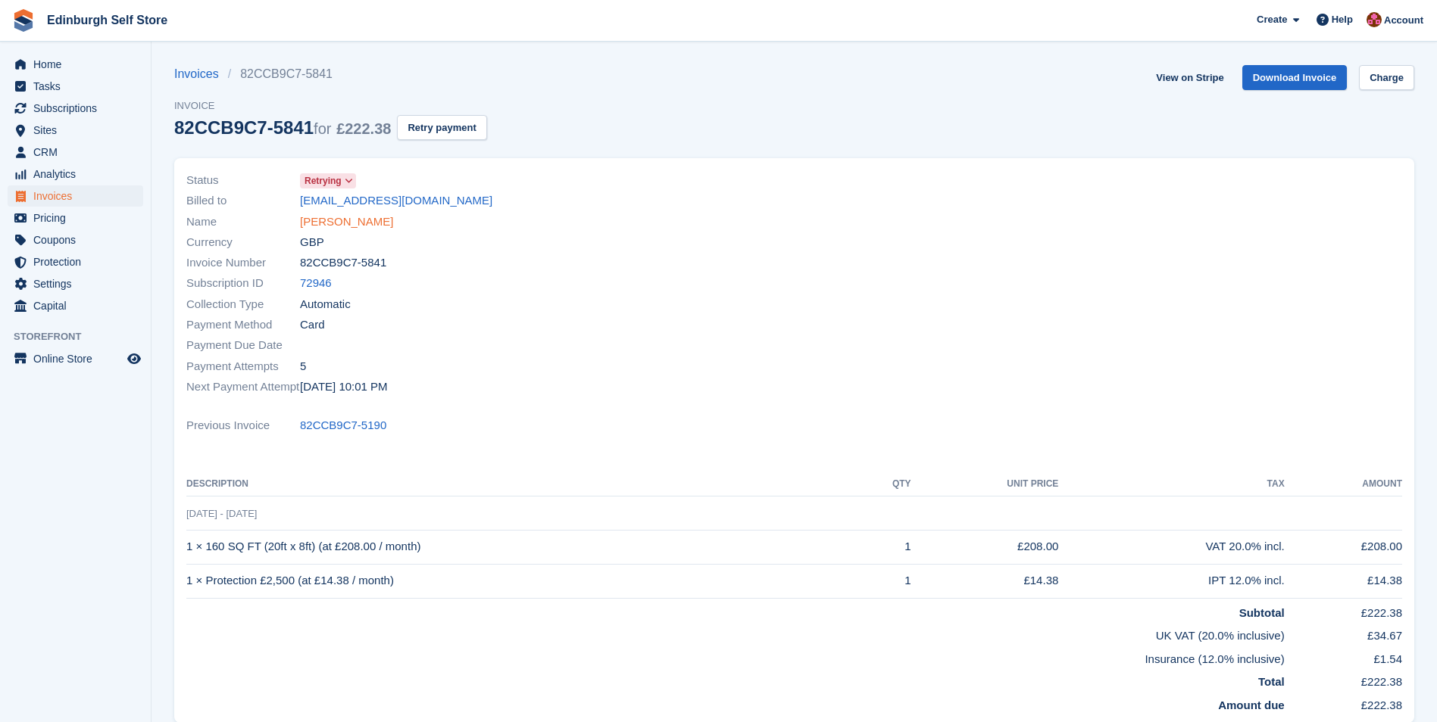
click at [361, 224] on link "[PERSON_NAME]" at bounding box center [346, 222] width 93 height 17
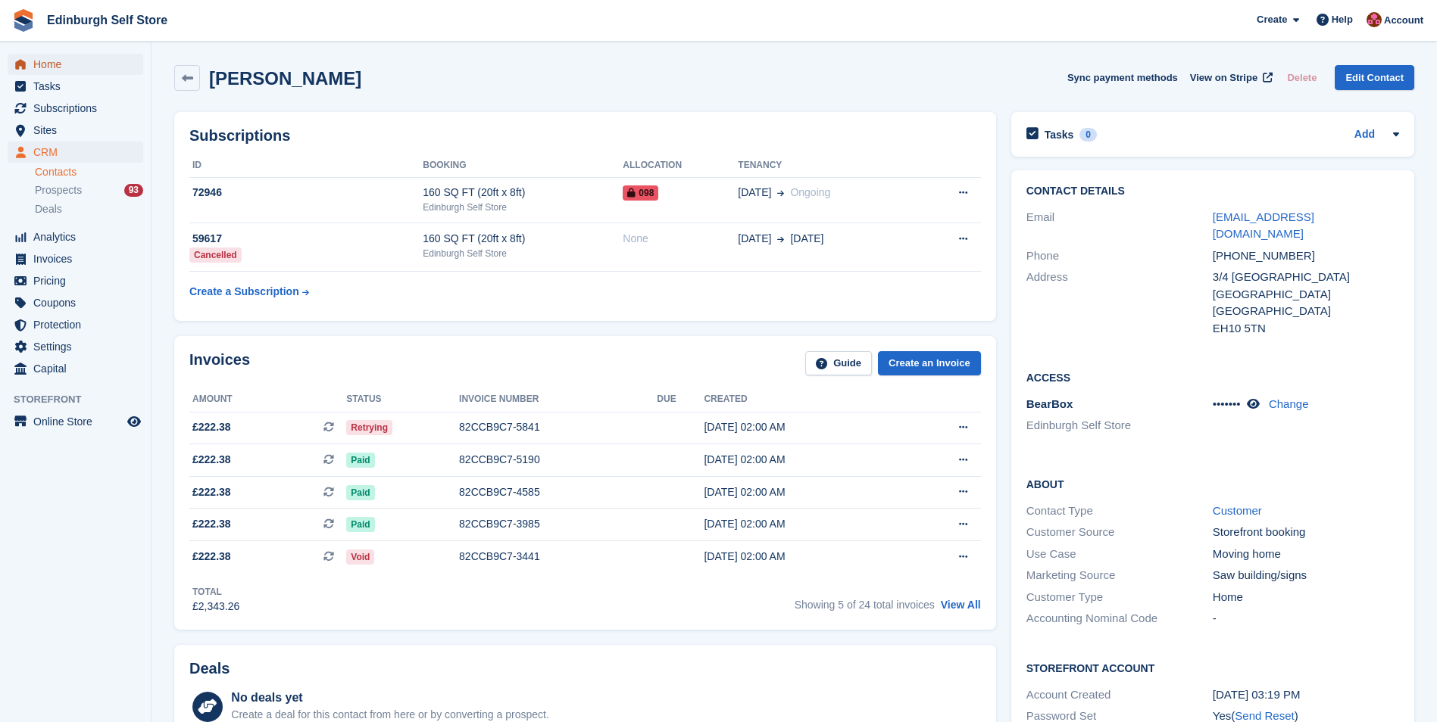
click at [66, 65] on span "Home" at bounding box center [78, 64] width 91 height 21
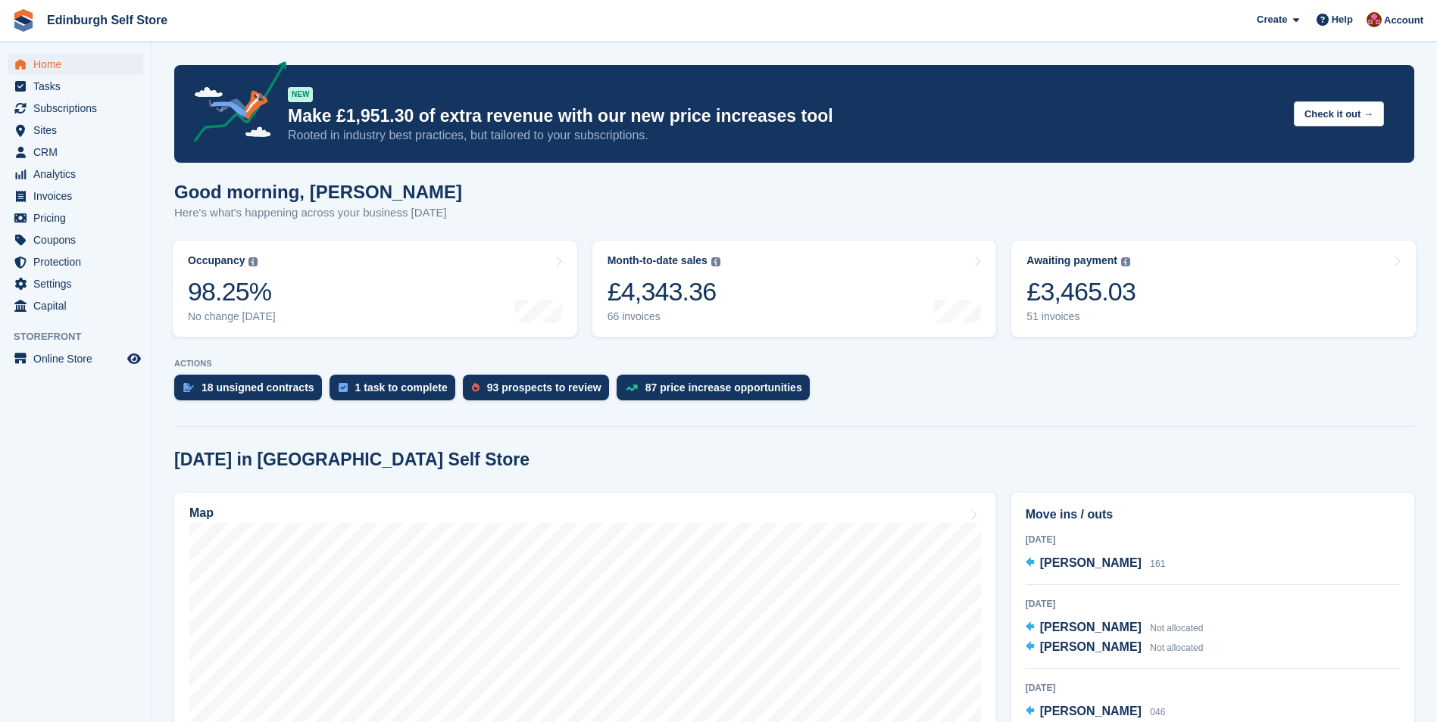
scroll to position [303, 0]
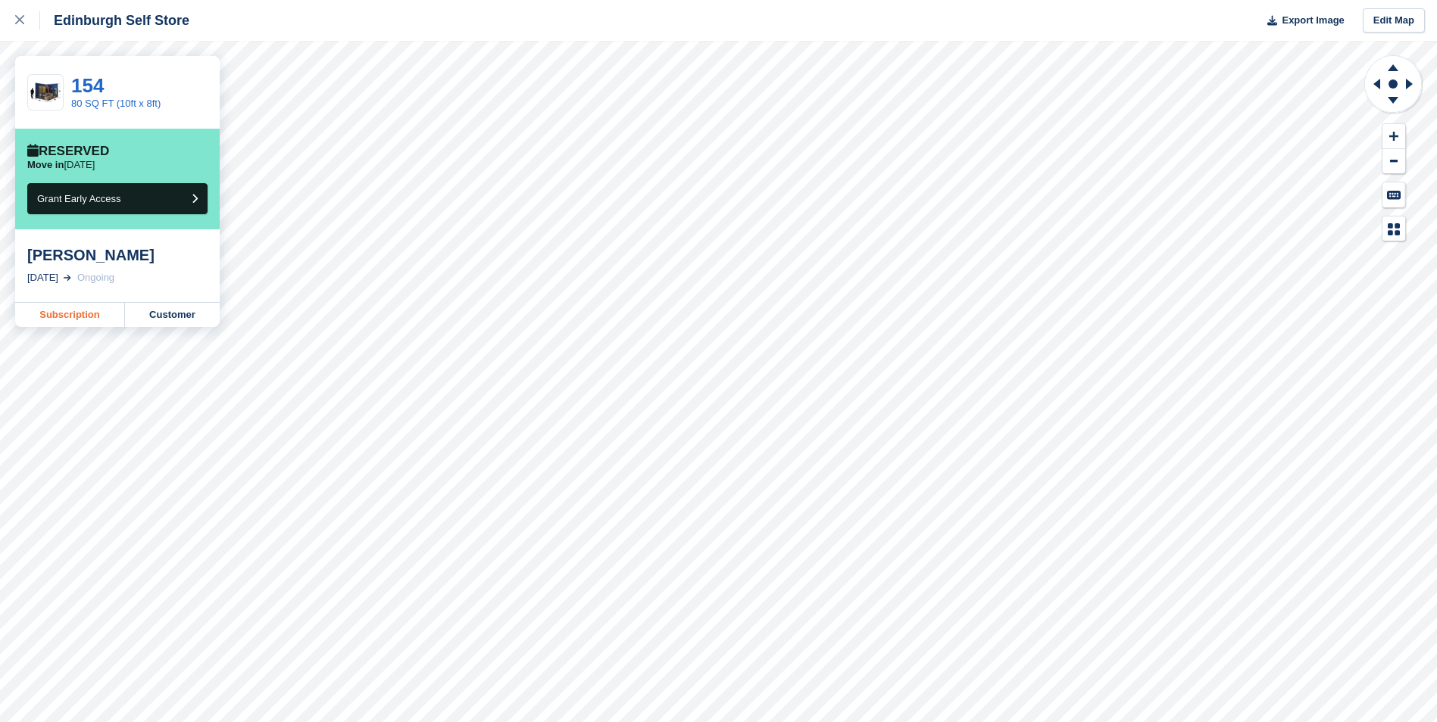
click at [66, 317] on link "Subscription" at bounding box center [70, 315] width 110 height 24
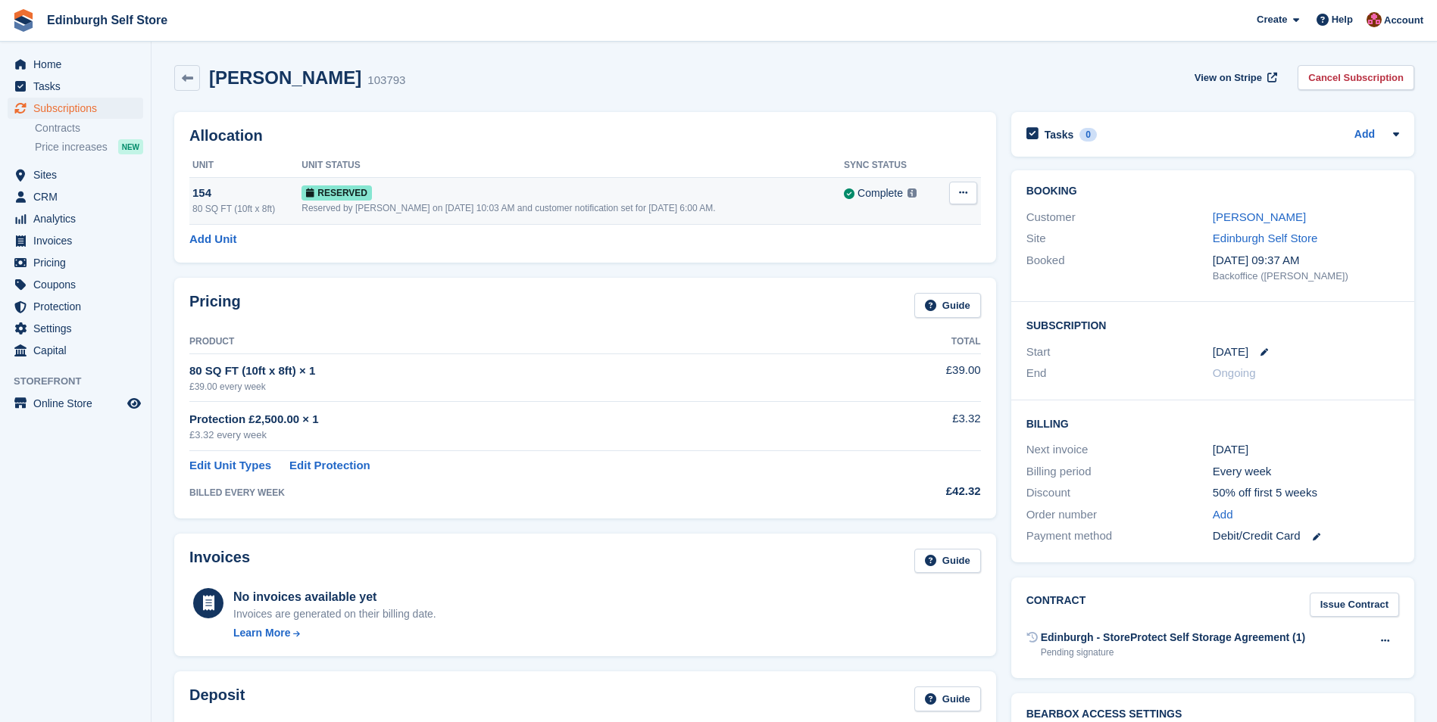
click at [510, 208] on div "Reserved by [PERSON_NAME] on [DATE] 10:03 AM and customer notification set for …" at bounding box center [572, 208] width 542 height 14
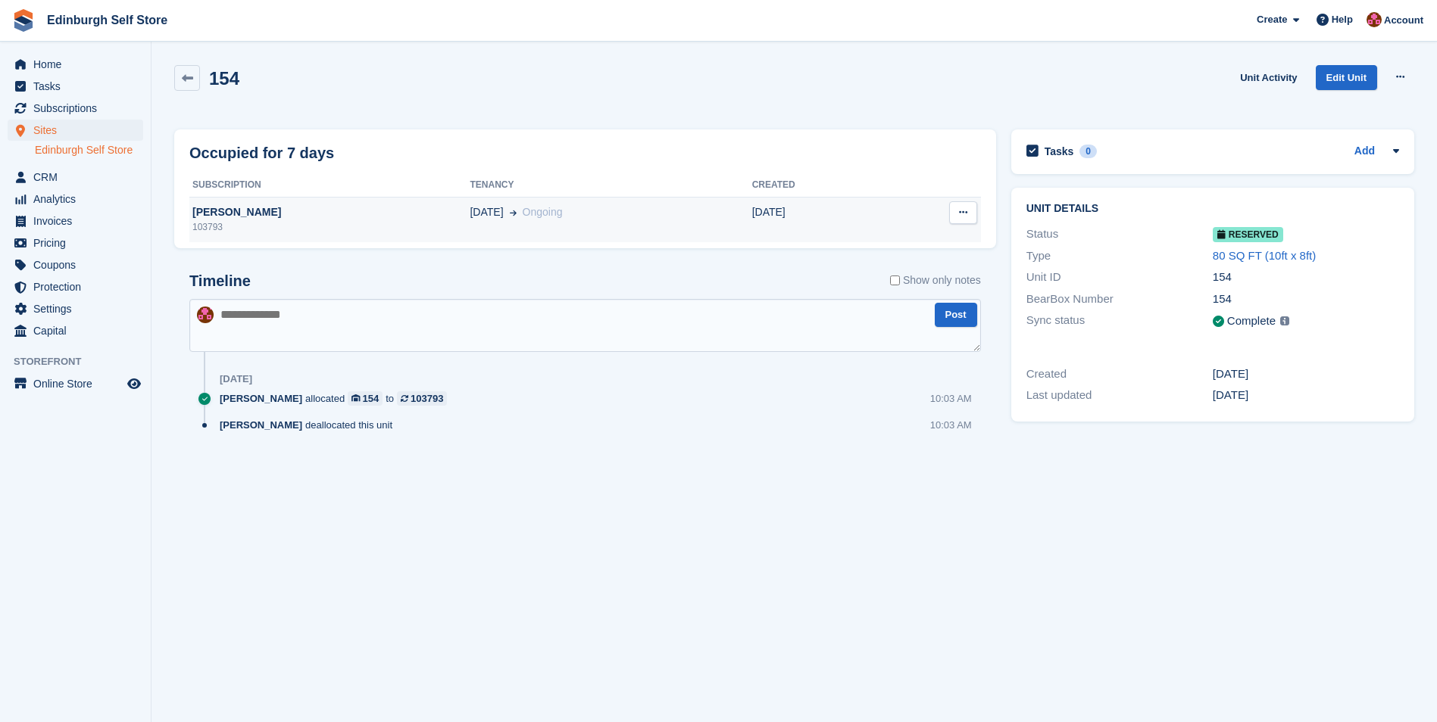
click at [563, 211] on span "Ongoing" at bounding box center [543, 212] width 40 height 12
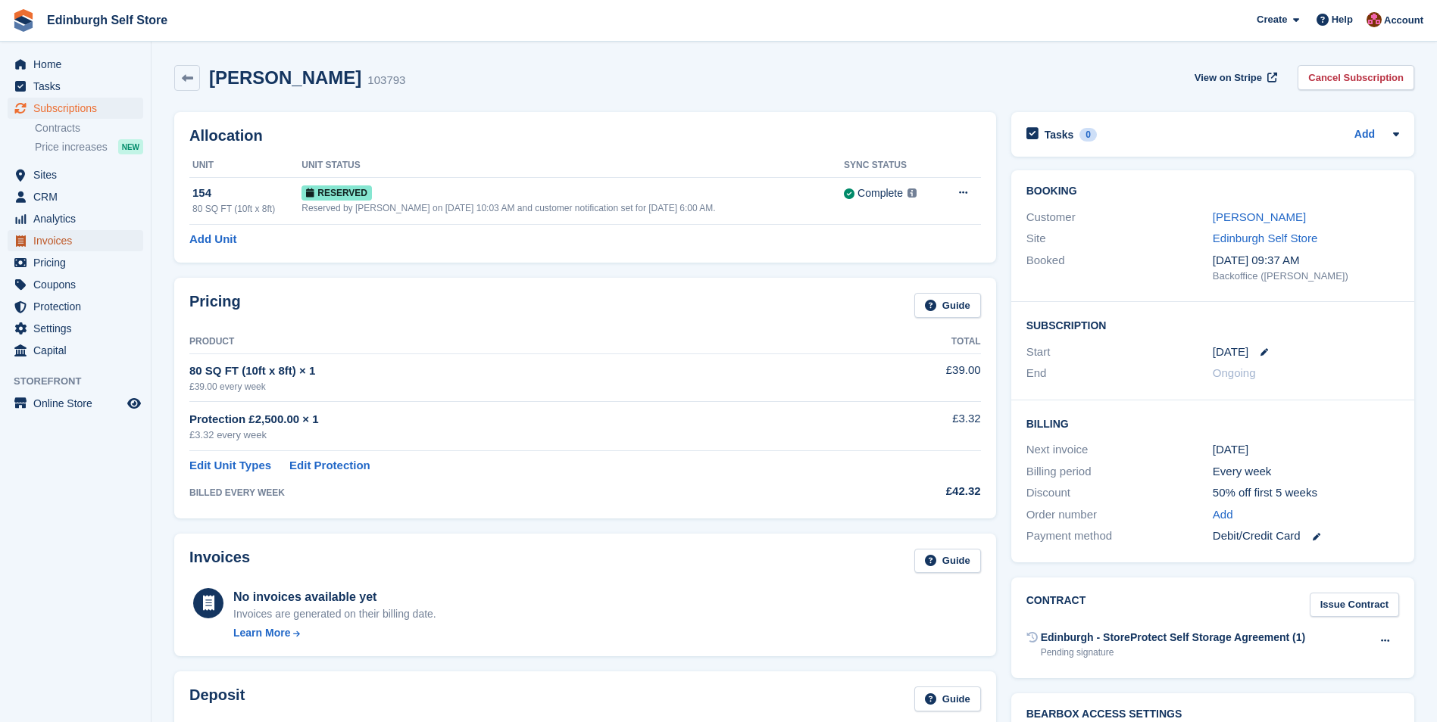
click at [105, 250] on span "Invoices" at bounding box center [78, 240] width 91 height 21
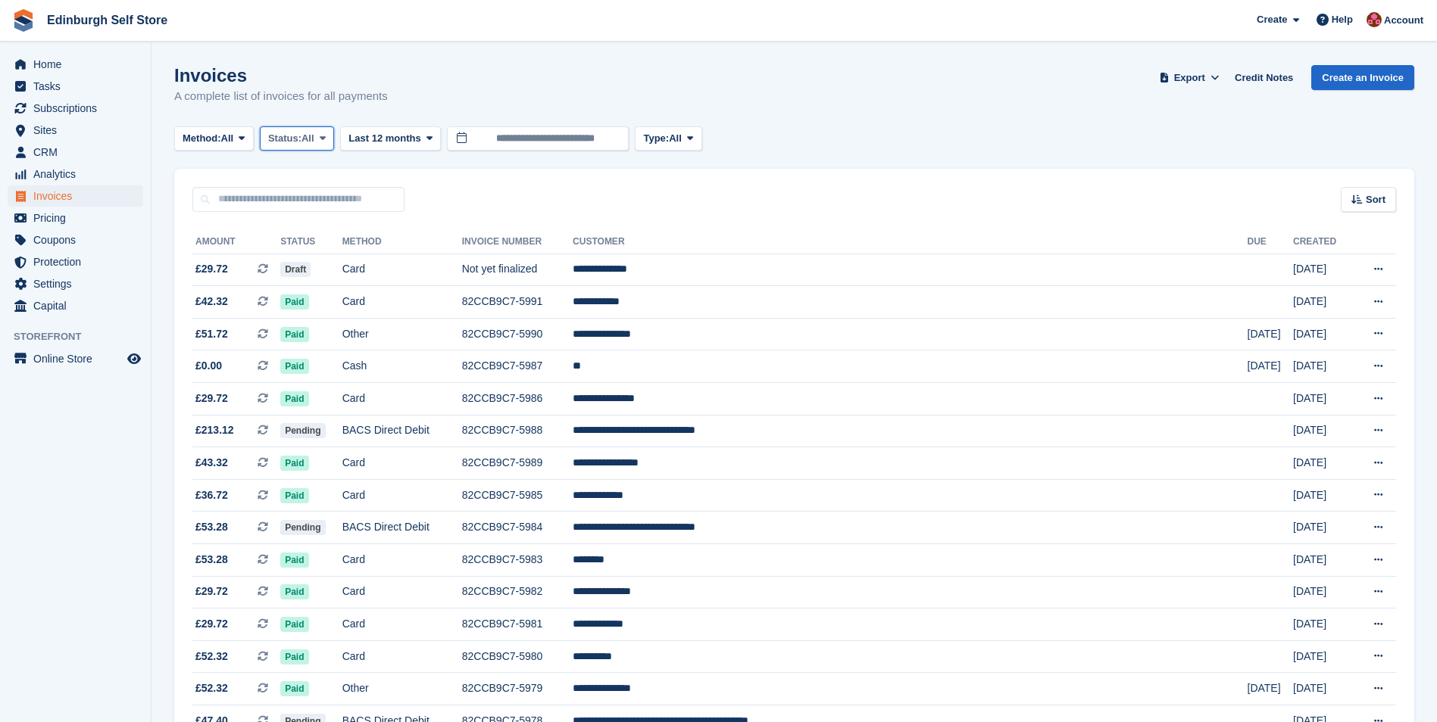
click at [326, 138] on icon at bounding box center [323, 138] width 6 height 10
click at [321, 254] on link "Open" at bounding box center [333, 255] width 132 height 27
